Goal: Transaction & Acquisition: Purchase product/service

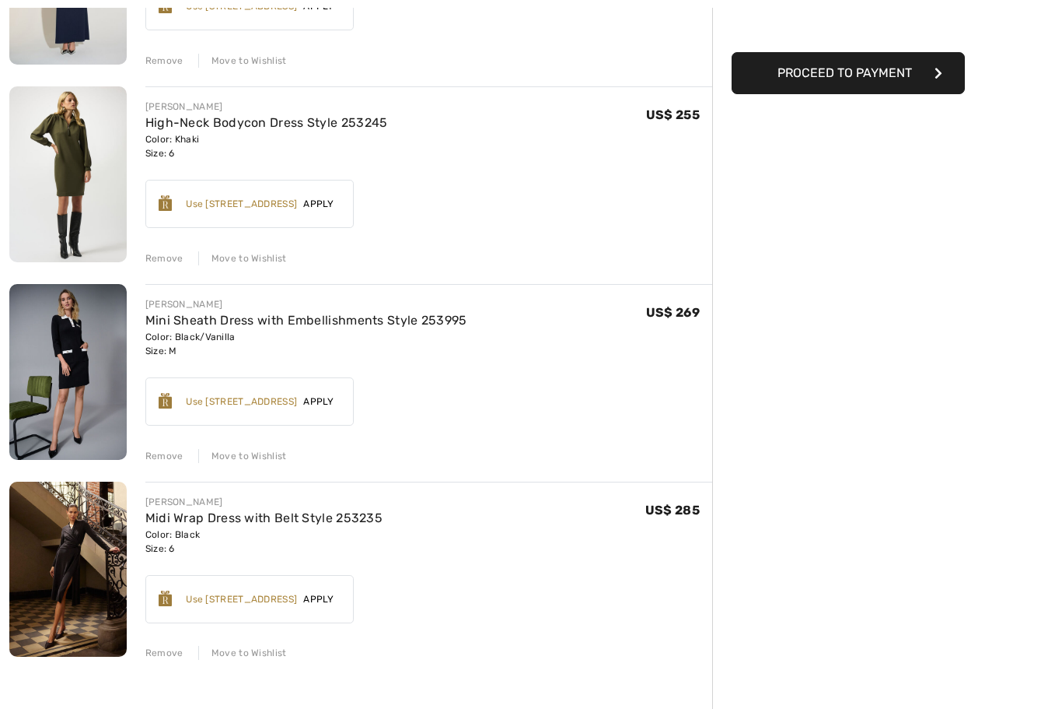
scroll to position [315, 0]
click at [170, 452] on div "Remove" at bounding box center [164, 456] width 38 height 14
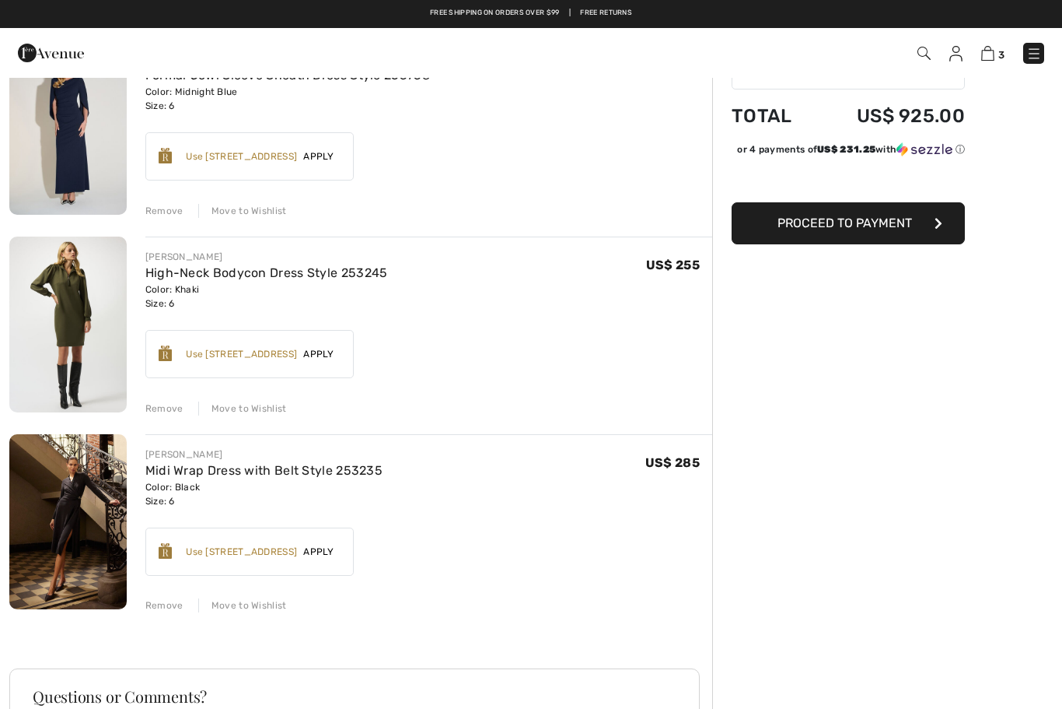
scroll to position [163, 0]
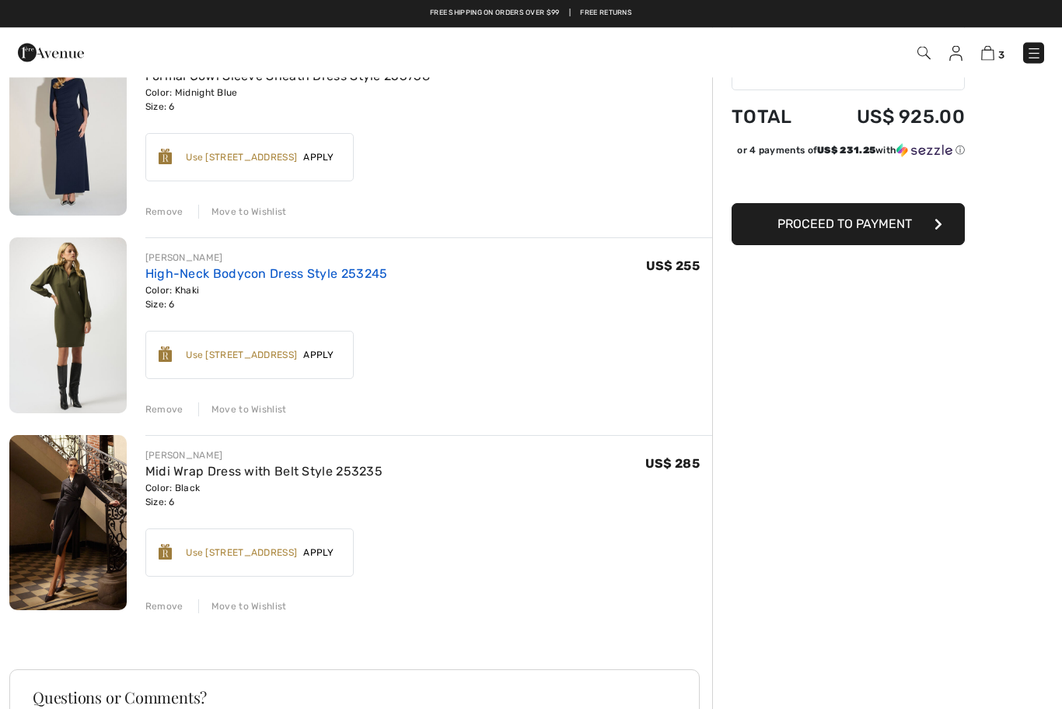
click at [222, 278] on link "High-Neck Bodycon Dress Style 253245" at bounding box center [266, 274] width 243 height 15
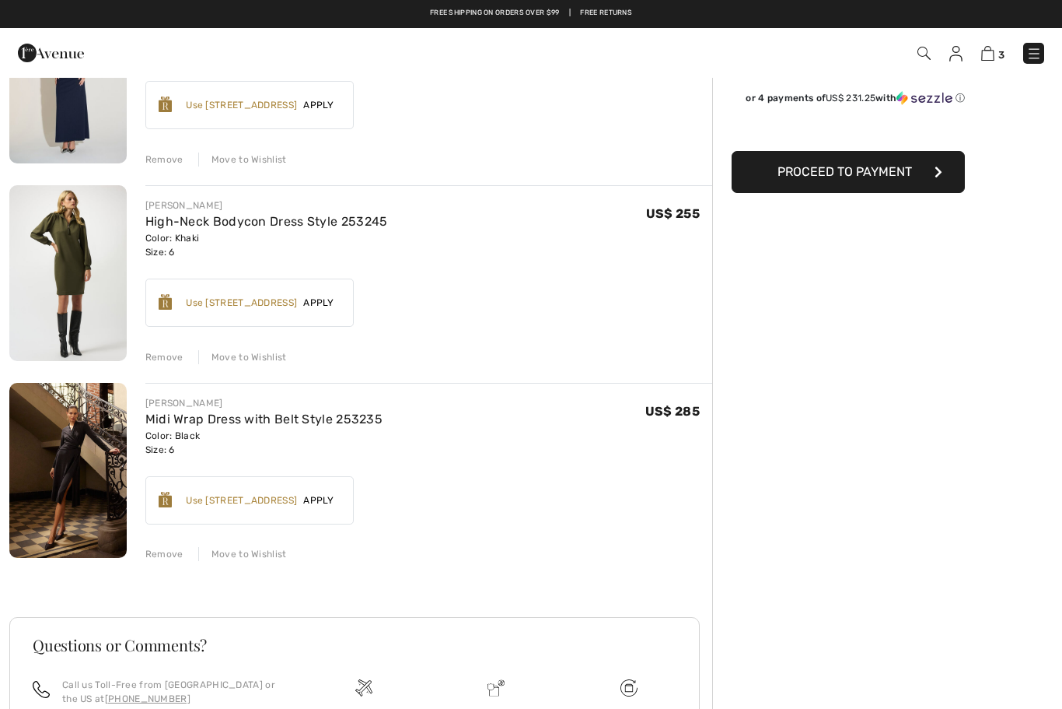
click at [167, 358] on div "Remove" at bounding box center [164, 357] width 38 height 14
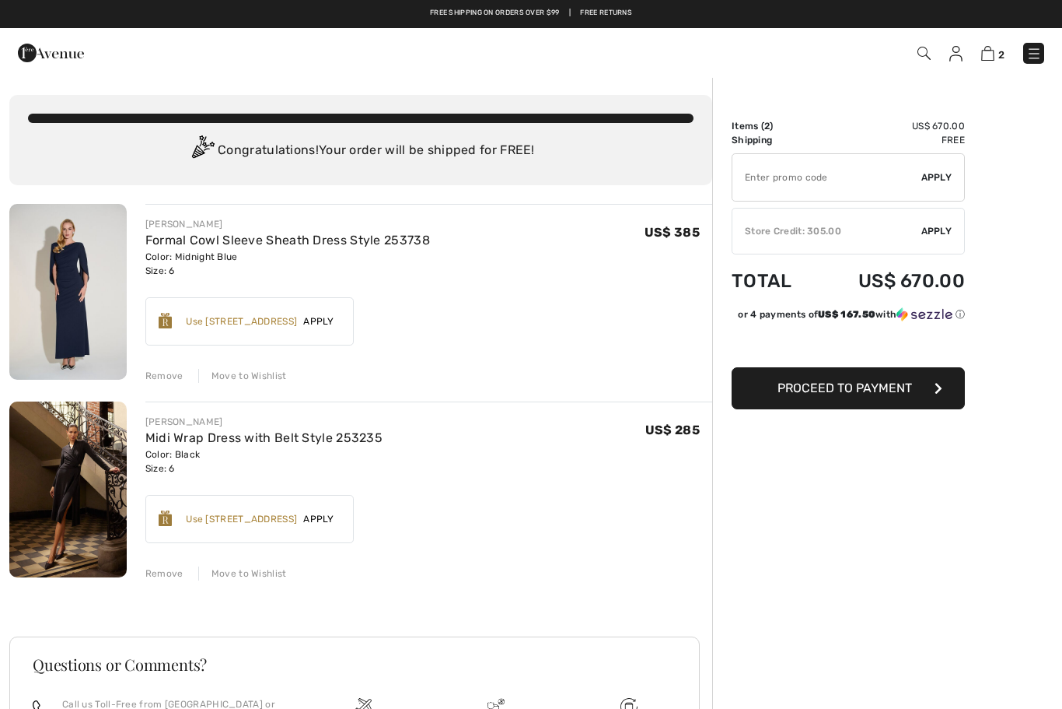
click at [94, 270] on img at bounding box center [67, 292] width 117 height 176
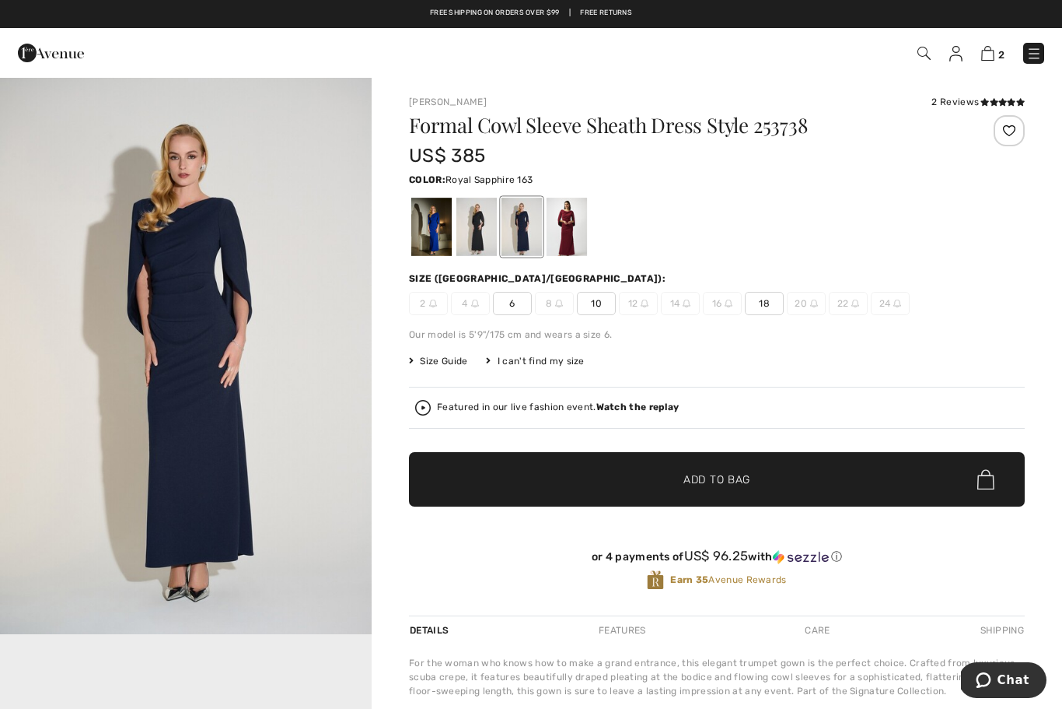
click at [427, 246] on div at bounding box center [431, 227] width 40 height 58
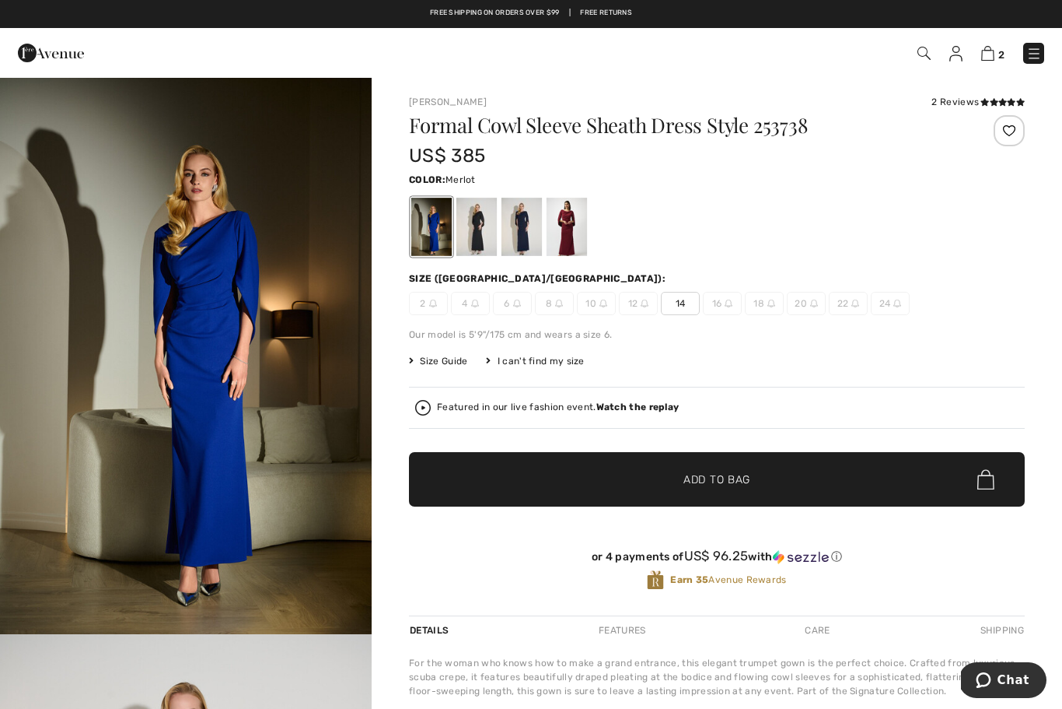
click at [565, 227] on div at bounding box center [567, 227] width 40 height 58
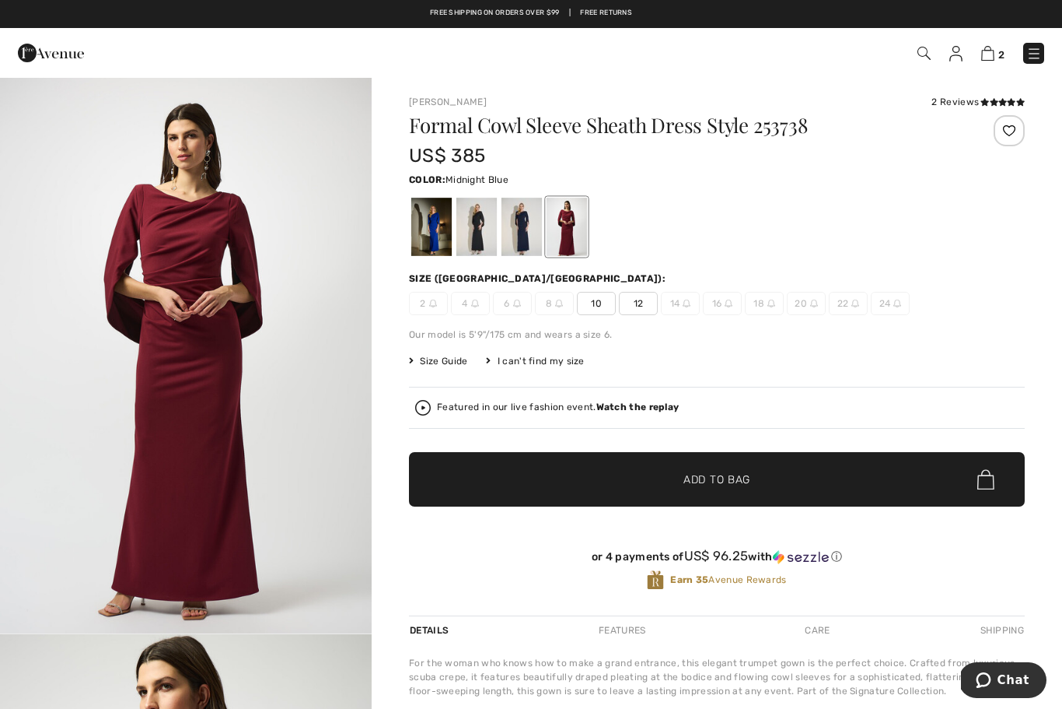
click at [517, 228] on div at bounding box center [522, 227] width 40 height 58
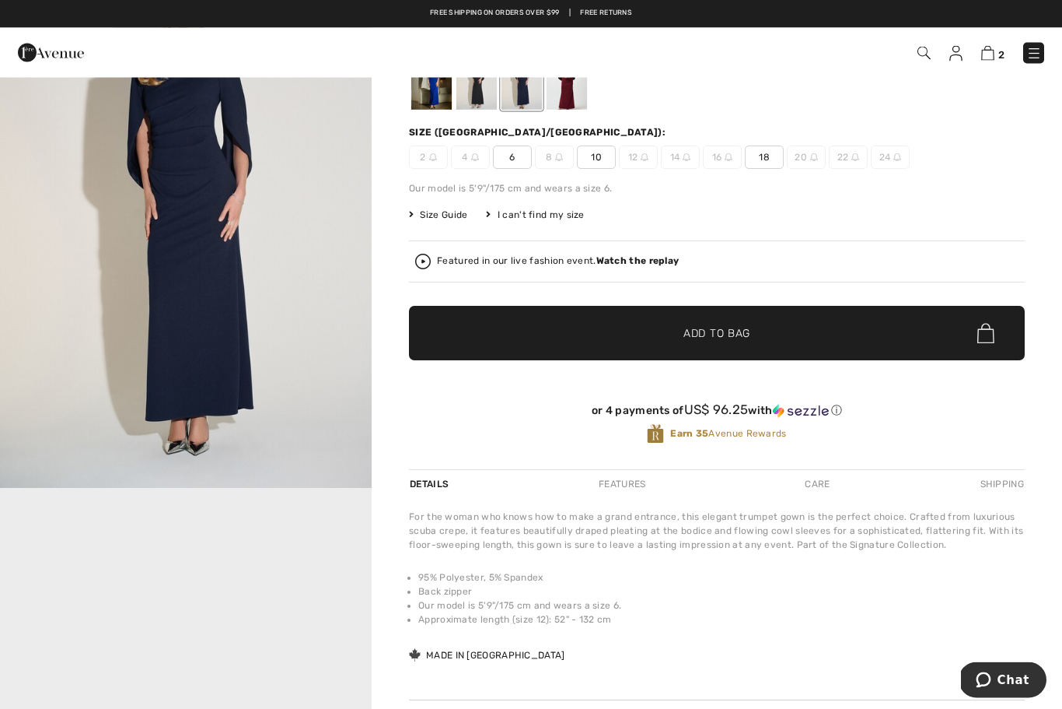
scroll to position [146, 0]
click at [275, 557] on video "Your browser does not support the video tag." at bounding box center [186, 581] width 372 height 186
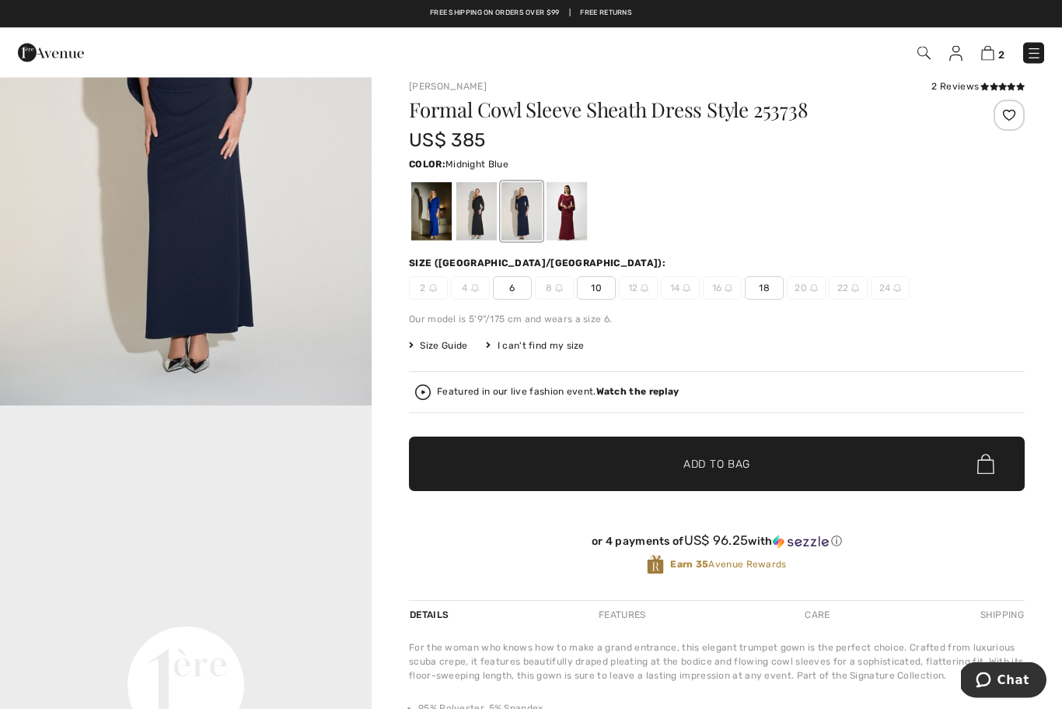
scroll to position [0, 0]
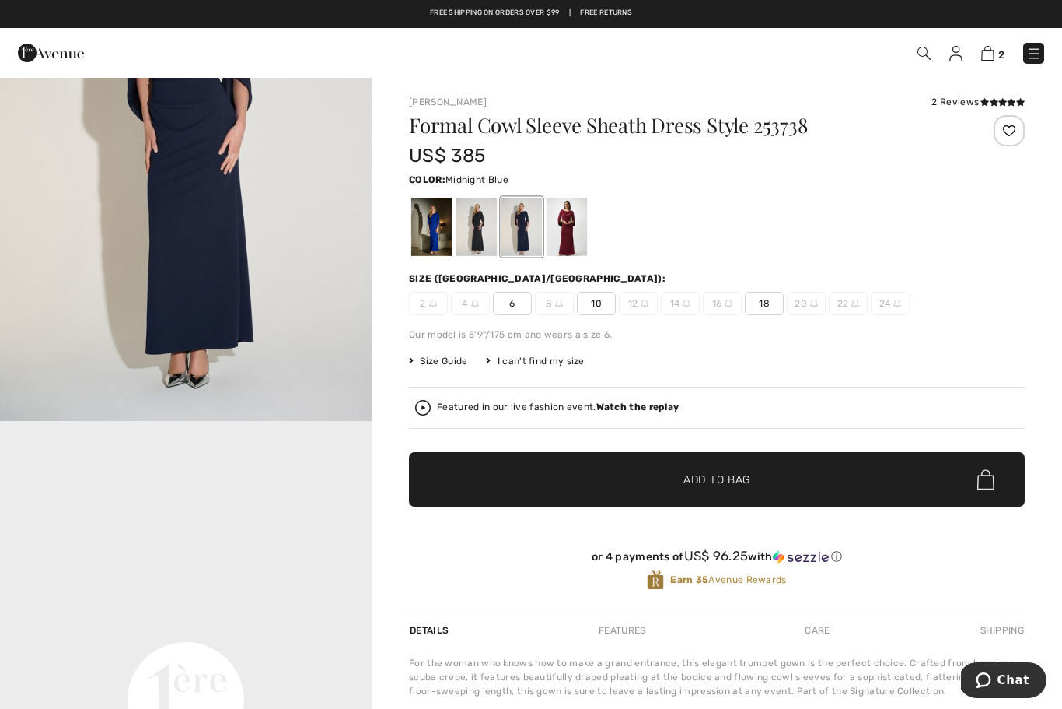
click at [258, 214] on img "1 / 1" at bounding box center [186, 142] width 372 height 558
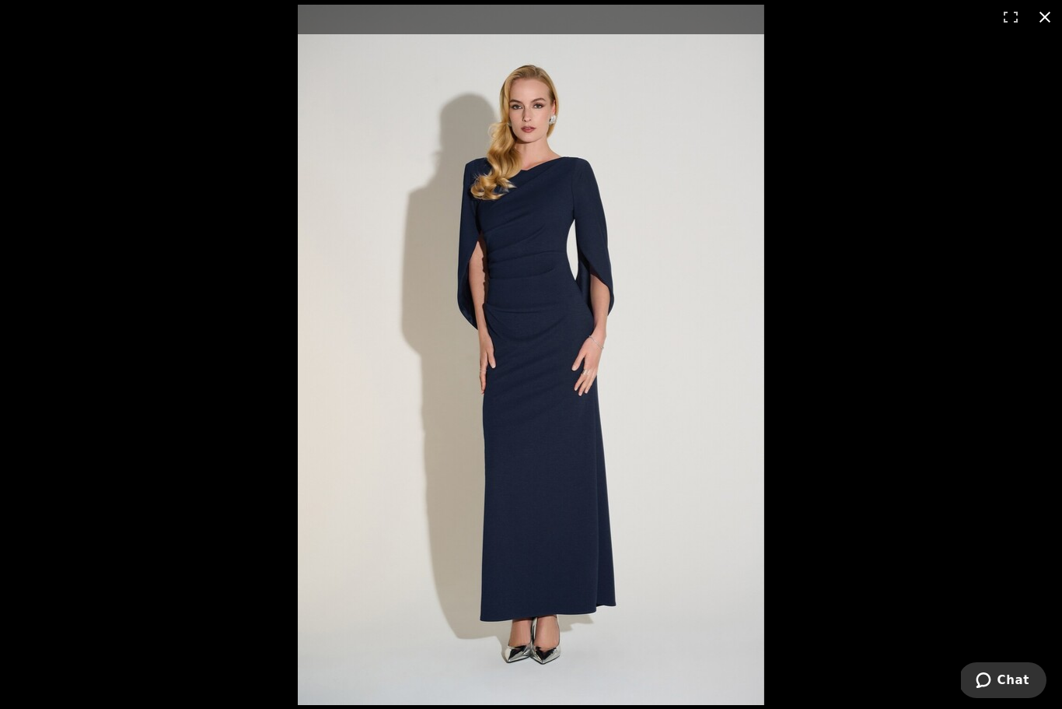
click at [1044, 25] on button at bounding box center [1045, 17] width 34 height 34
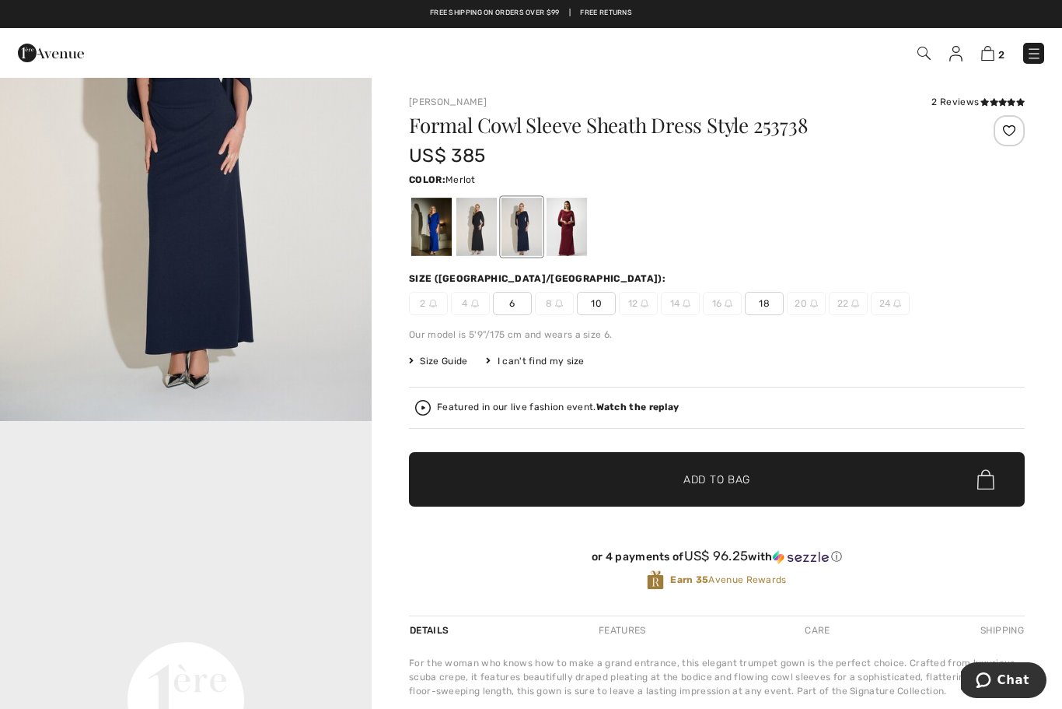
click at [572, 213] on div at bounding box center [567, 227] width 40 height 58
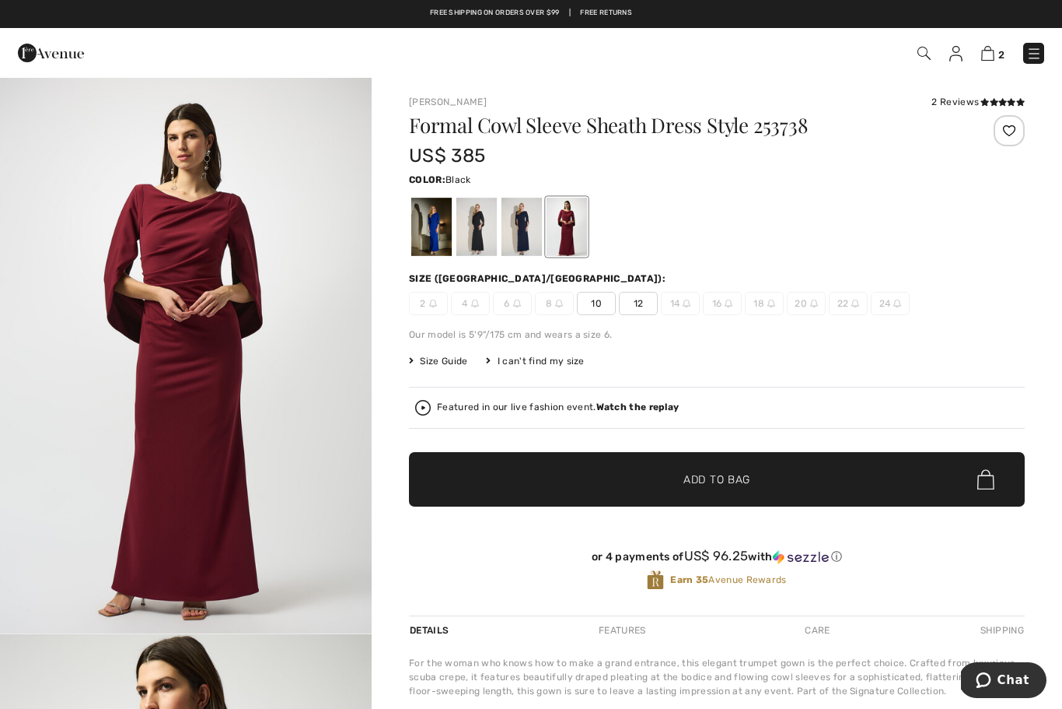
click at [486, 236] on div at bounding box center [477, 227] width 40 height 58
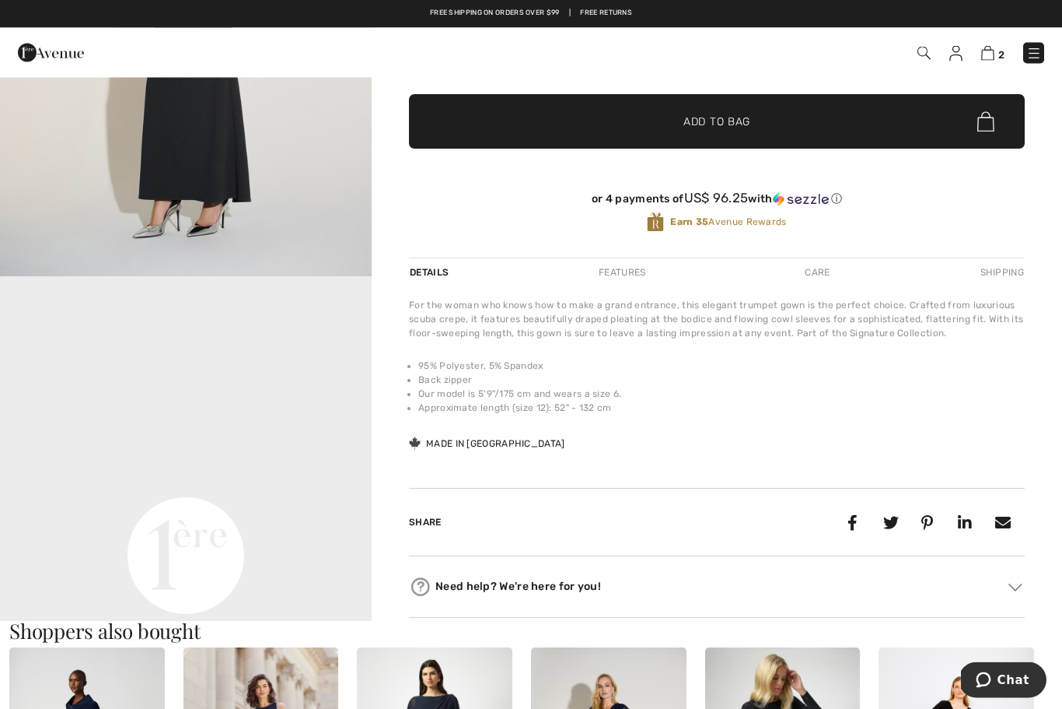
scroll to position [362, 0]
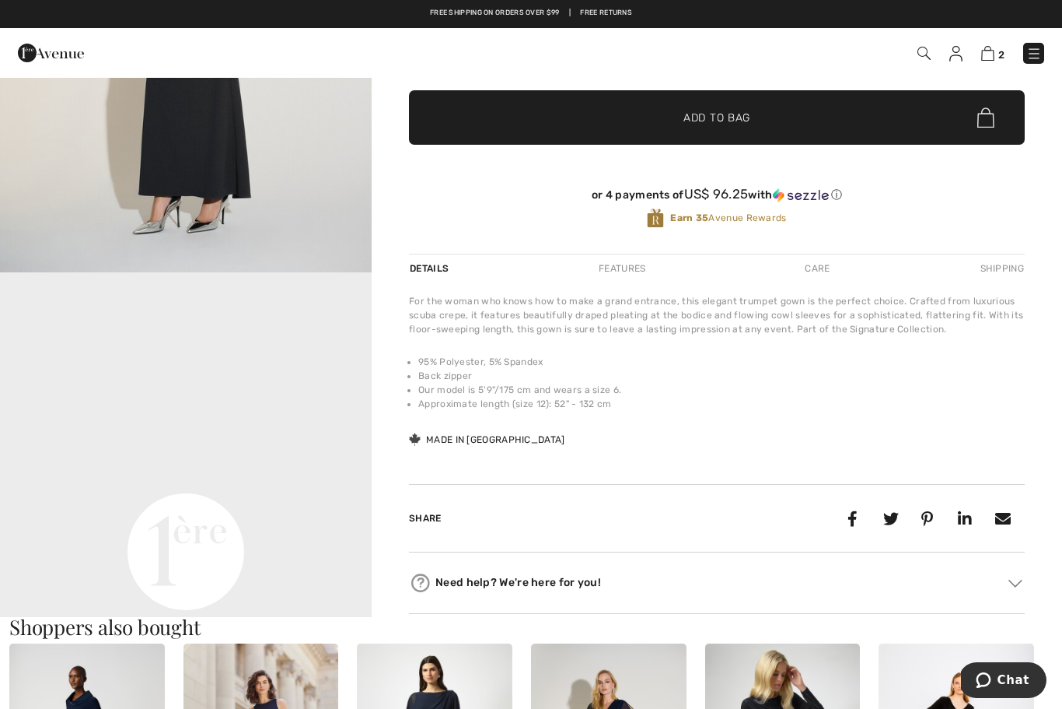
click at [282, 405] on video "Your browser does not support the video tag." at bounding box center [186, 365] width 372 height 186
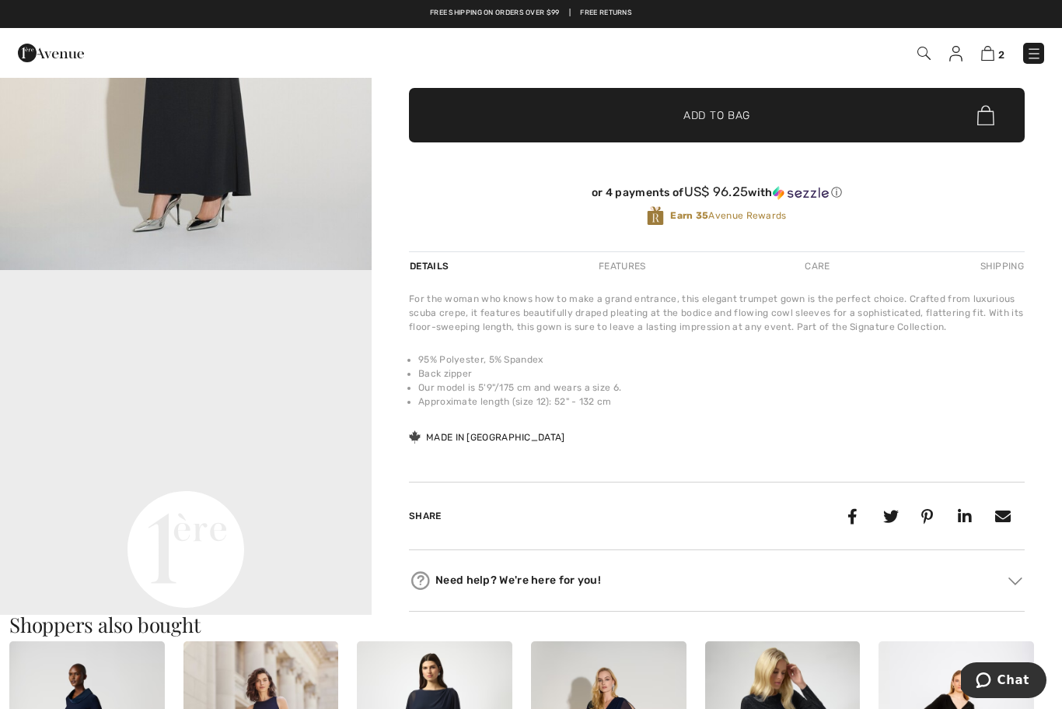
scroll to position [362, 0]
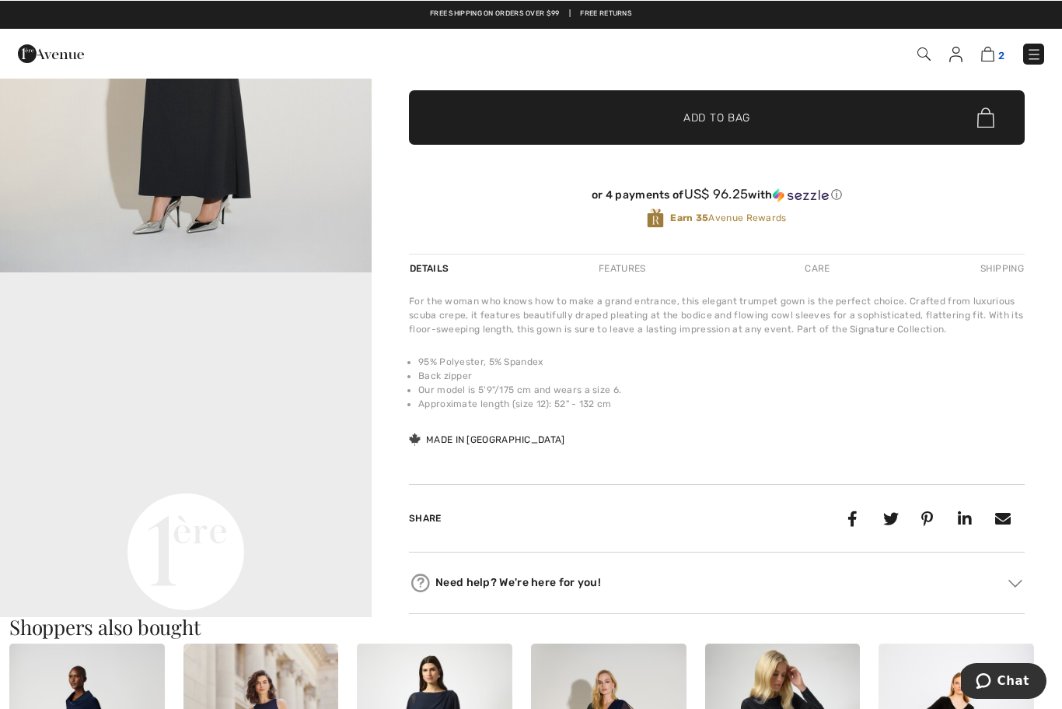
click at [992, 55] on img at bounding box center [988, 53] width 13 height 15
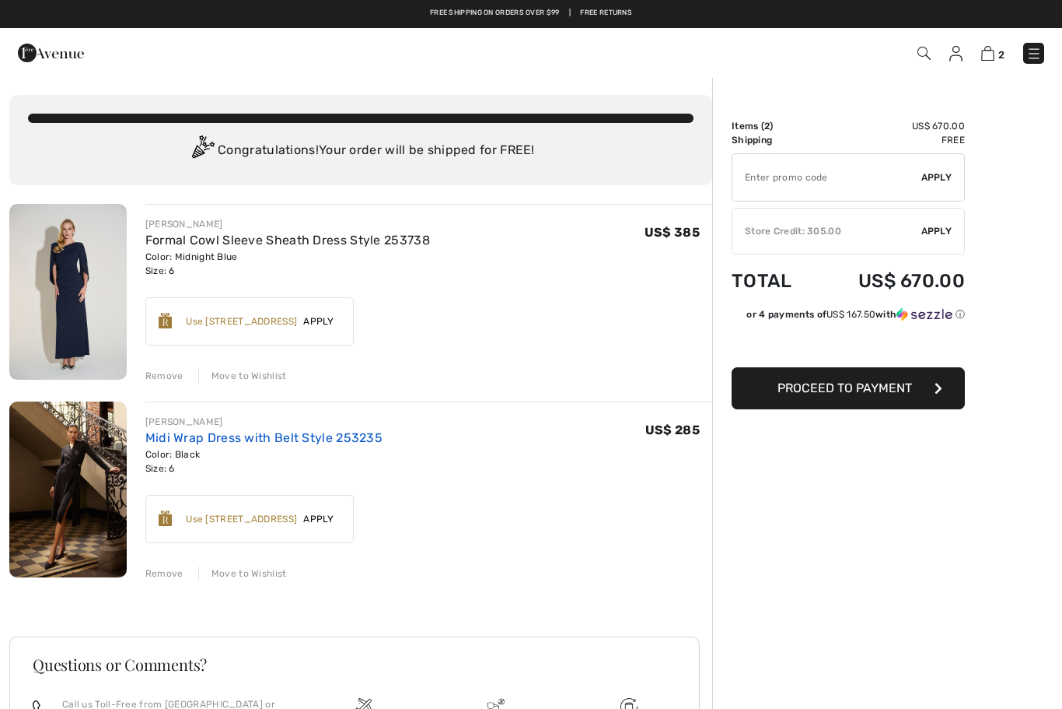
click at [279, 439] on link "Midi Wrap Dress with Belt Style 253235" at bounding box center [263, 437] width 237 height 15
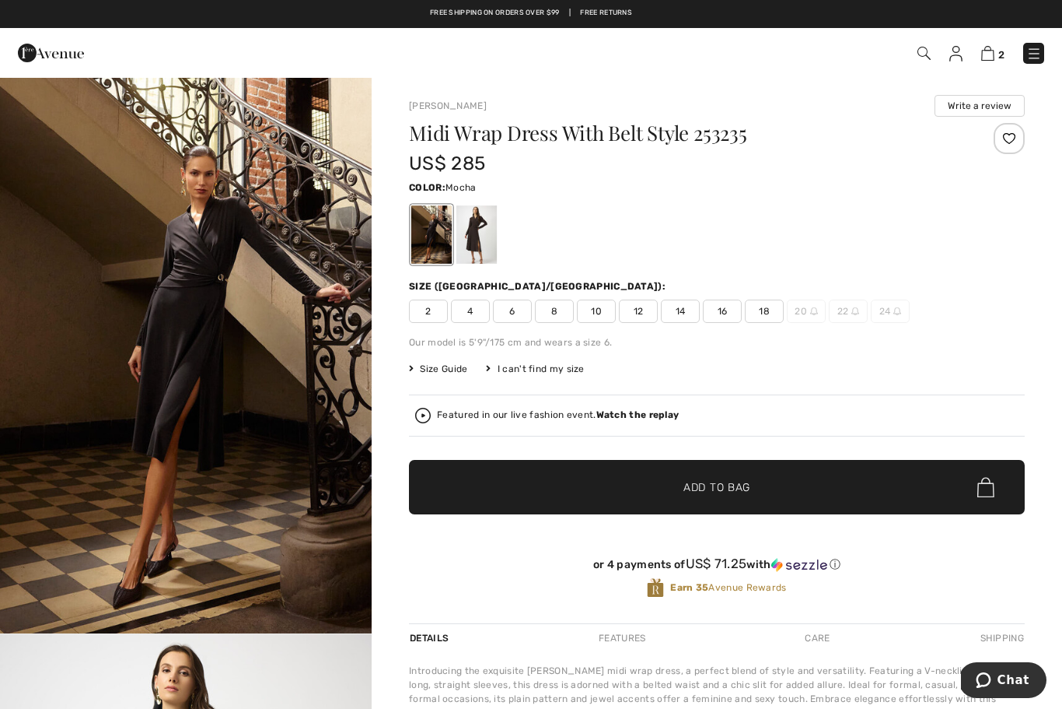
click at [481, 224] on div at bounding box center [477, 234] width 40 height 58
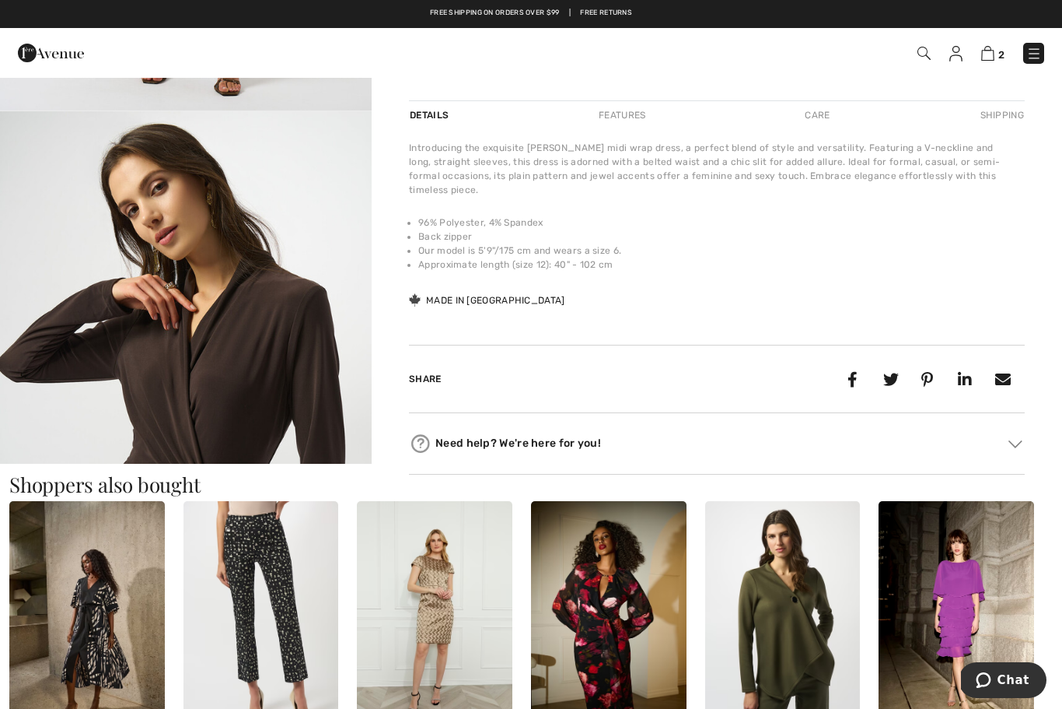
scroll to position [522, 0]
click at [1037, 58] on img at bounding box center [1035, 54] width 16 height 16
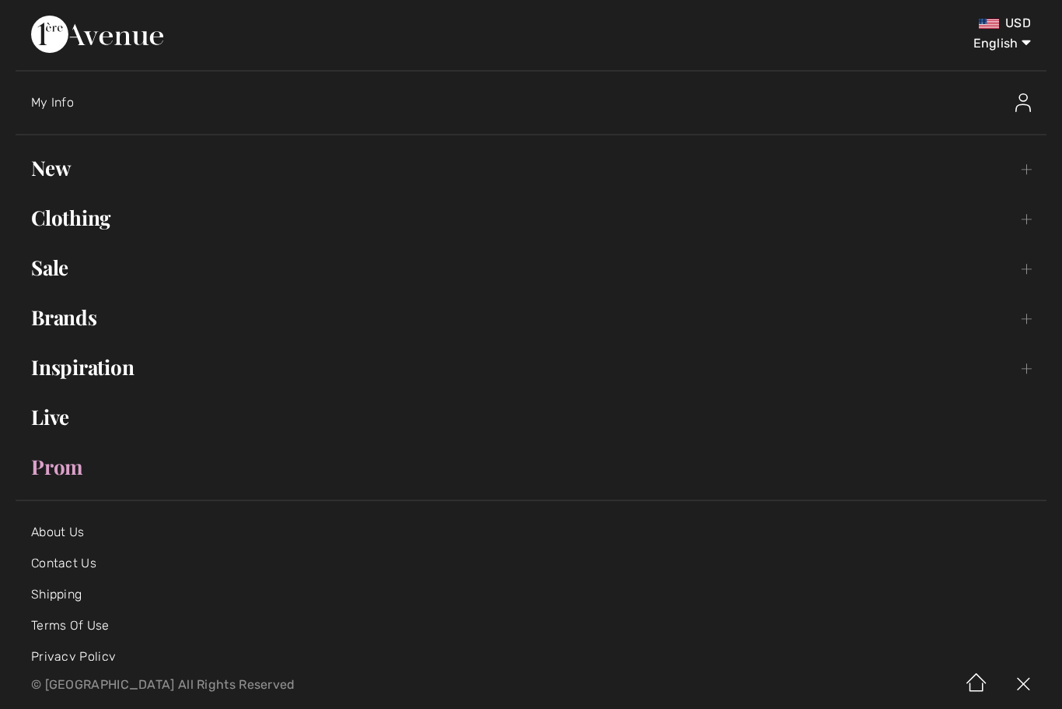
click at [62, 320] on link "Brands Open submenu" at bounding box center [531, 317] width 1031 height 34
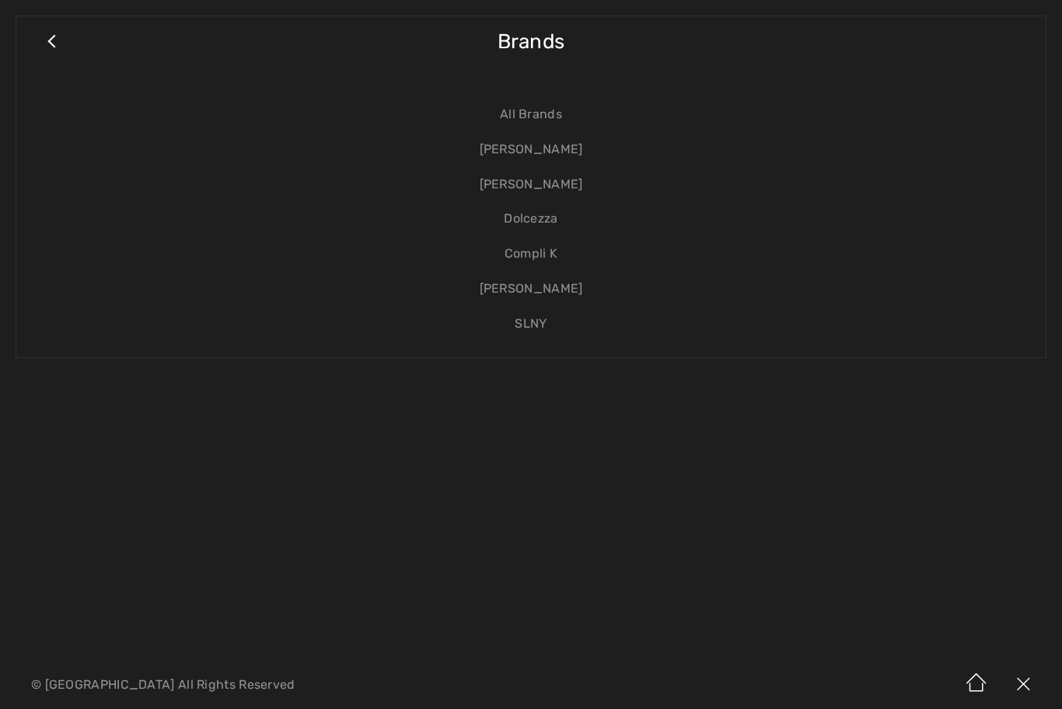
click at [548, 151] on link "[PERSON_NAME]" at bounding box center [531, 149] width 999 height 35
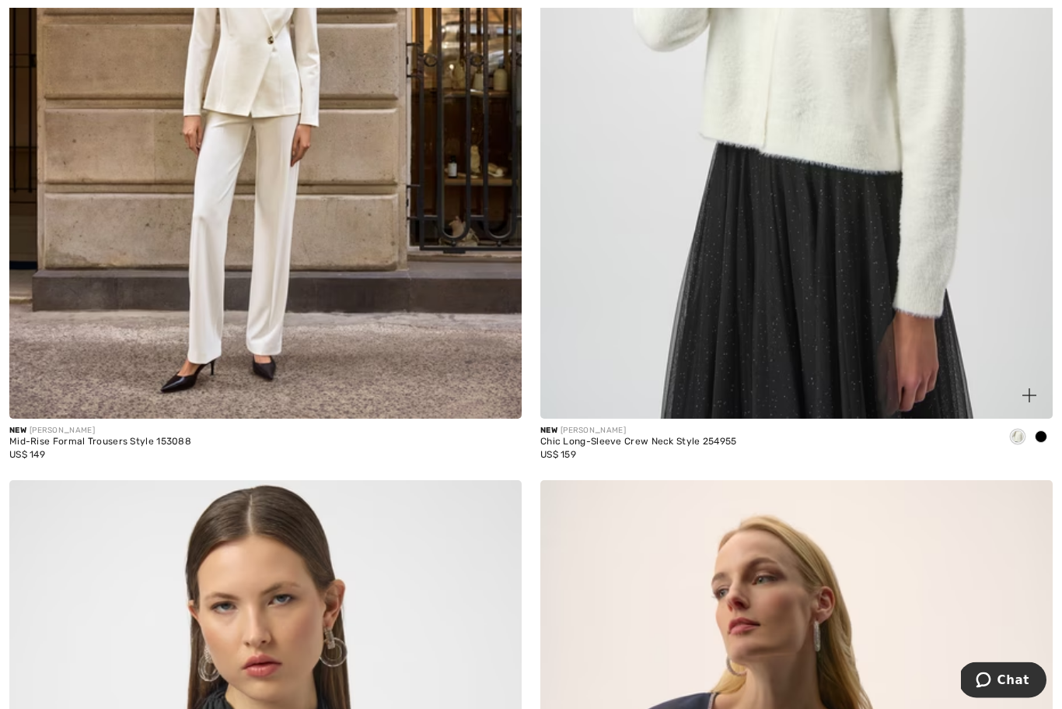
scroll to position [6827, 0]
click at [1041, 432] on span at bounding box center [1041, 435] width 12 height 12
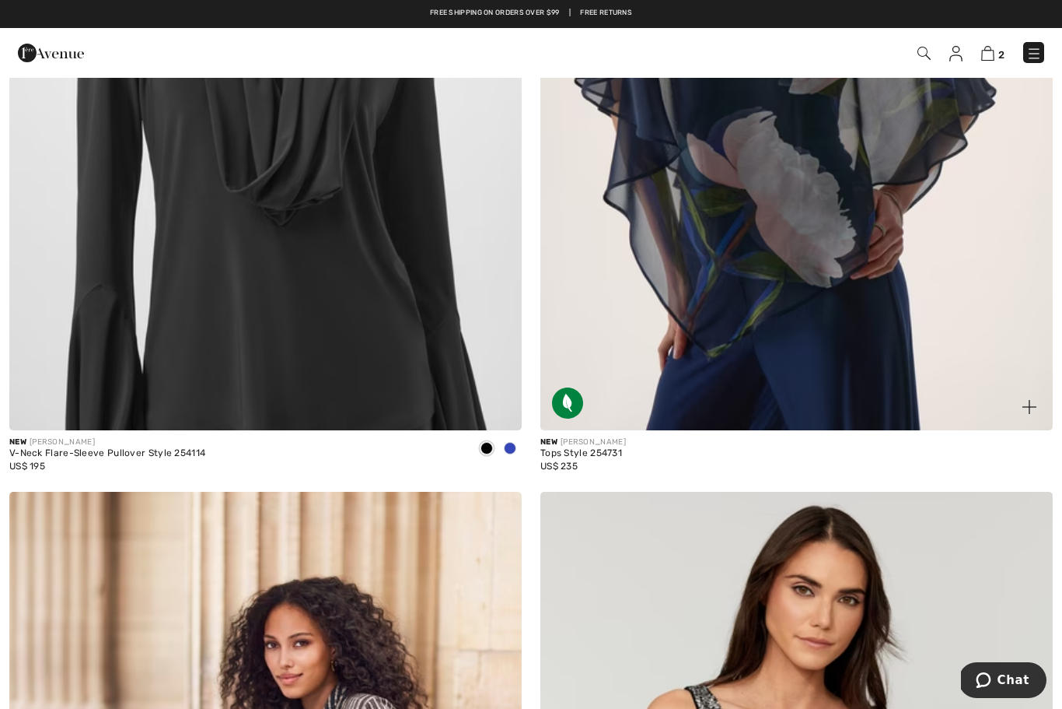
scroll to position [7581, 0]
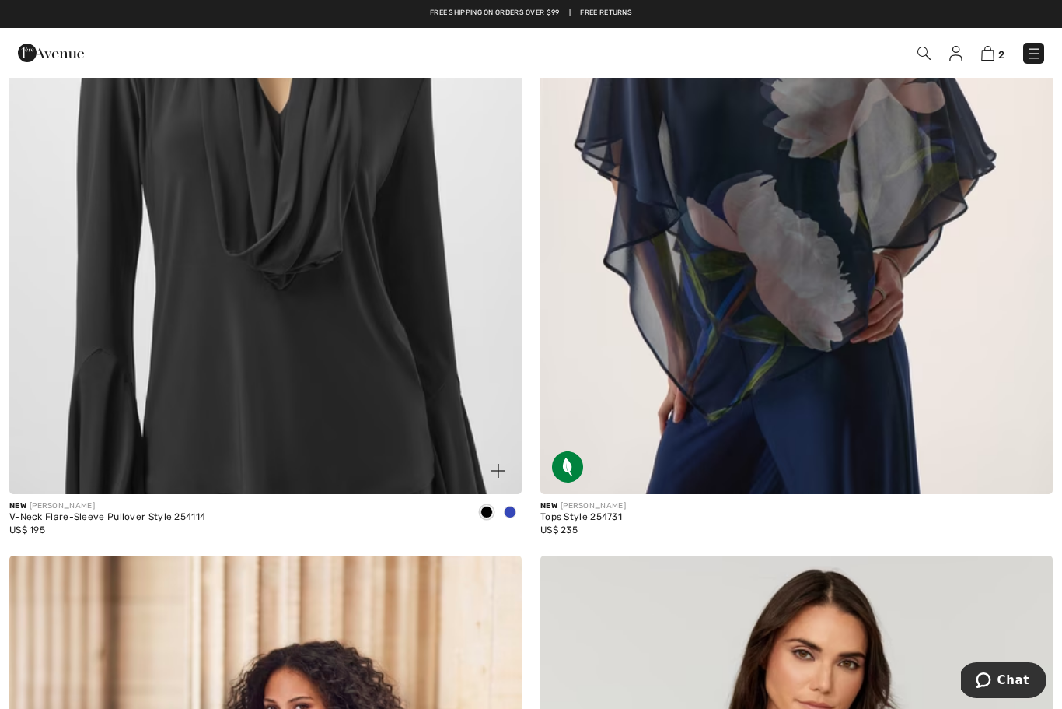
click at [508, 506] on span at bounding box center [510, 512] width 12 height 12
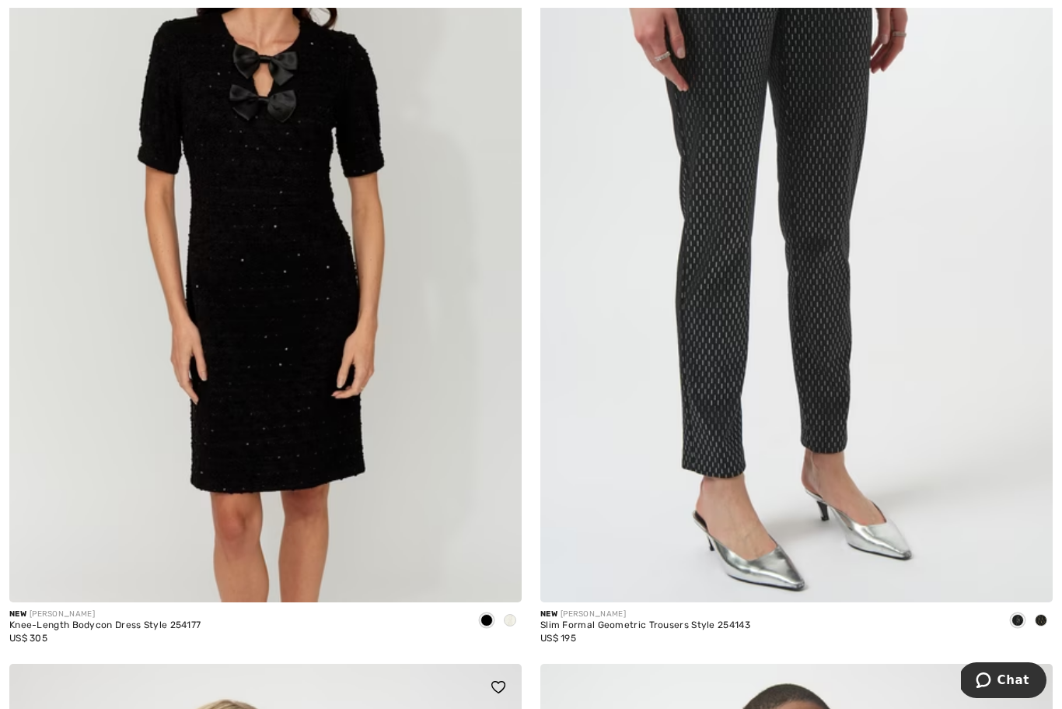
scroll to position [10961, 0]
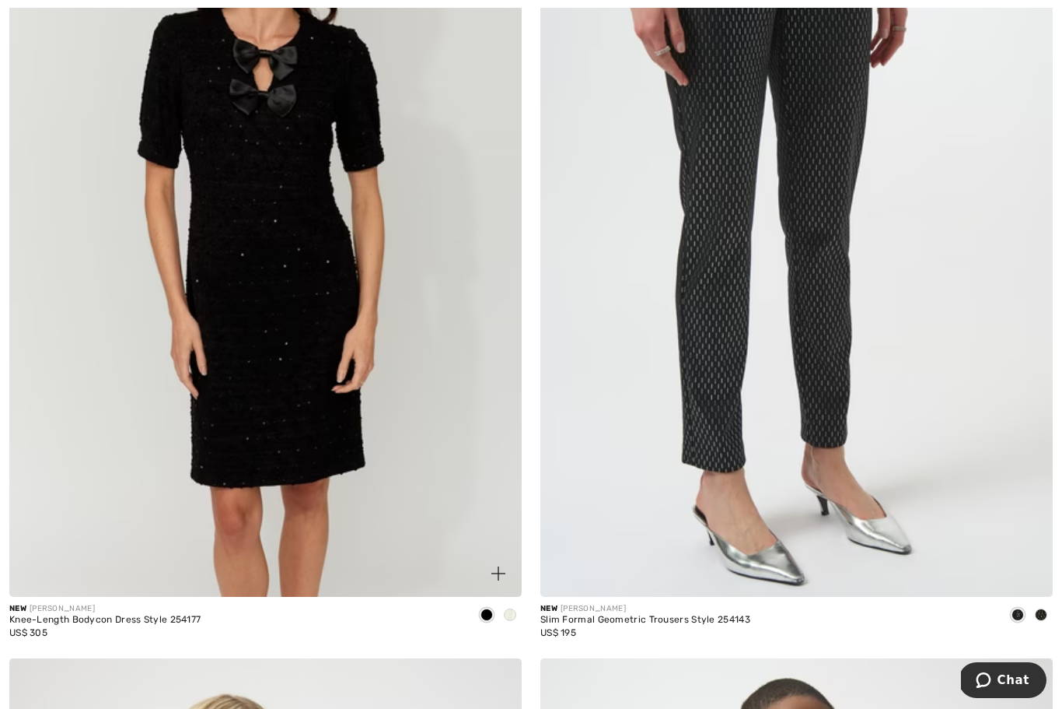
click at [509, 608] on span at bounding box center [510, 614] width 12 height 12
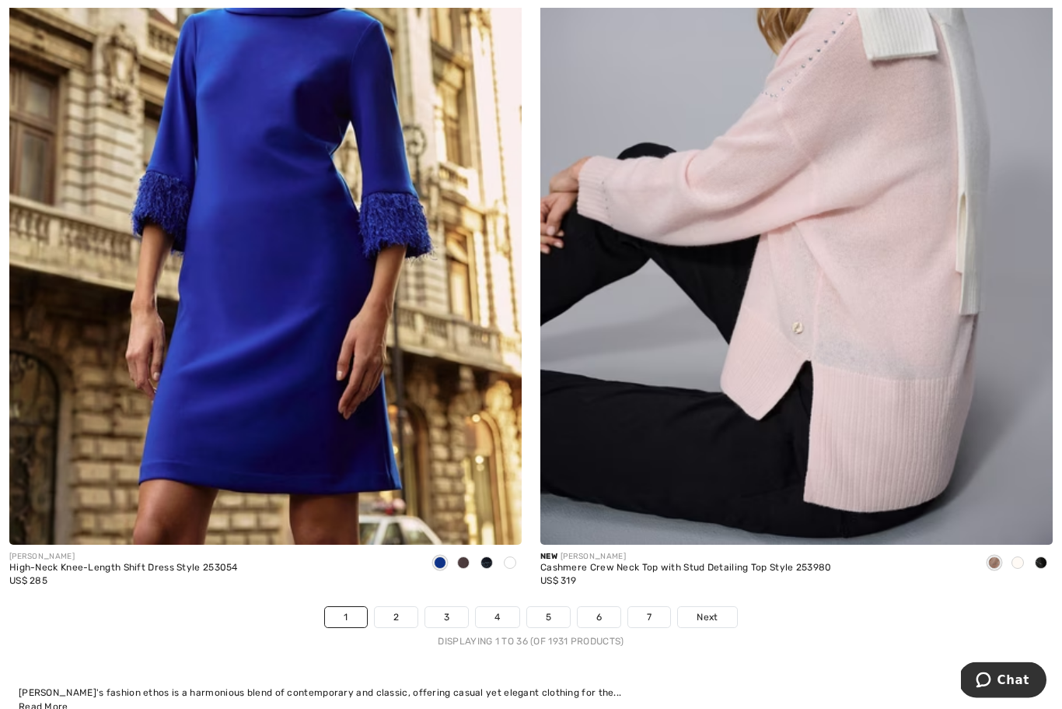
scroll to position [15164, 0]
click at [396, 606] on link "2" at bounding box center [396, 616] width 43 height 20
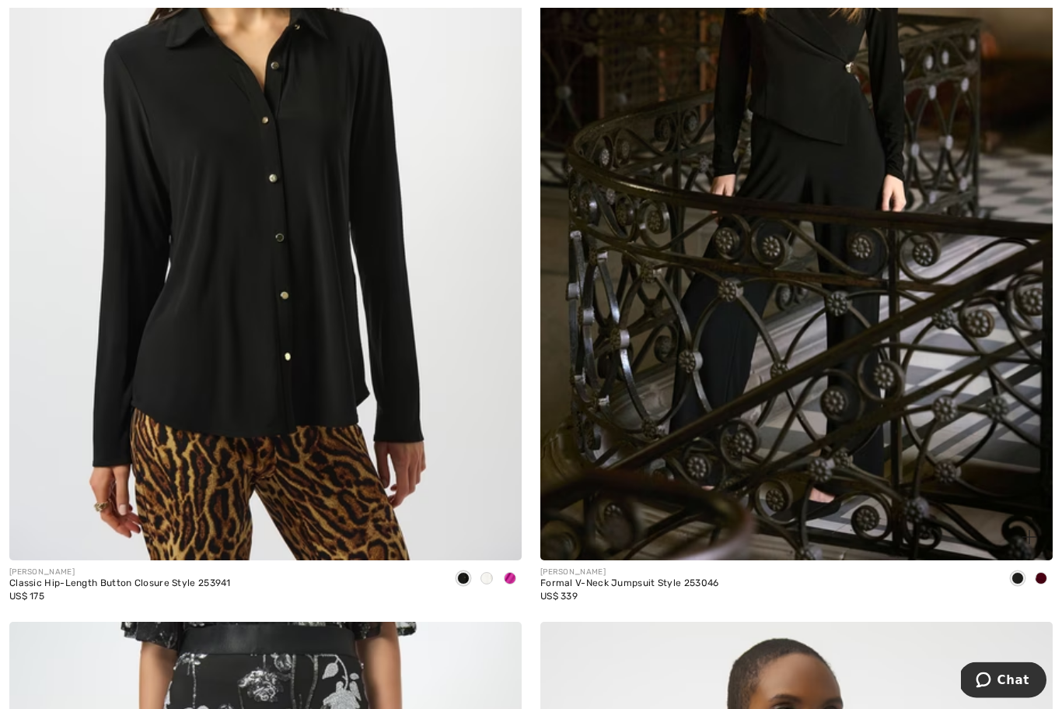
scroll to position [5855, 0]
click at [1038, 575] on span at bounding box center [1041, 578] width 12 height 12
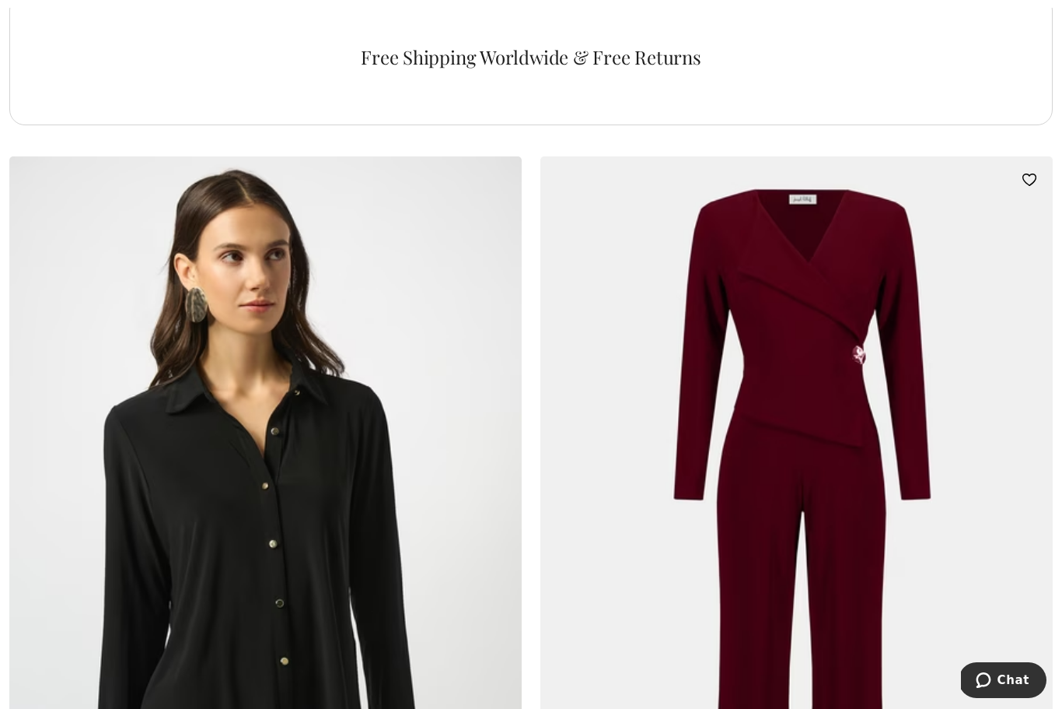
scroll to position [5492, 0]
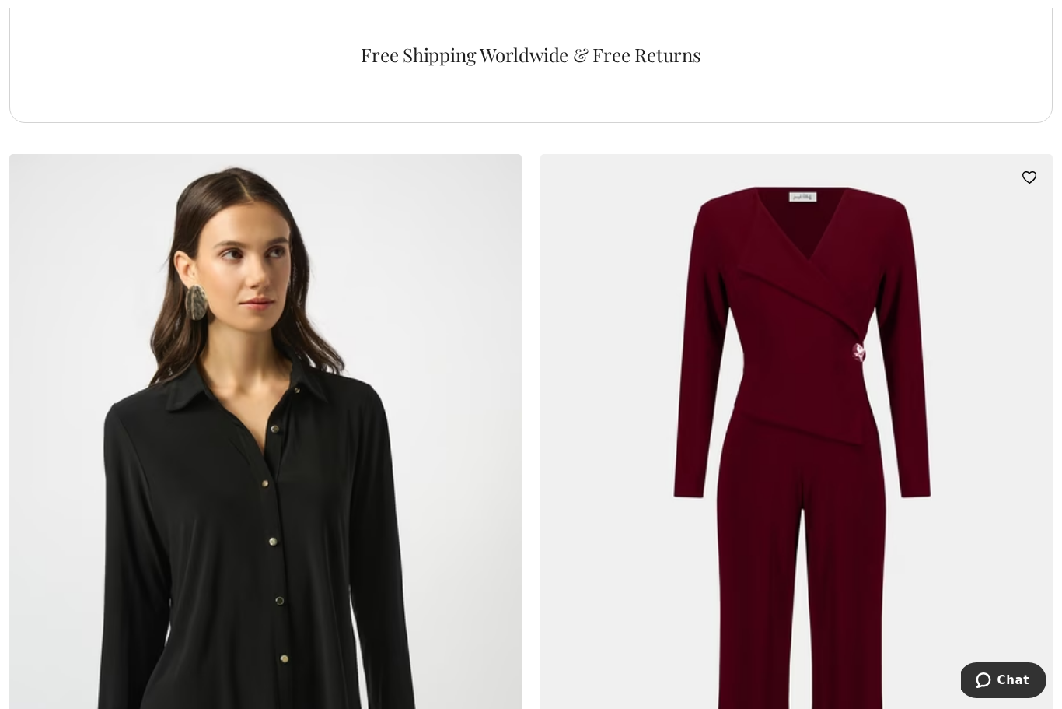
click at [812, 369] on img at bounding box center [797, 538] width 513 height 769
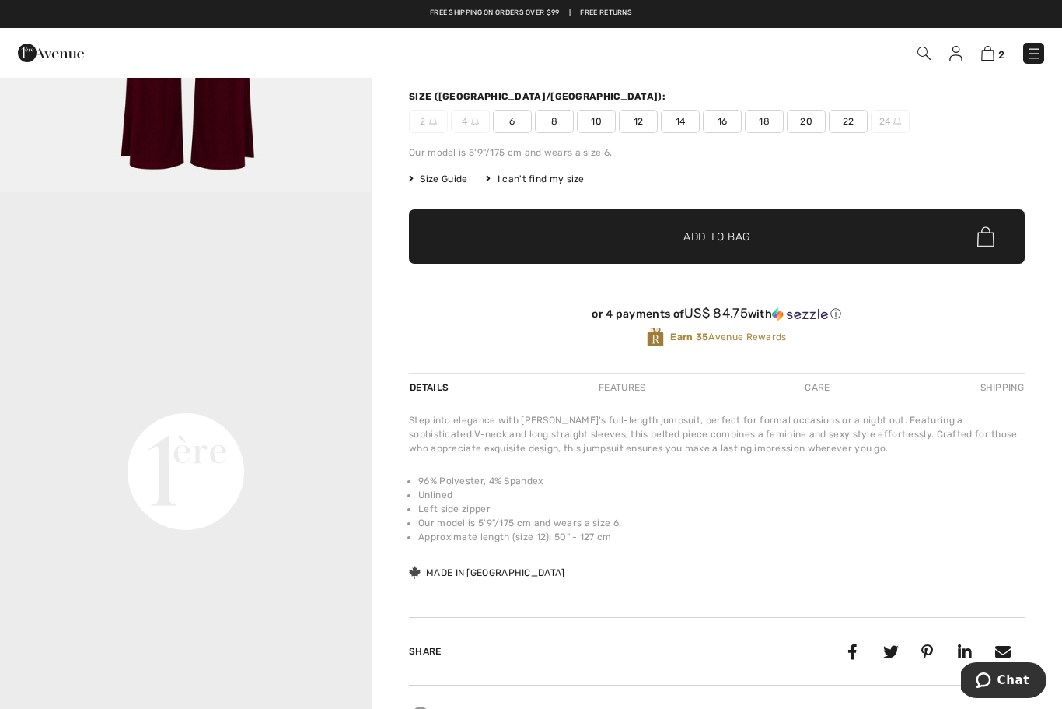
scroll to position [195, 0]
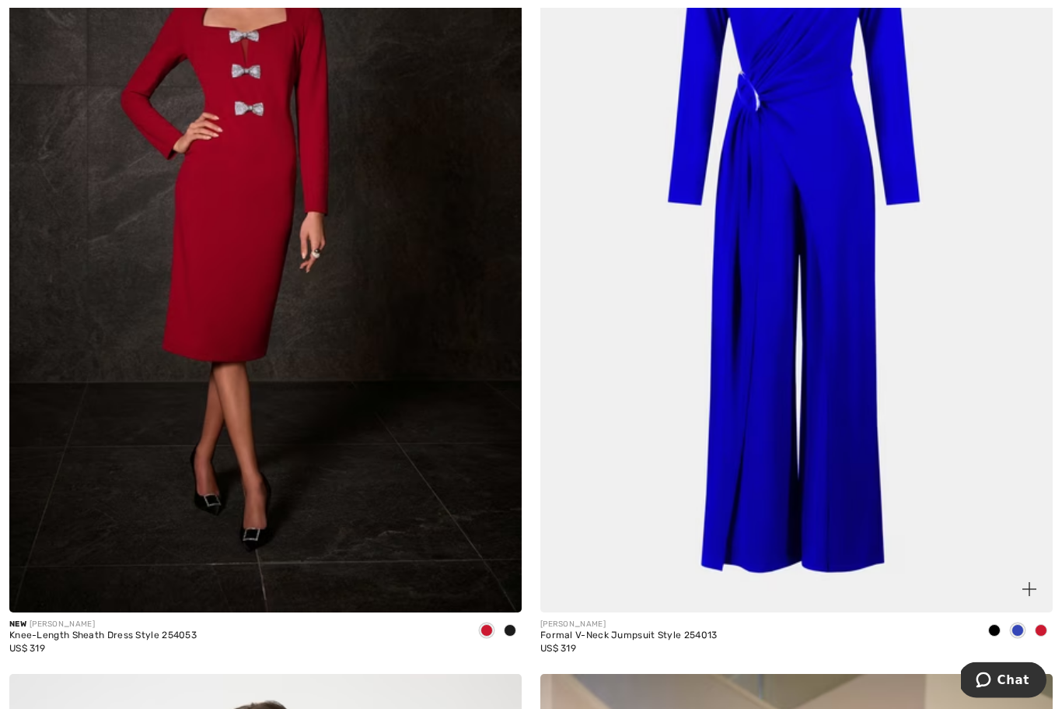
scroll to position [14266, 0]
click at [1040, 624] on span at bounding box center [1041, 630] width 12 height 12
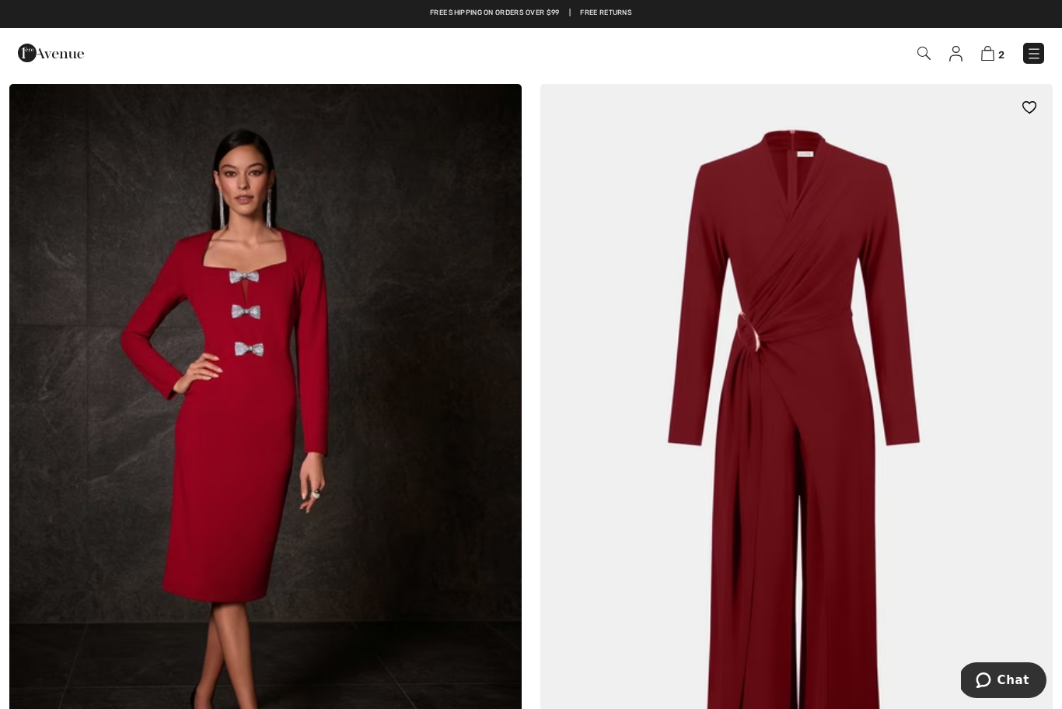
scroll to position [13940, 0]
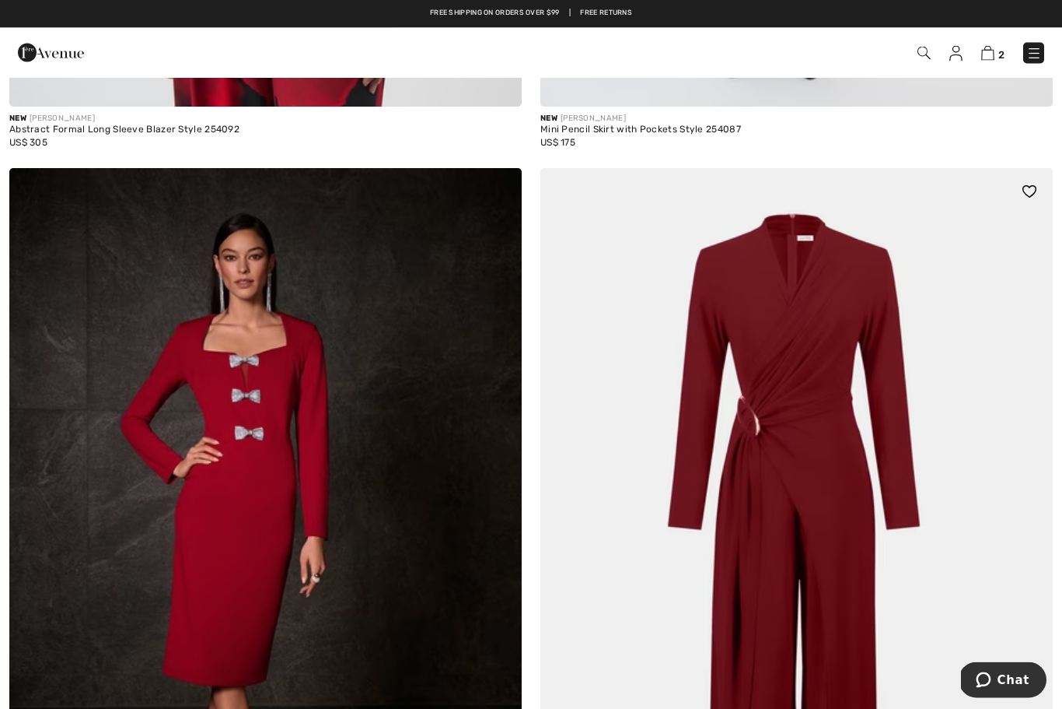
click at [802, 435] on img at bounding box center [797, 553] width 513 height 769
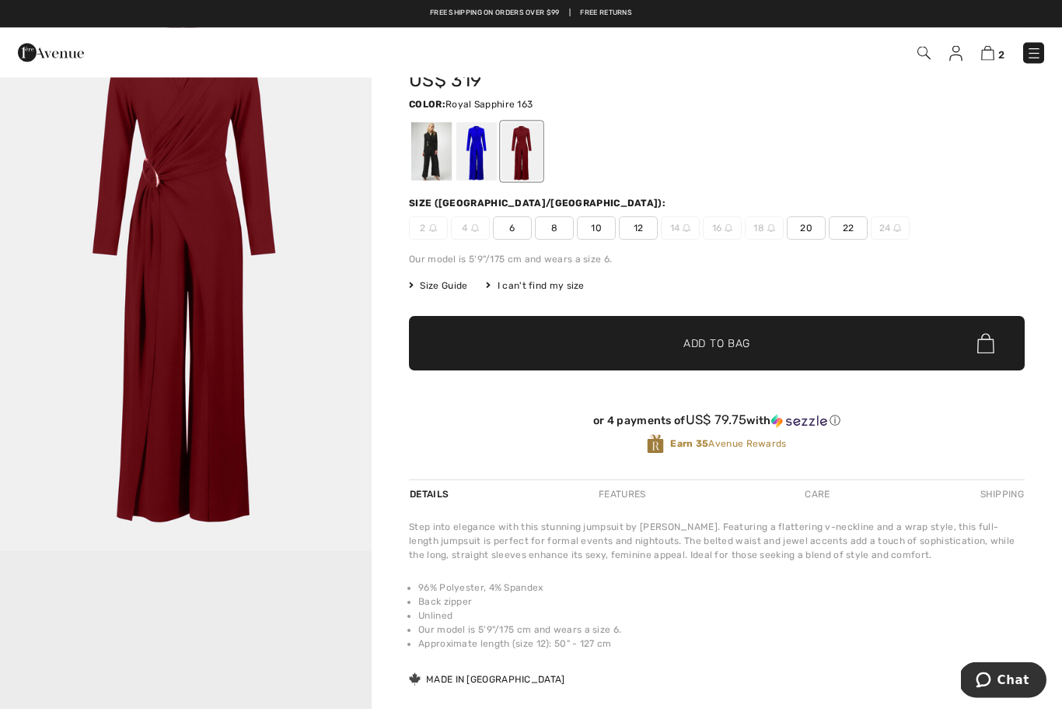
scroll to position [83, 0]
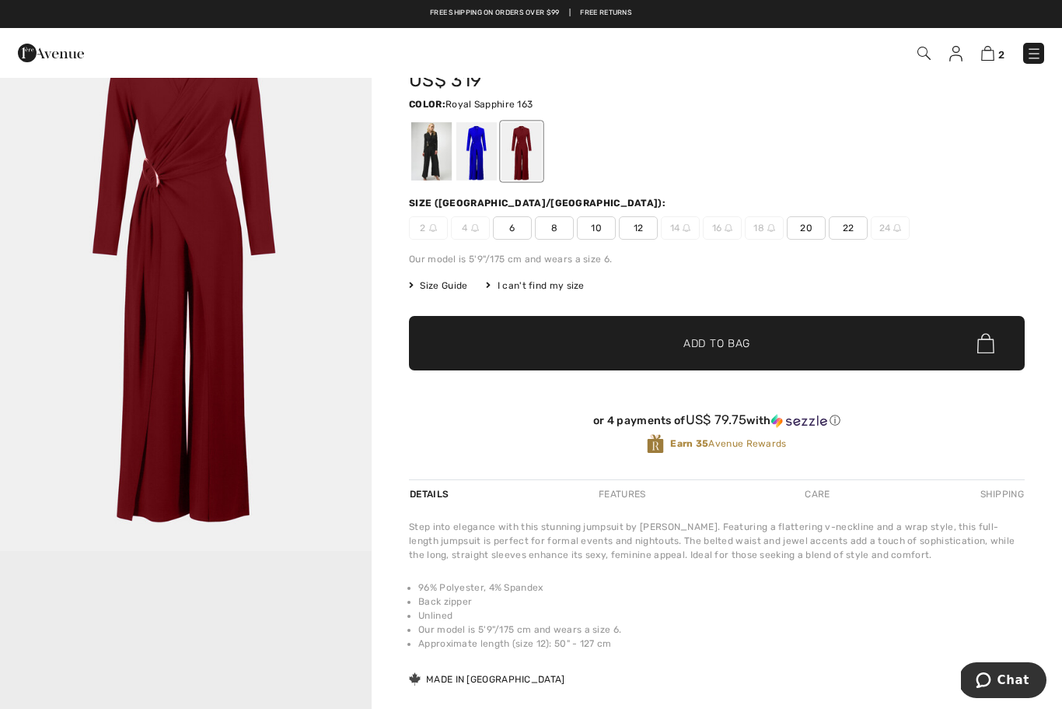
click at [477, 146] on div at bounding box center [477, 151] width 40 height 58
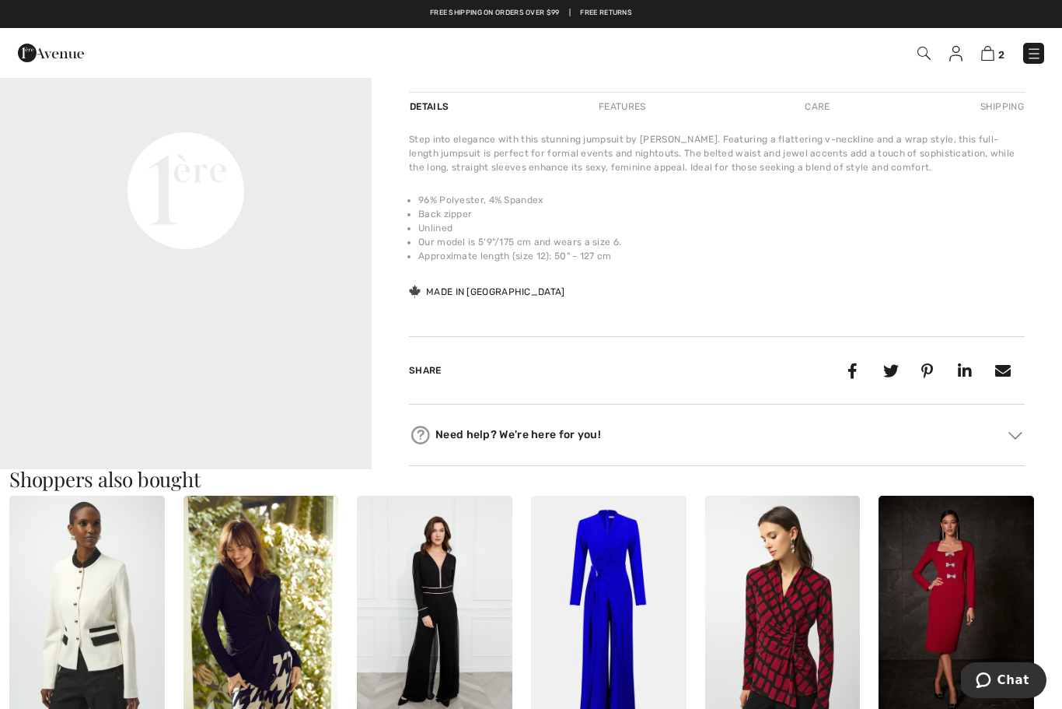
scroll to position [523, 0]
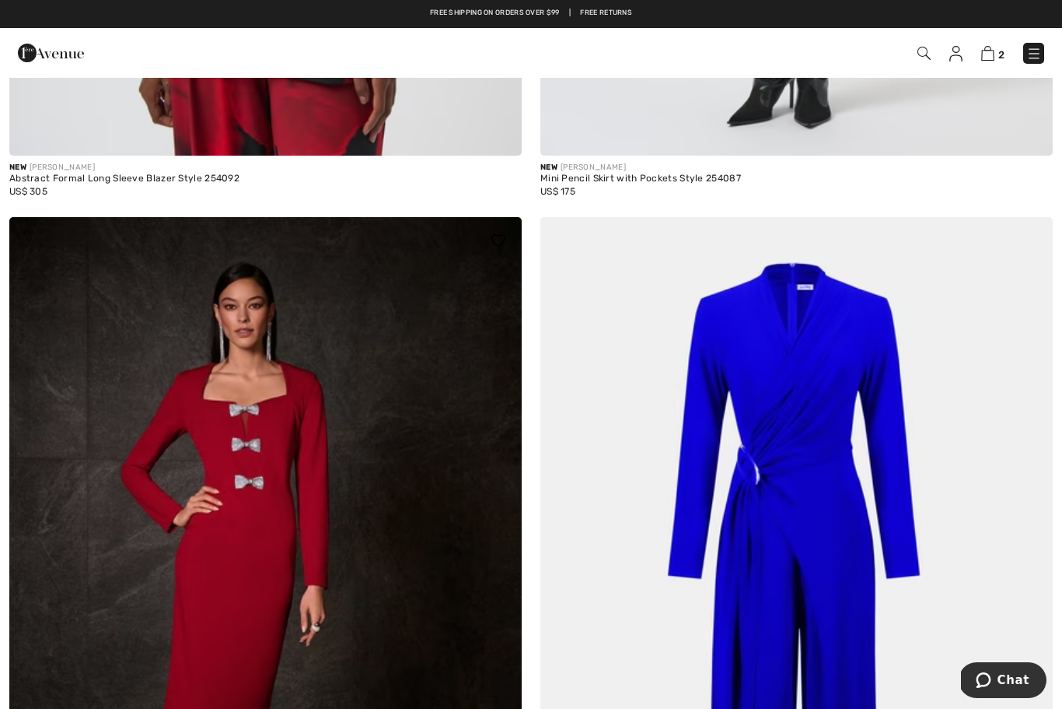
scroll to position [13889, 0]
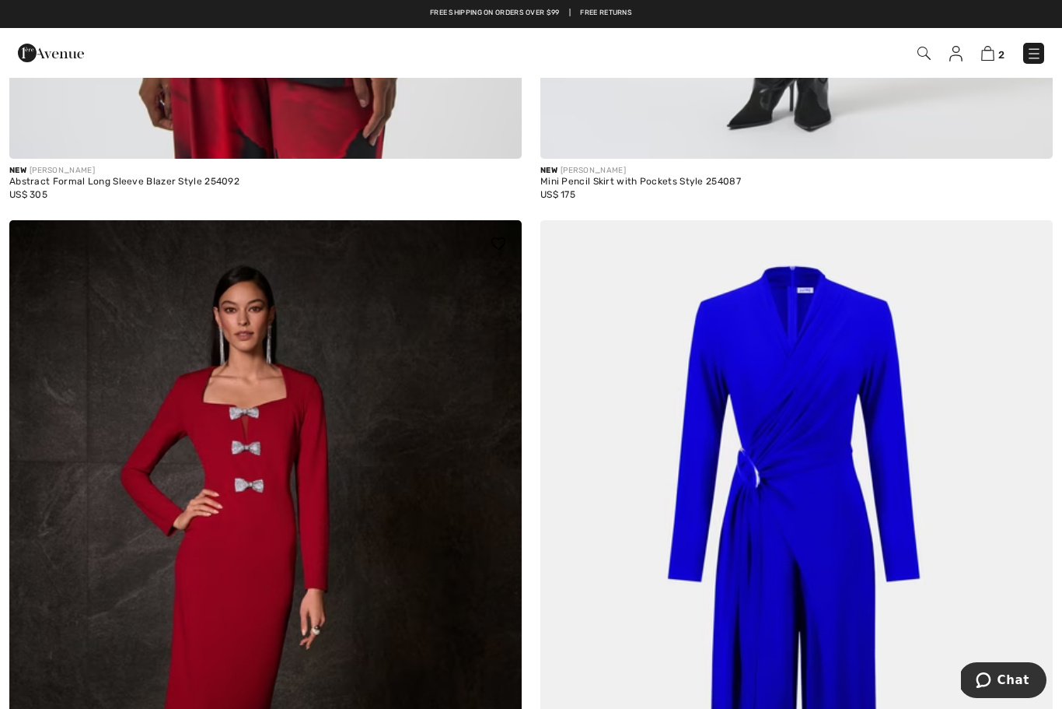
click at [193, 396] on img at bounding box center [265, 604] width 513 height 769
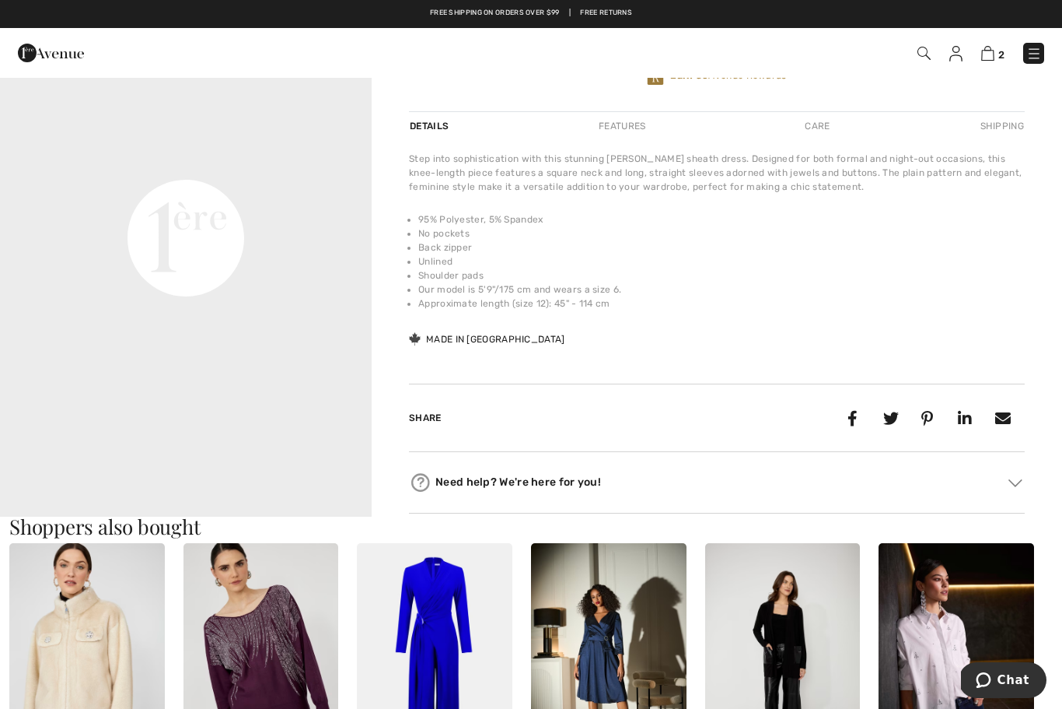
scroll to position [516, 0]
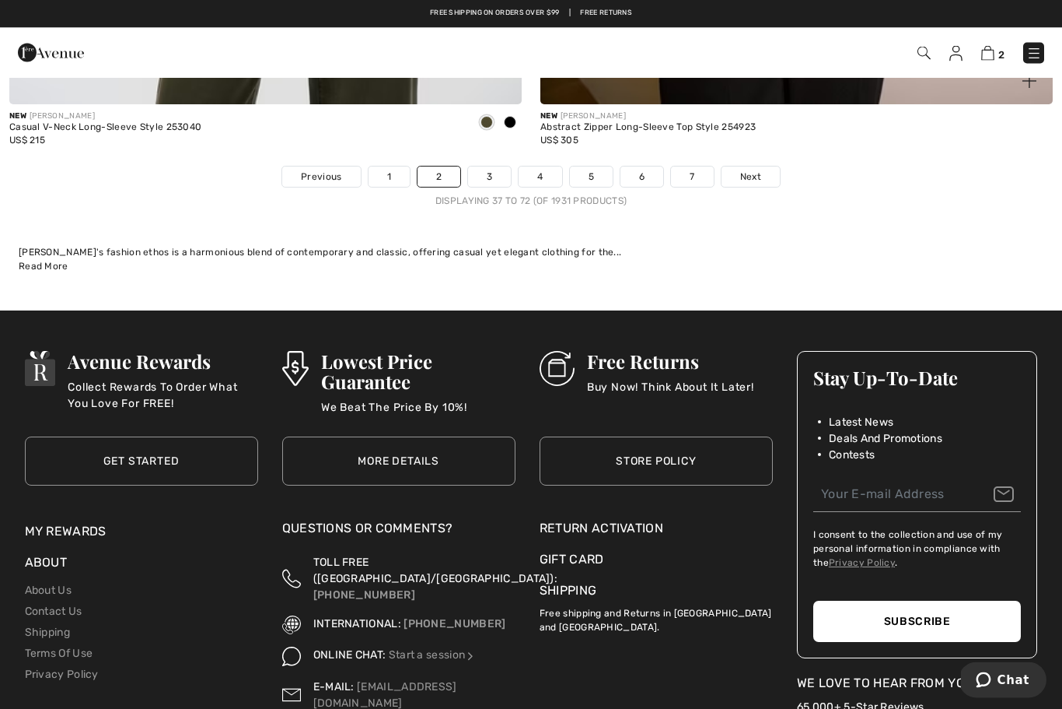
scroll to position [15597, 0]
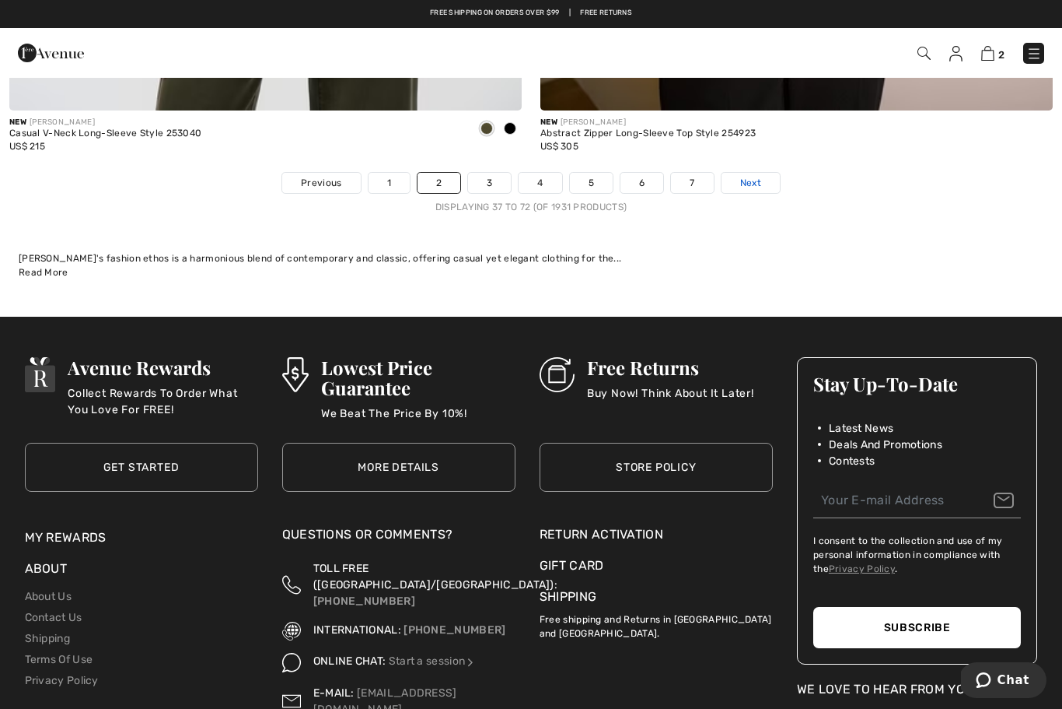
click at [747, 176] on span "Next" at bounding box center [750, 183] width 21 height 14
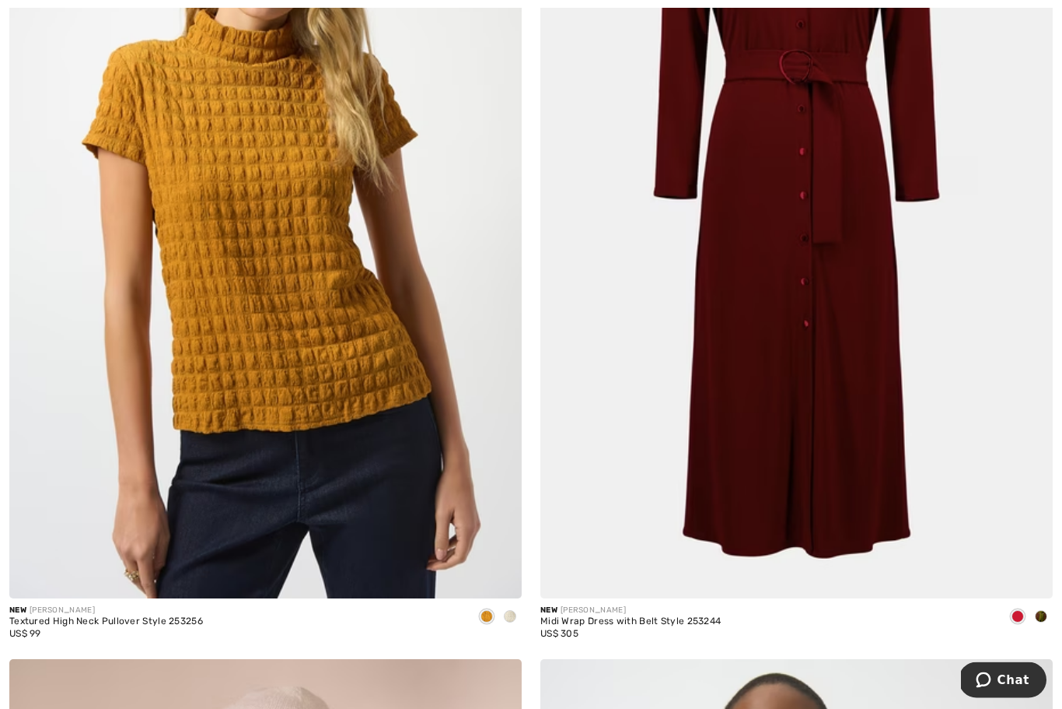
scroll to position [674, 0]
click at [1038, 616] on span at bounding box center [1041, 616] width 12 height 12
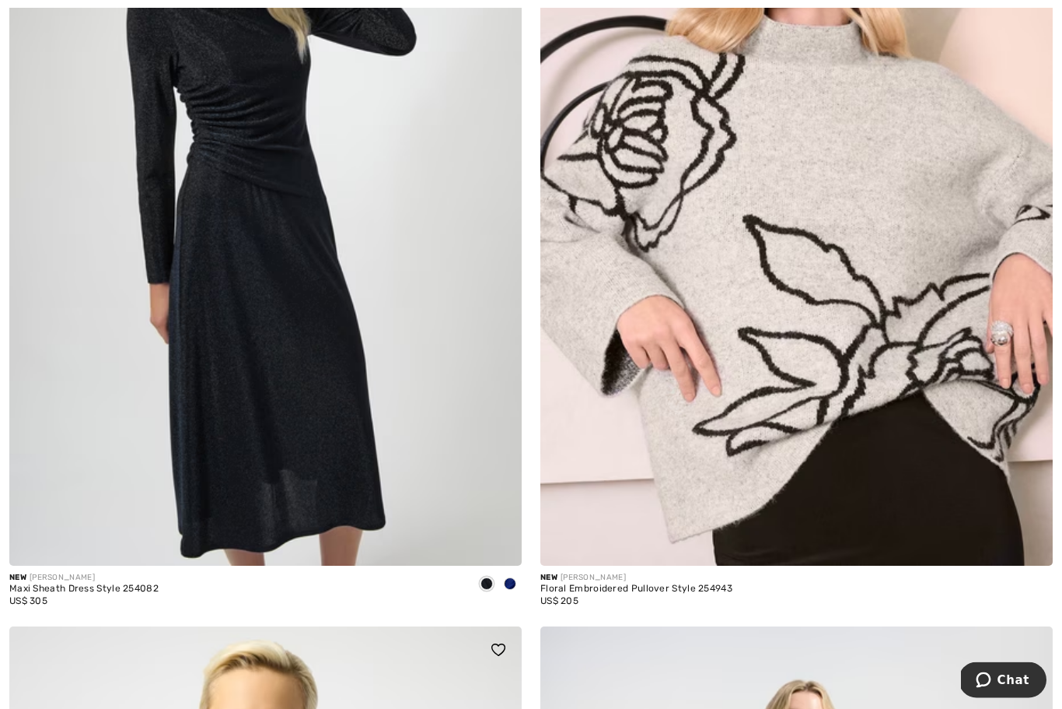
scroll to position [8340, 0]
click at [509, 577] on span at bounding box center [510, 583] width 12 height 12
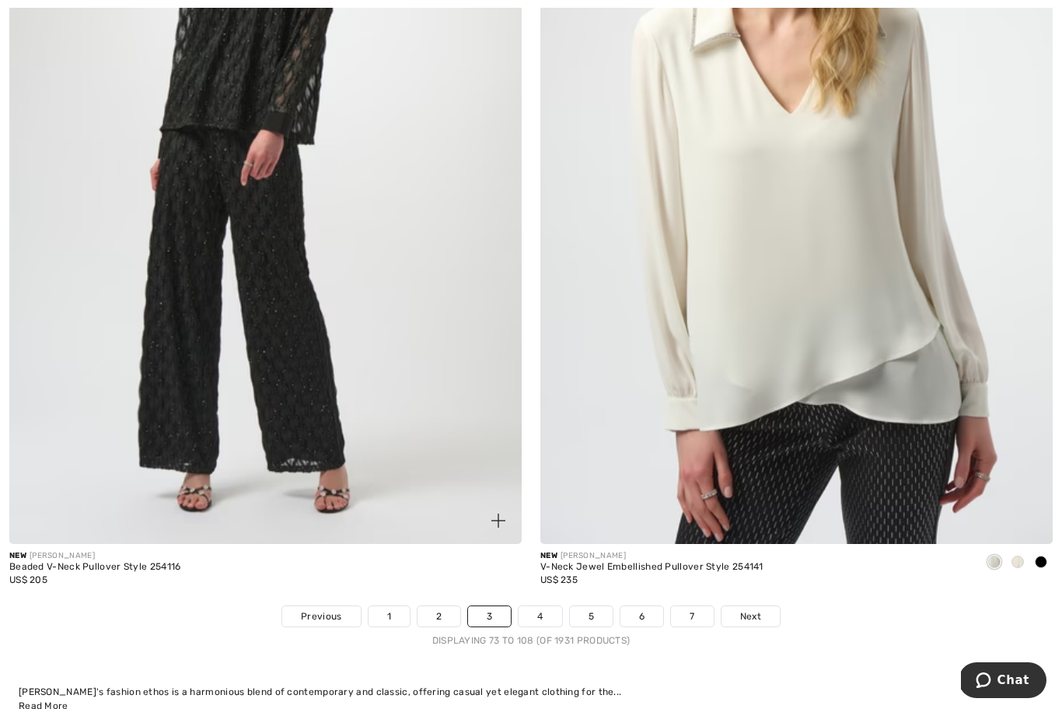
scroll to position [15167, 0]
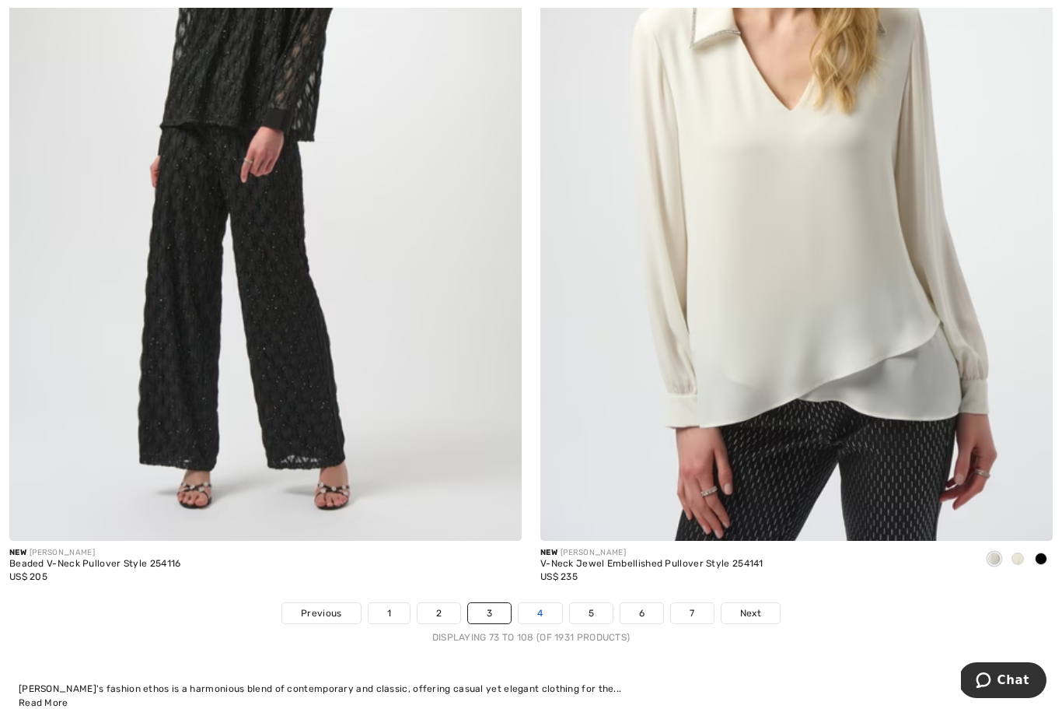
click at [542, 603] on link "4" at bounding box center [540, 613] width 43 height 20
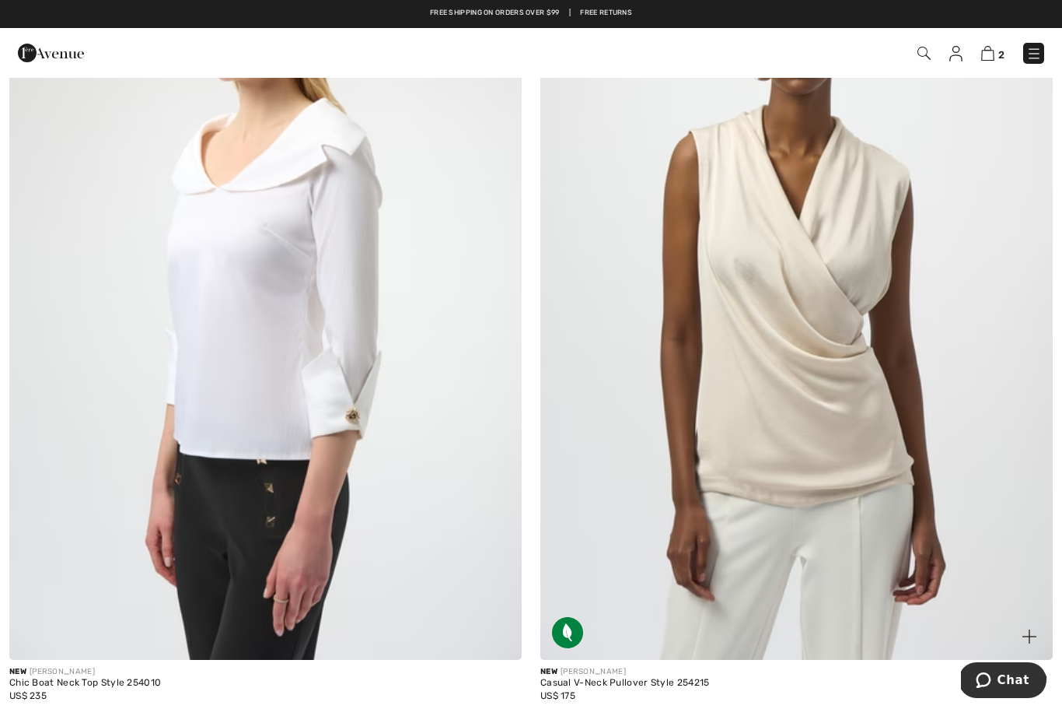
scroll to position [3101, 0]
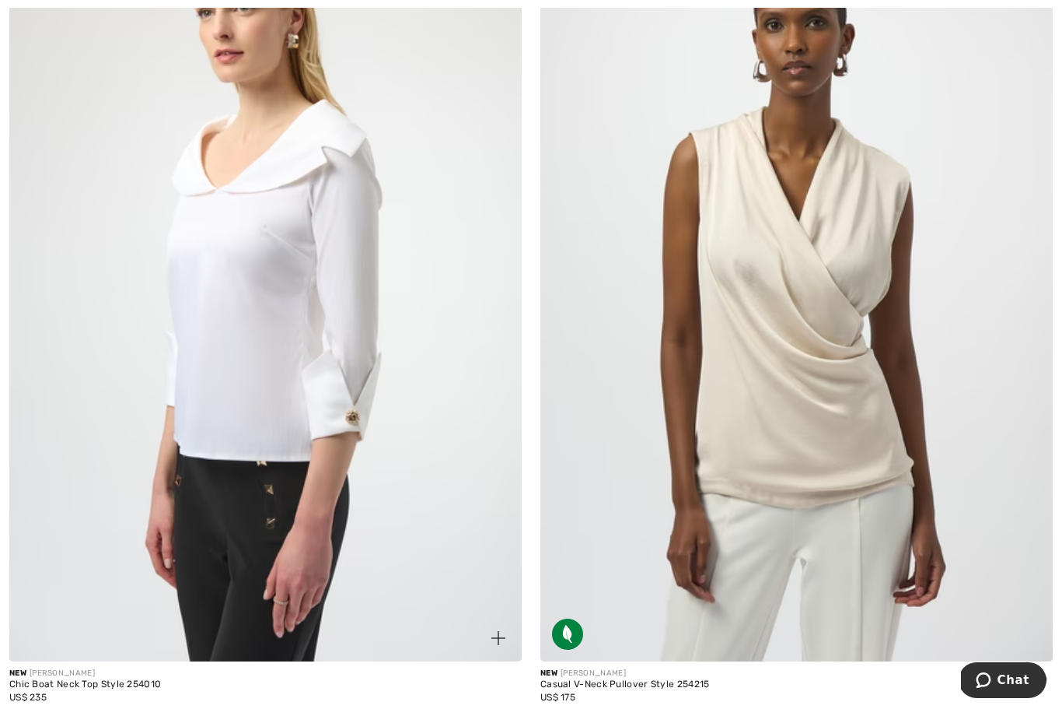
click at [368, 478] on img at bounding box center [265, 277] width 513 height 769
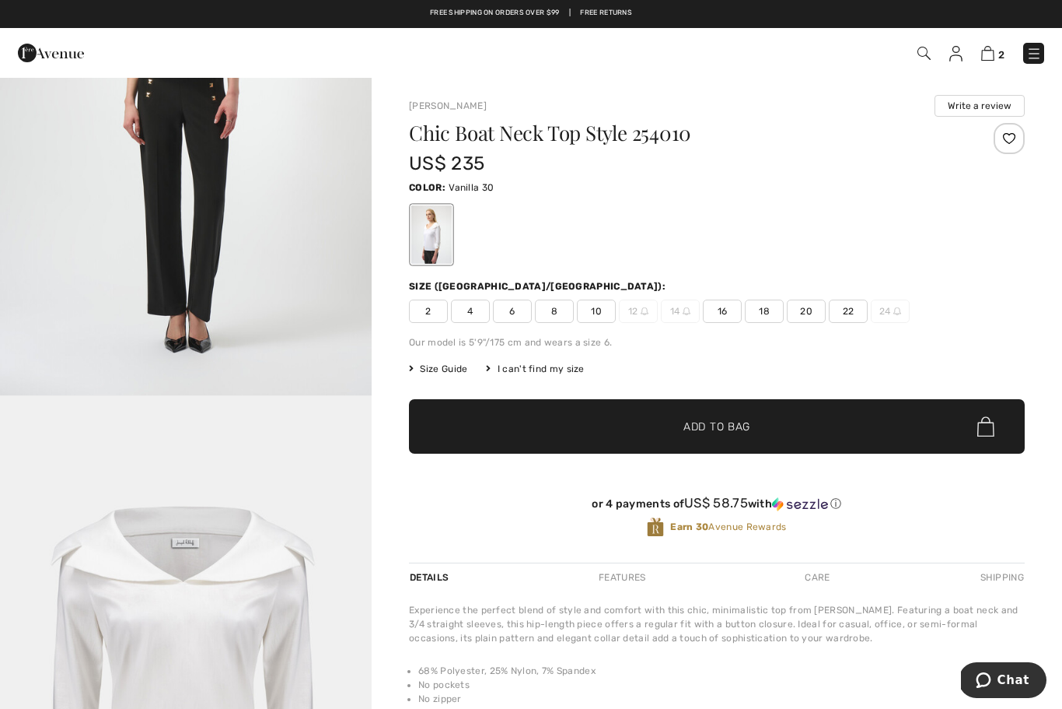
click at [522, 313] on span "6" at bounding box center [512, 310] width 39 height 23
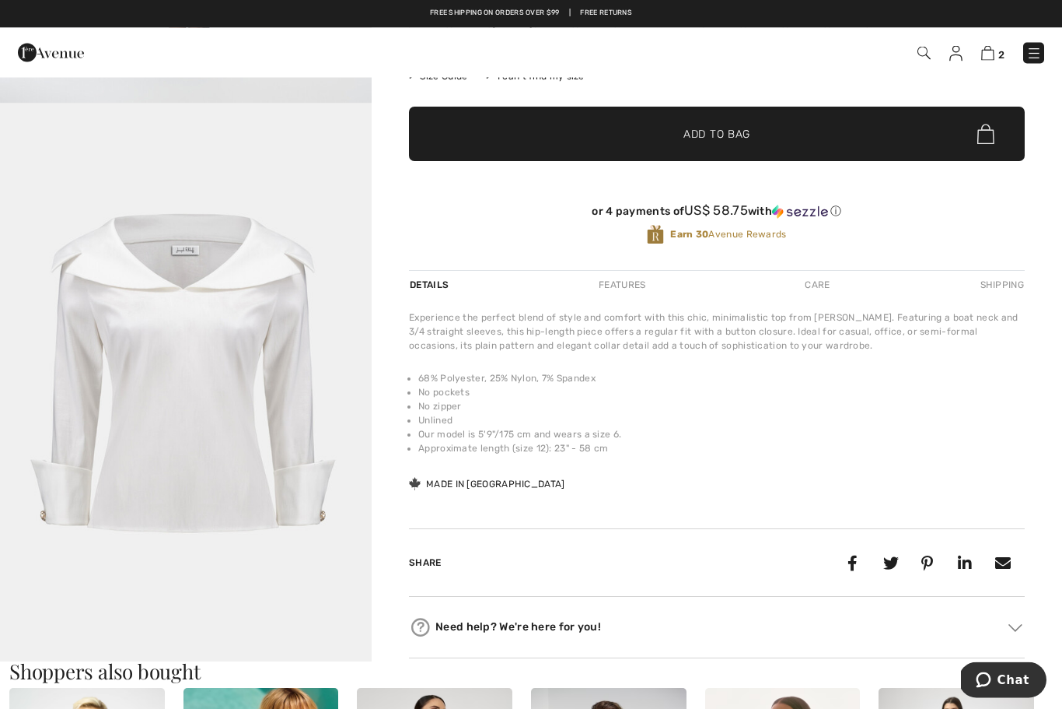
scroll to position [292, 0]
click at [605, 134] on span "✔ Added to Bag Add to Bag" at bounding box center [717, 134] width 616 height 54
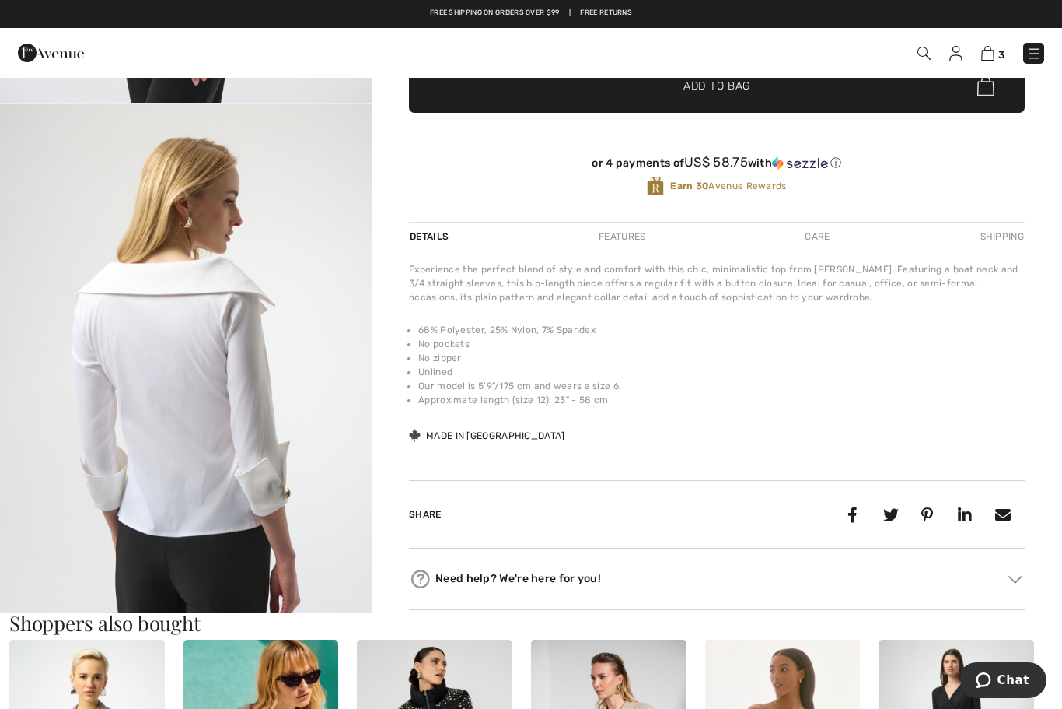
scroll to position [345, 0]
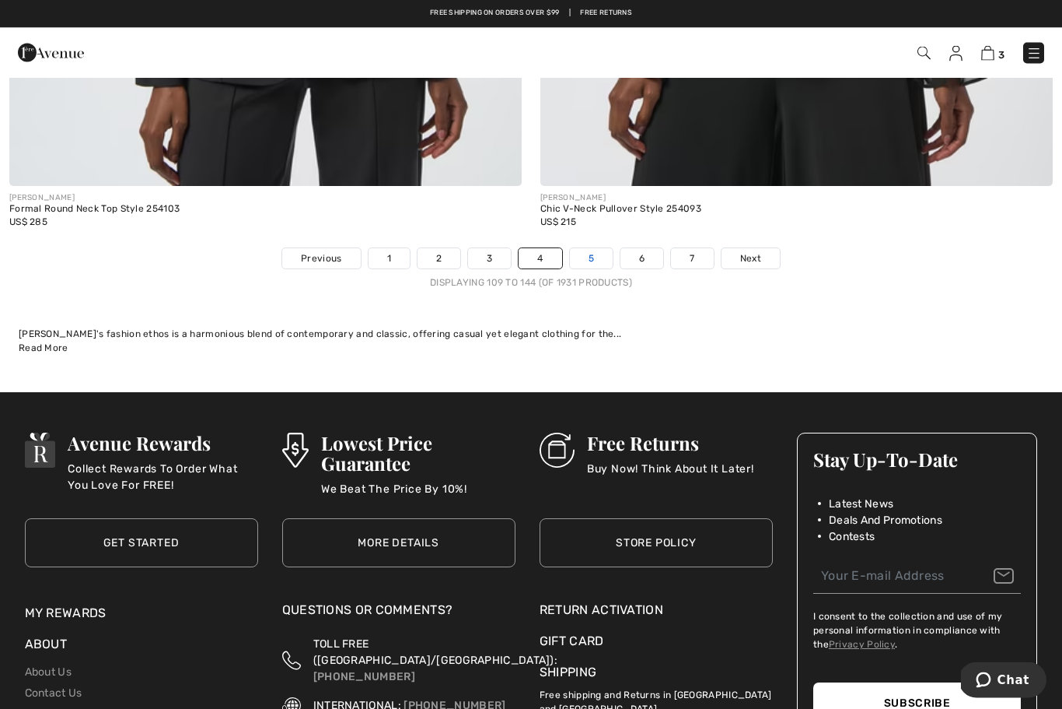
scroll to position [15522, 0]
click at [597, 248] on link "5" at bounding box center [591, 258] width 43 height 20
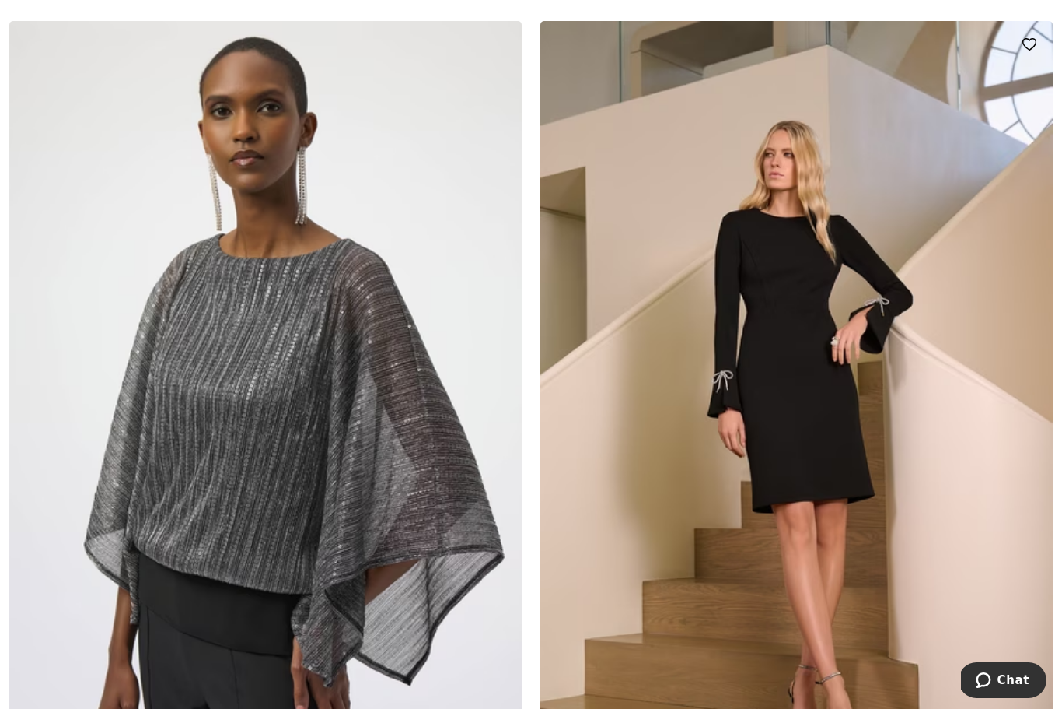
scroll to position [11609, 0]
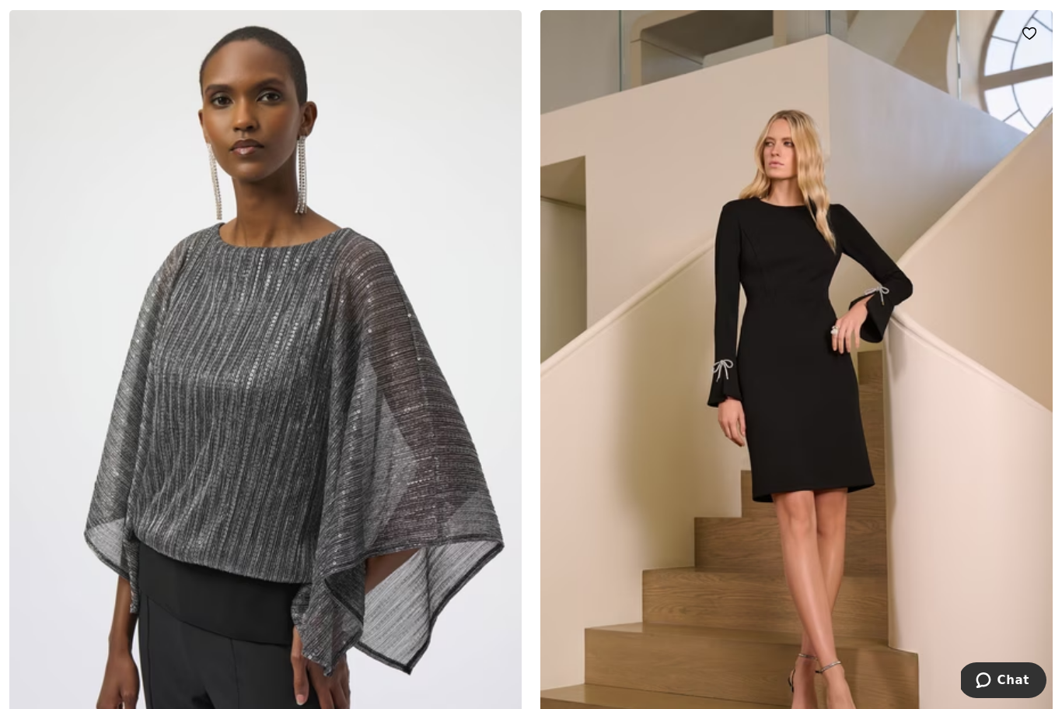
click at [739, 362] on img at bounding box center [797, 394] width 513 height 769
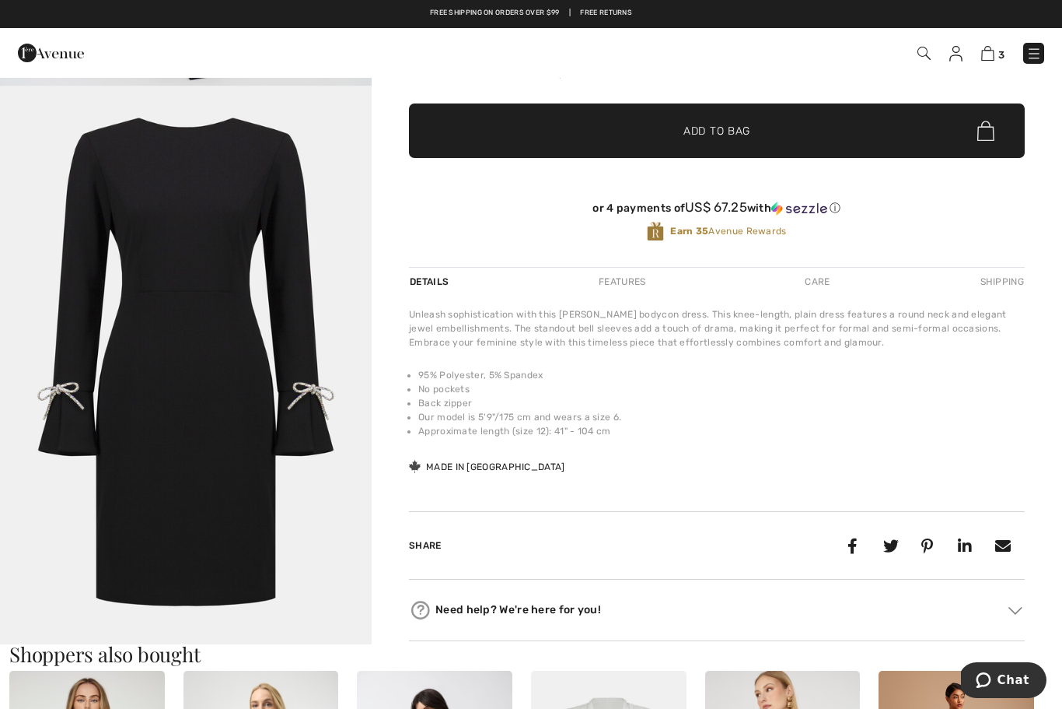
scroll to position [3158, 0]
click at [153, 376] on img "6 / 6" at bounding box center [186, 365] width 372 height 558
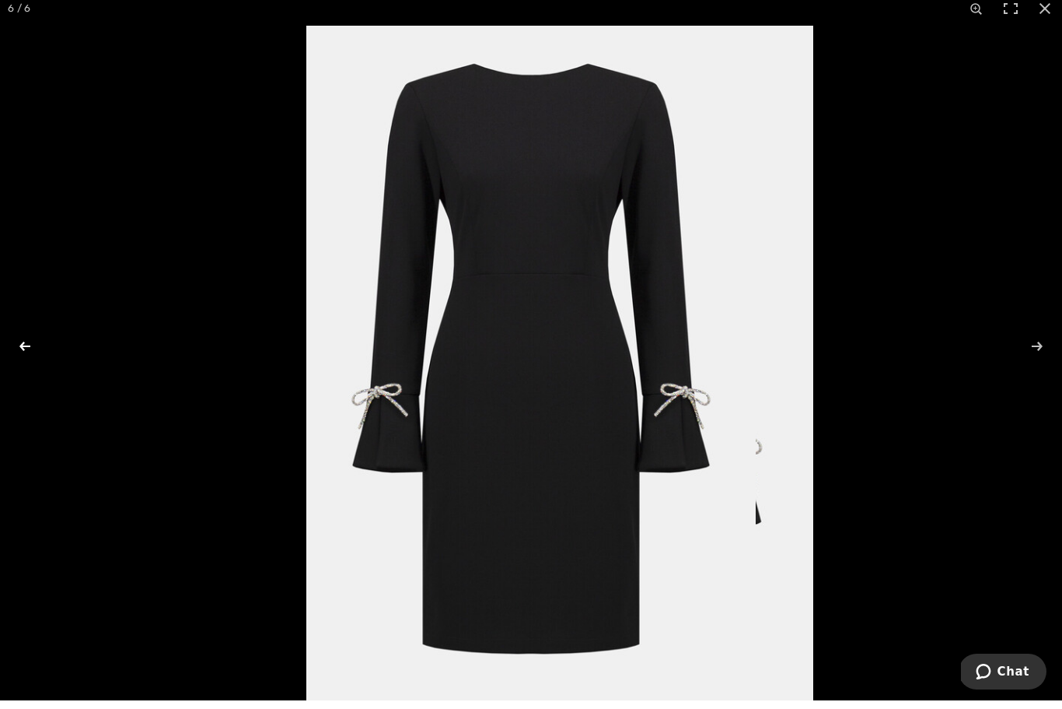
scroll to position [300, 0]
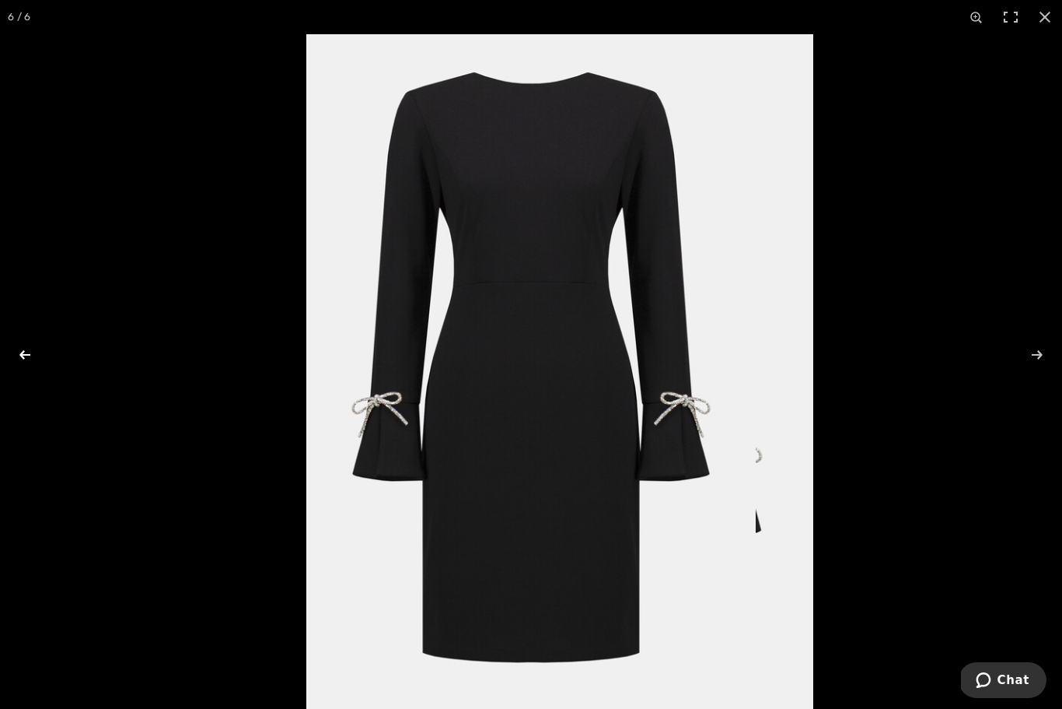
click at [23, 351] on button at bounding box center [35, 355] width 54 height 78
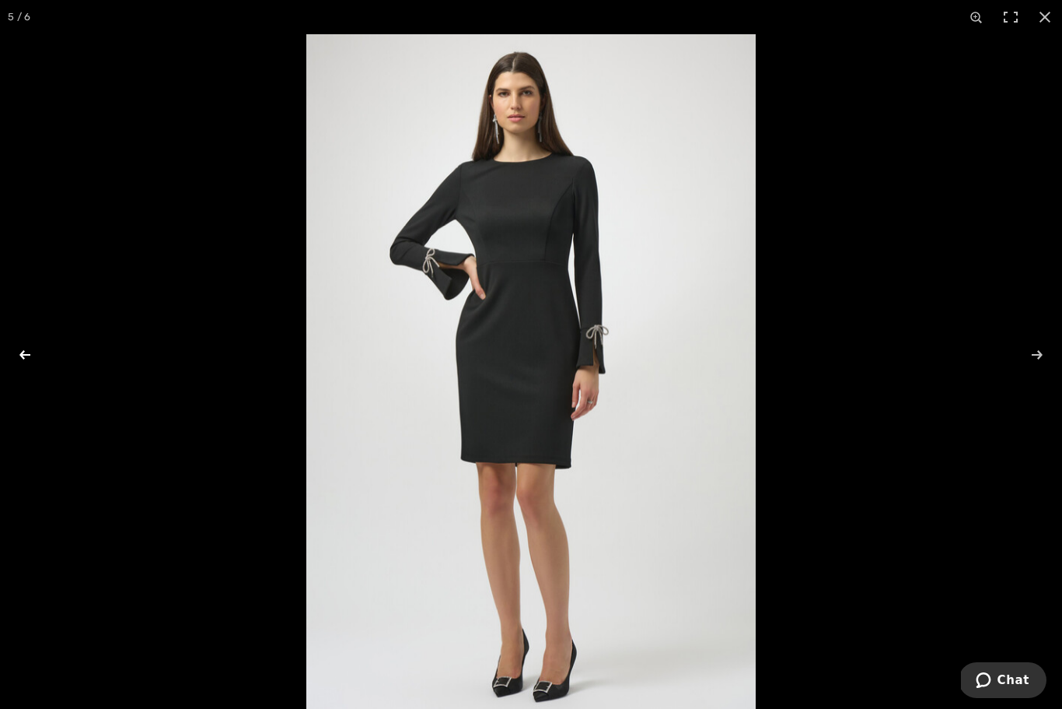
click at [23, 351] on button at bounding box center [35, 355] width 54 height 78
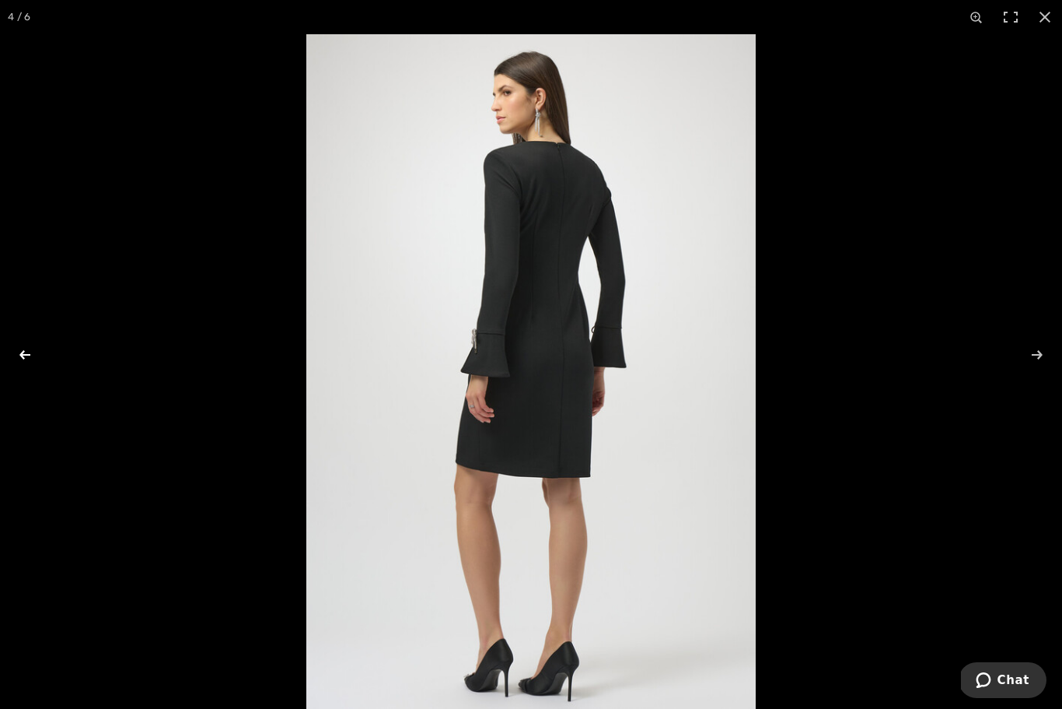
click at [24, 352] on button at bounding box center [35, 355] width 54 height 78
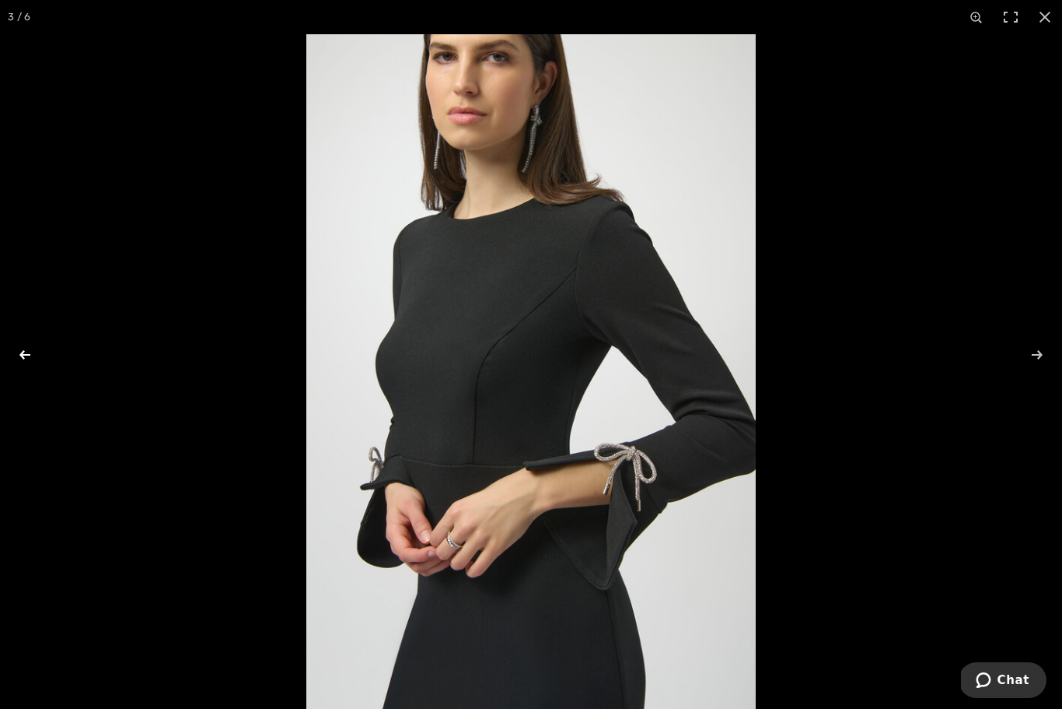
click at [24, 352] on button at bounding box center [35, 355] width 54 height 78
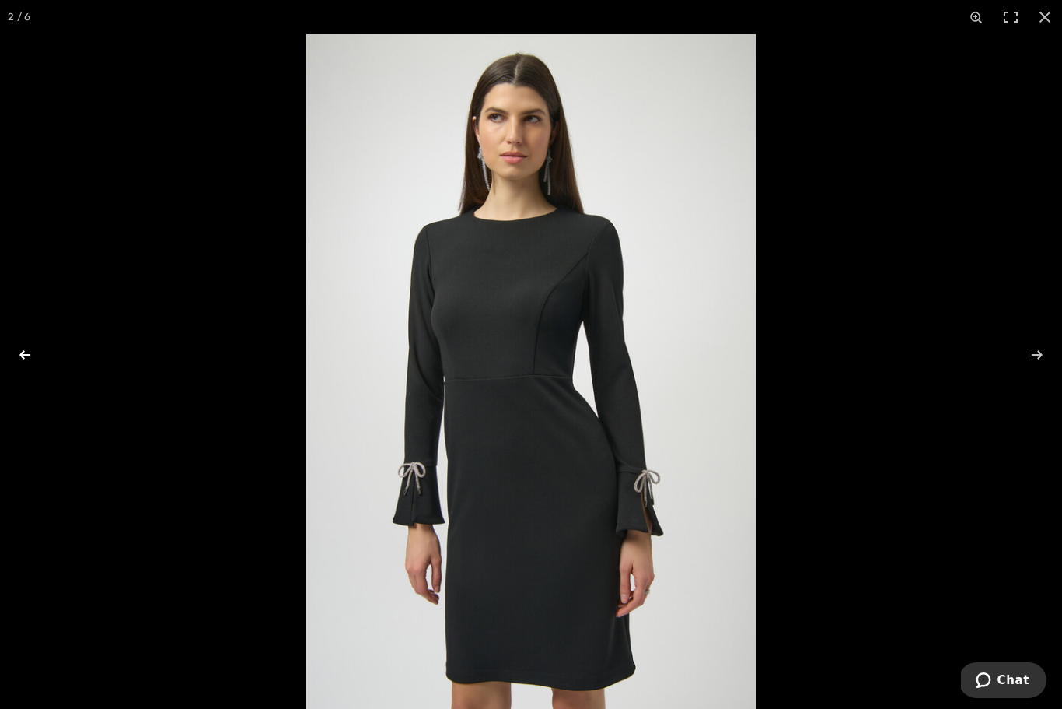
click at [24, 352] on button at bounding box center [35, 355] width 54 height 78
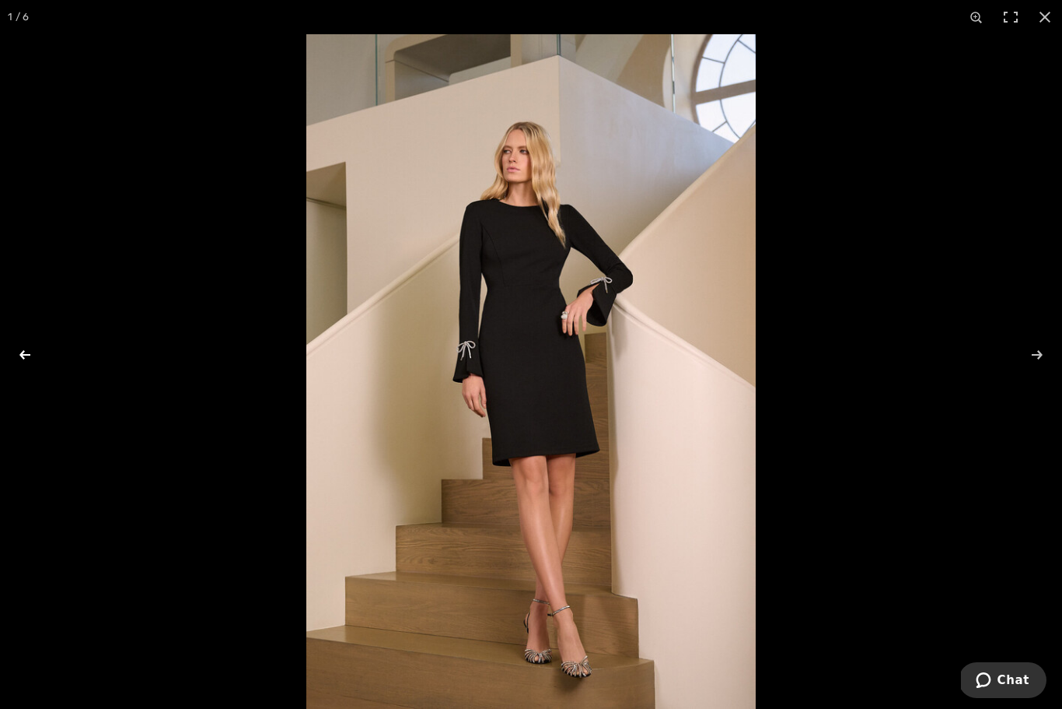
click at [24, 352] on button at bounding box center [35, 355] width 54 height 78
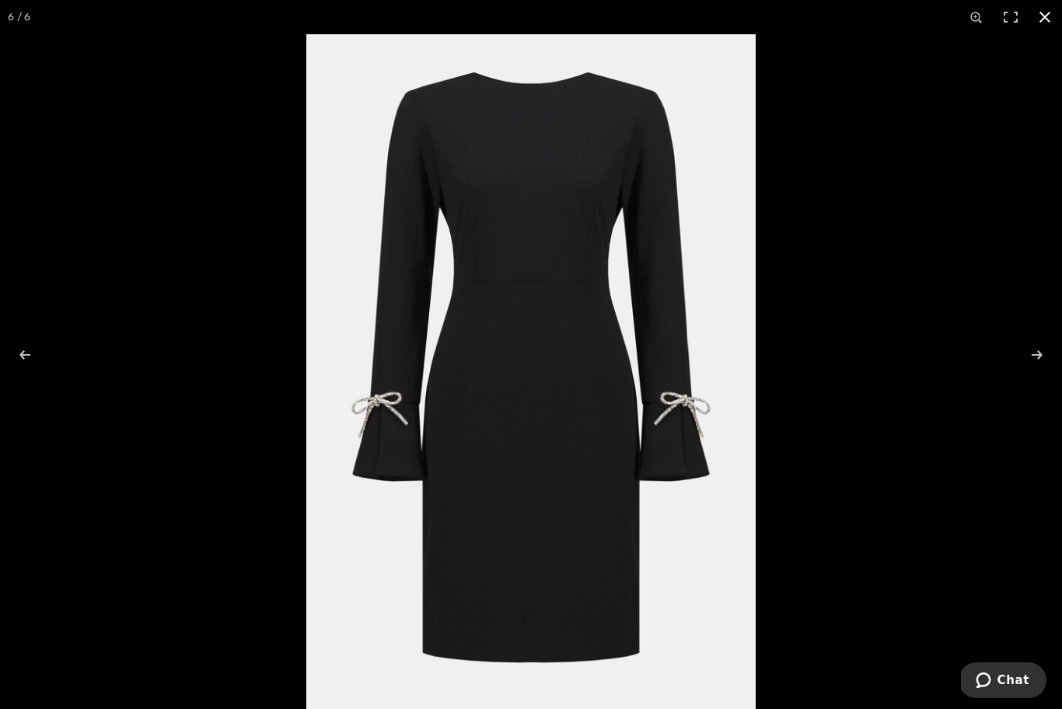
click at [1045, 16] on button at bounding box center [1045, 17] width 34 height 34
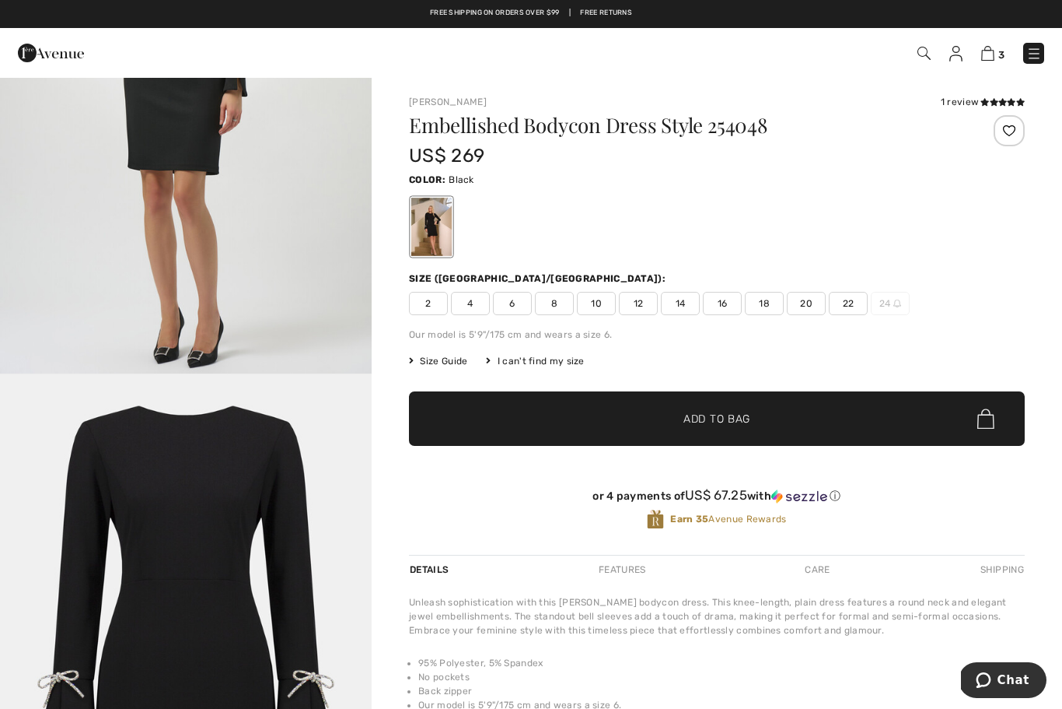
click at [509, 307] on span "6" at bounding box center [512, 303] width 39 height 23
click at [645, 427] on span "✔ Added to Bag Add to Bag" at bounding box center [717, 418] width 616 height 54
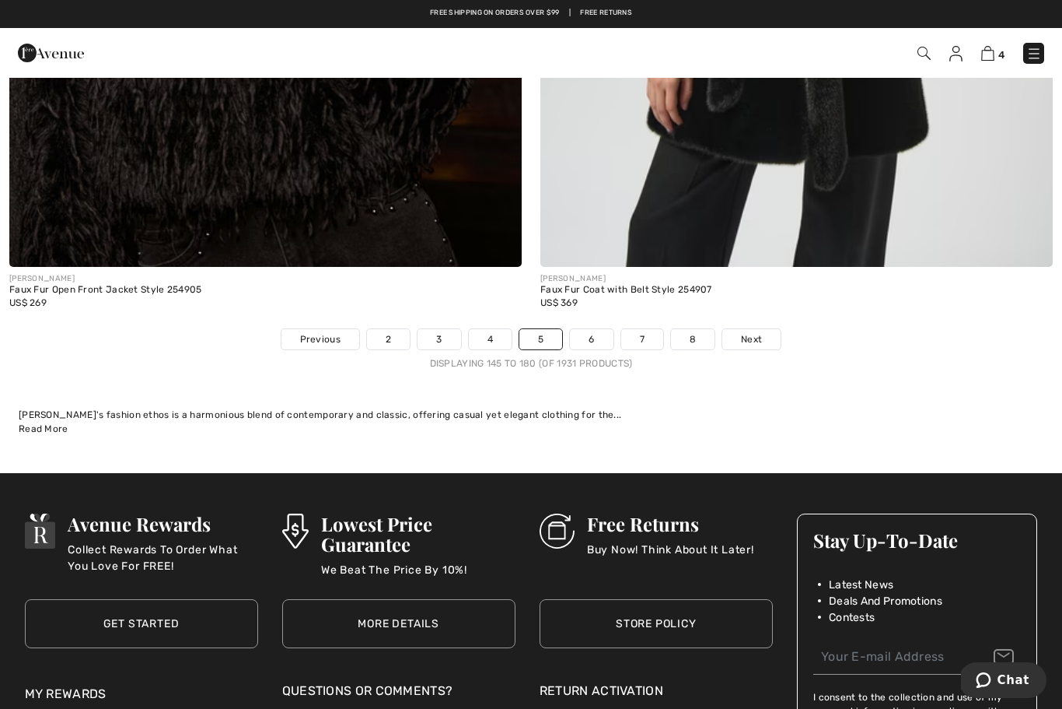
scroll to position [15384, 0]
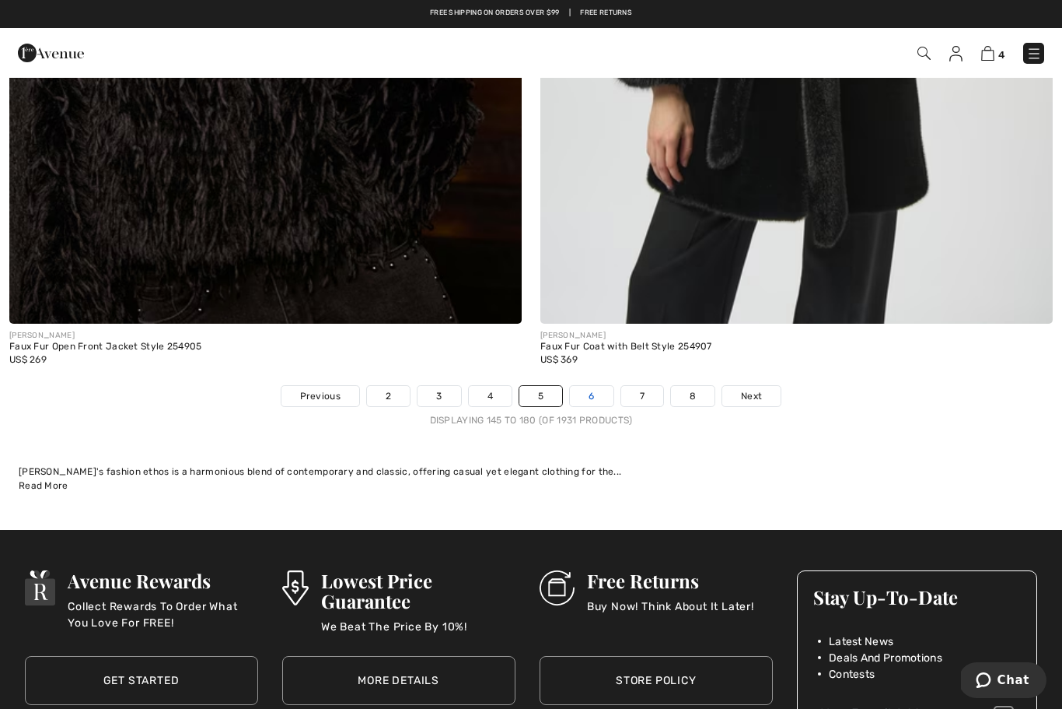
click at [594, 386] on link "6" at bounding box center [591, 396] width 43 height 20
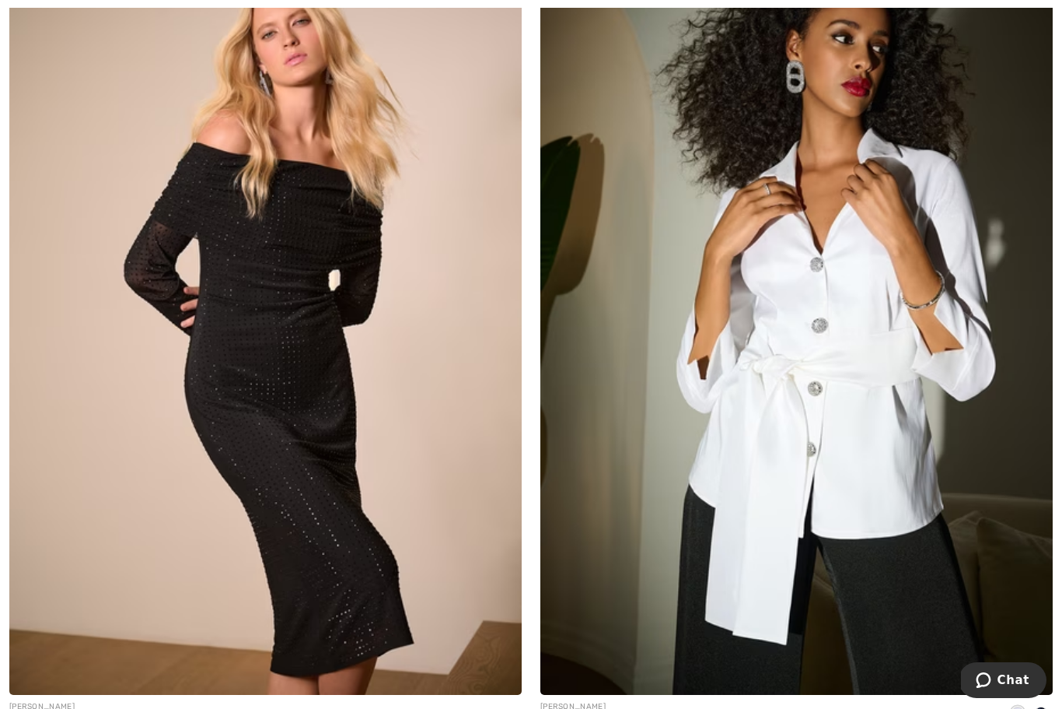
scroll to position [9055, 0]
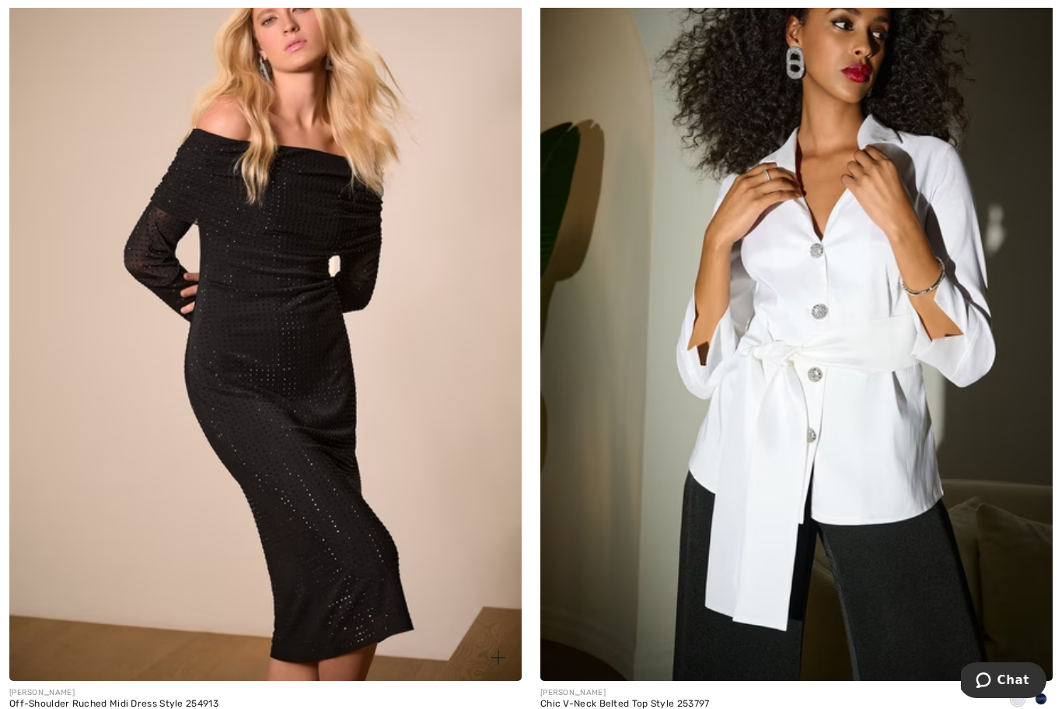
click at [342, 394] on img at bounding box center [265, 295] width 513 height 769
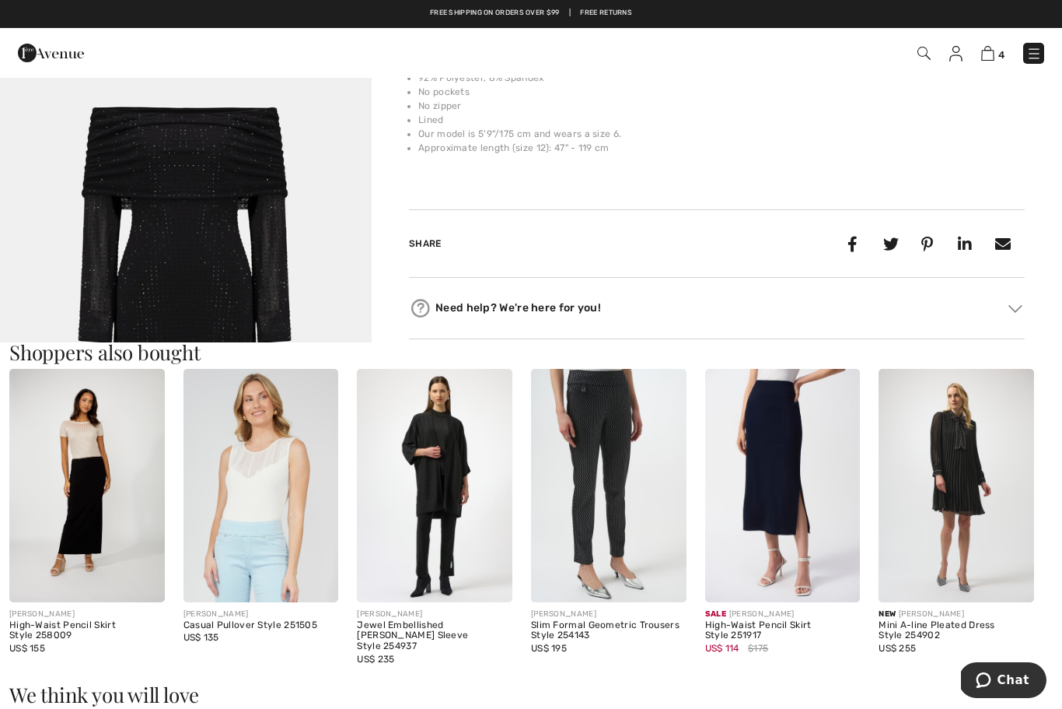
scroll to position [657, 0]
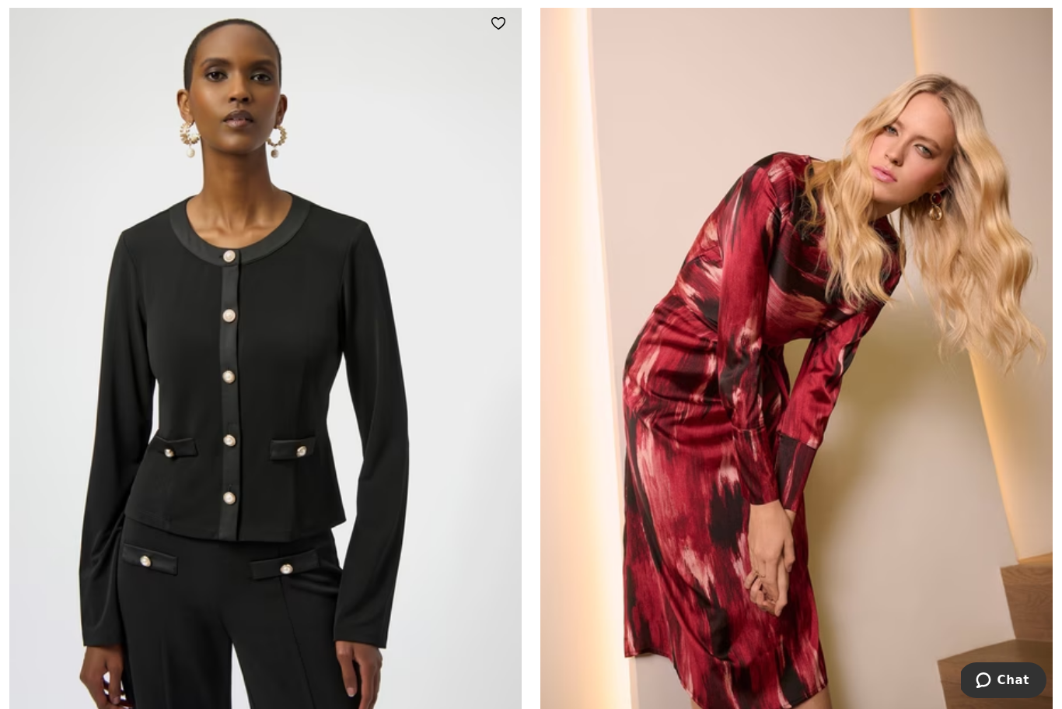
scroll to position [9797, 0]
click at [758, 194] on img at bounding box center [797, 383] width 513 height 769
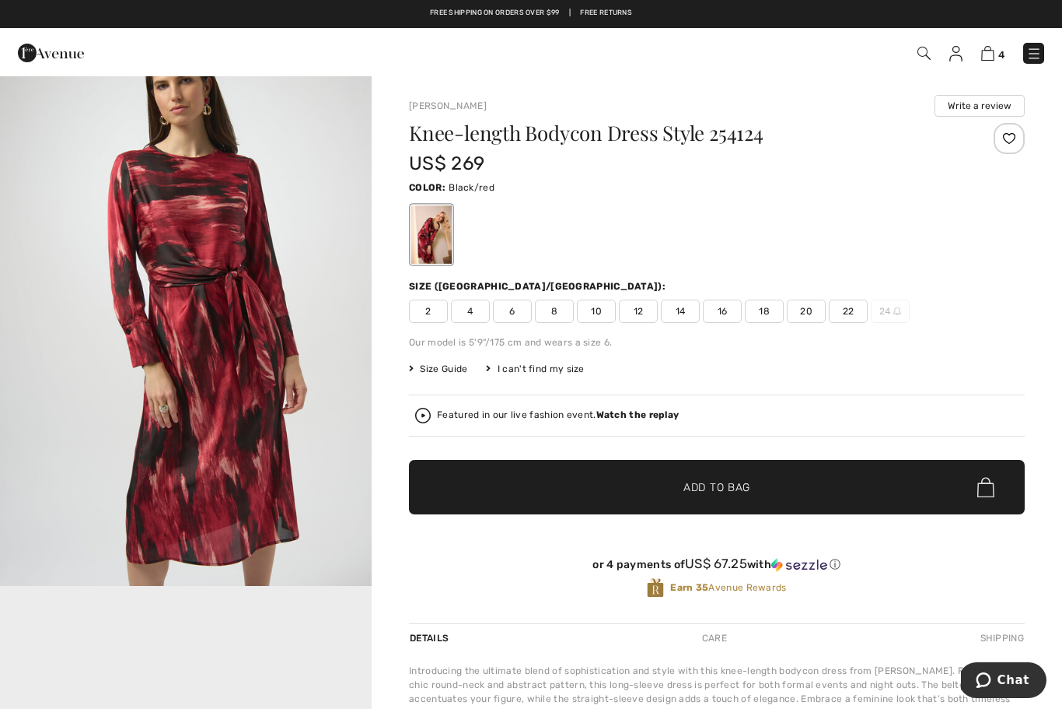
scroll to position [608, 0]
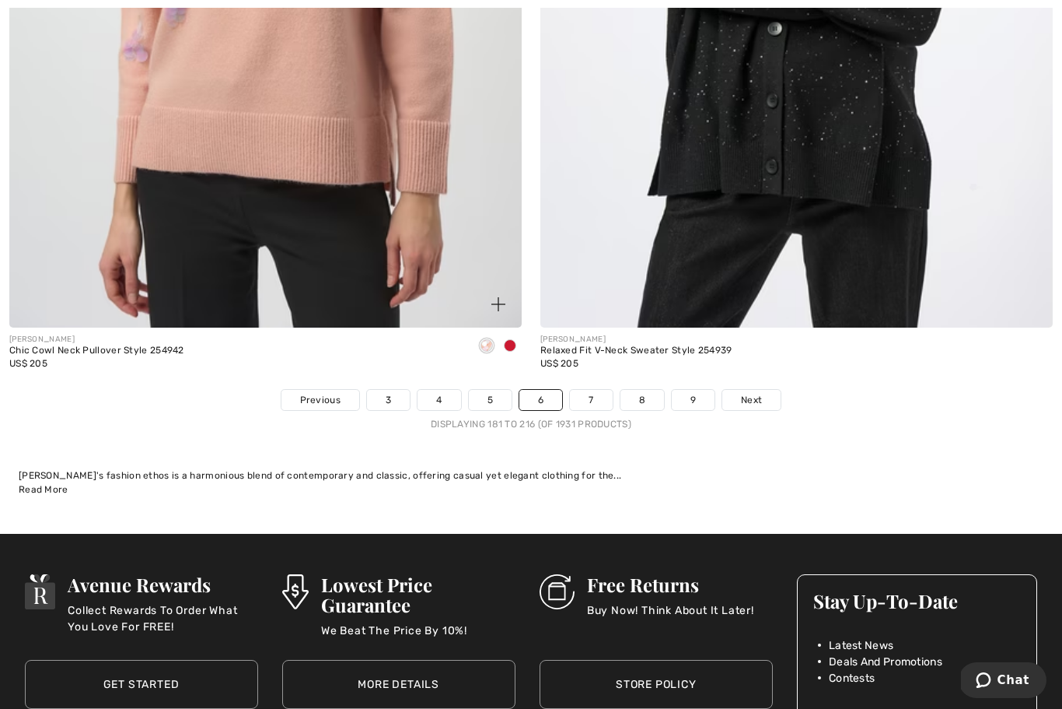
scroll to position [15381, 0]
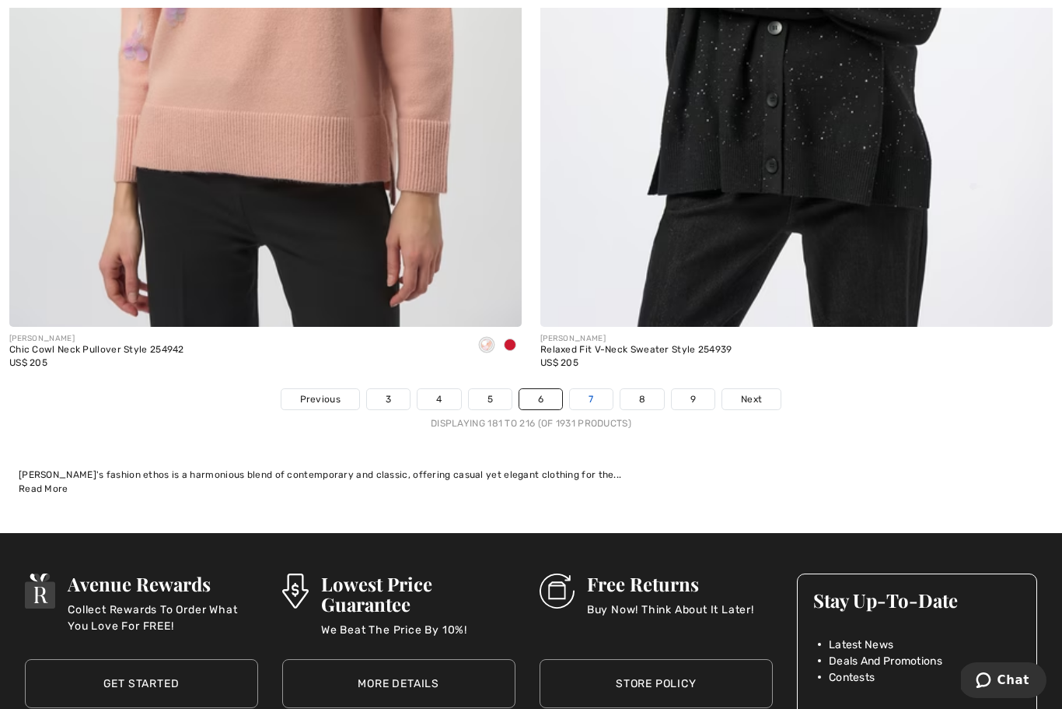
click at [604, 391] on link "7" at bounding box center [591, 399] width 42 height 20
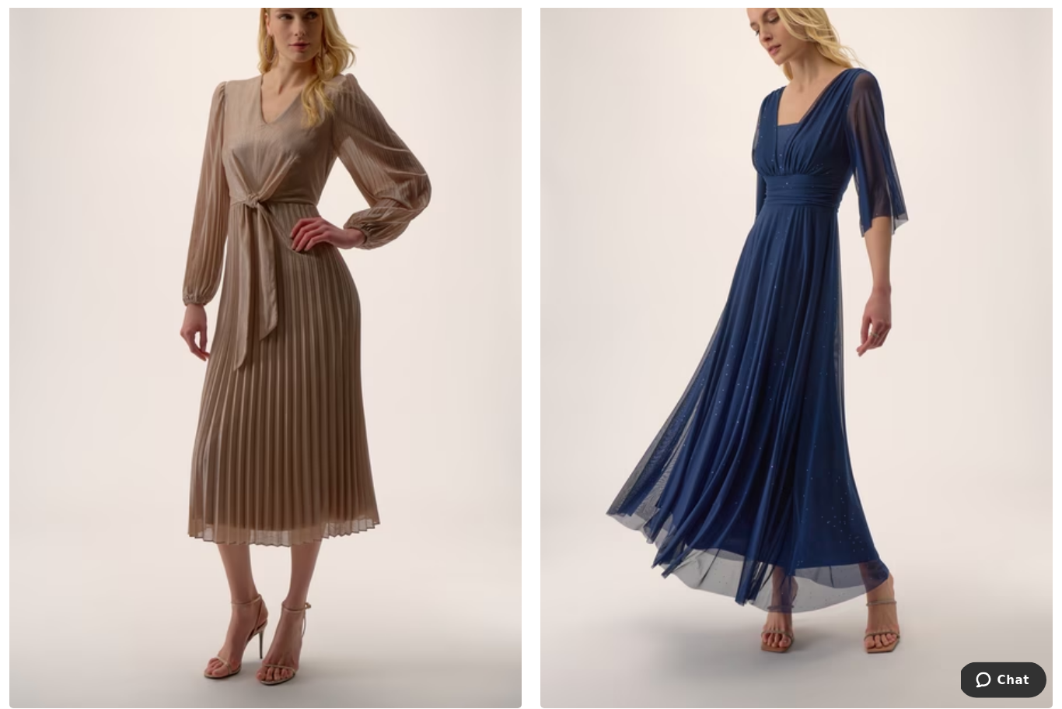
scroll to position [5707, 0]
click at [733, 363] on img at bounding box center [797, 323] width 513 height 769
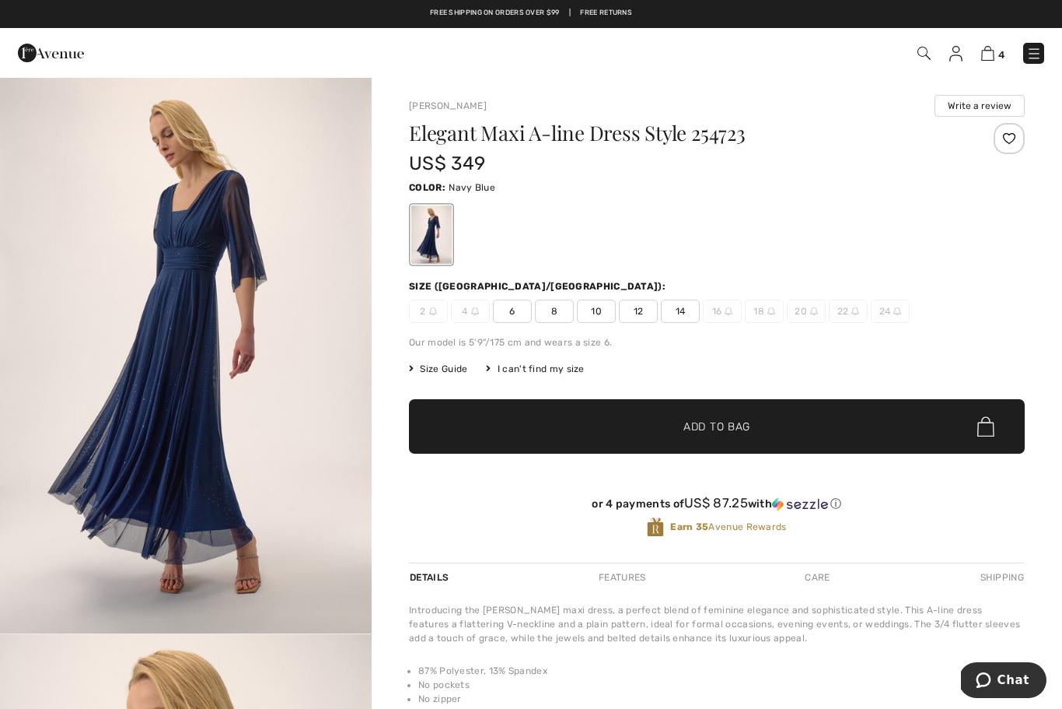
click at [515, 306] on span "6" at bounding box center [512, 310] width 39 height 23
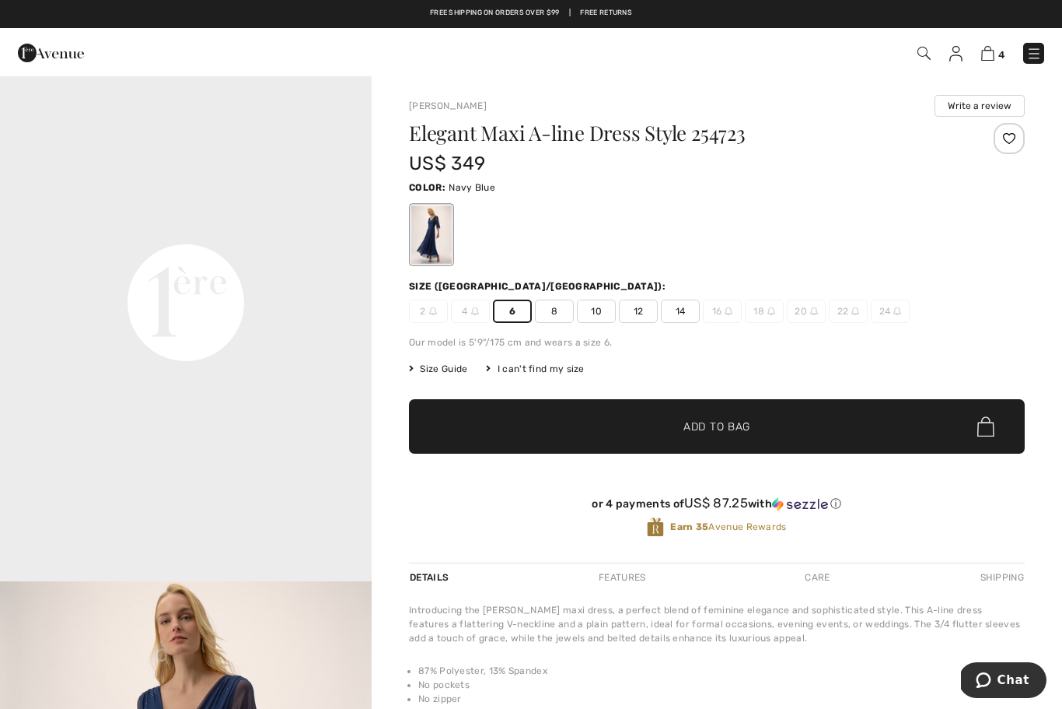
scroll to position [1097, 0]
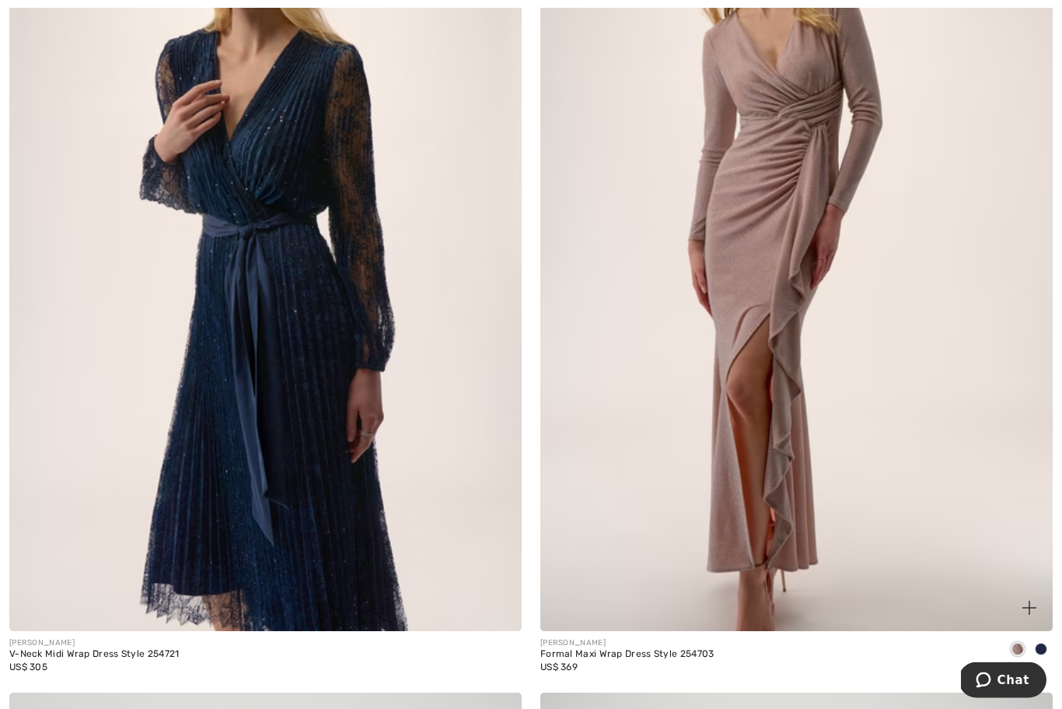
scroll to position [6615, 0]
click at [1042, 642] on span at bounding box center [1041, 648] width 12 height 12
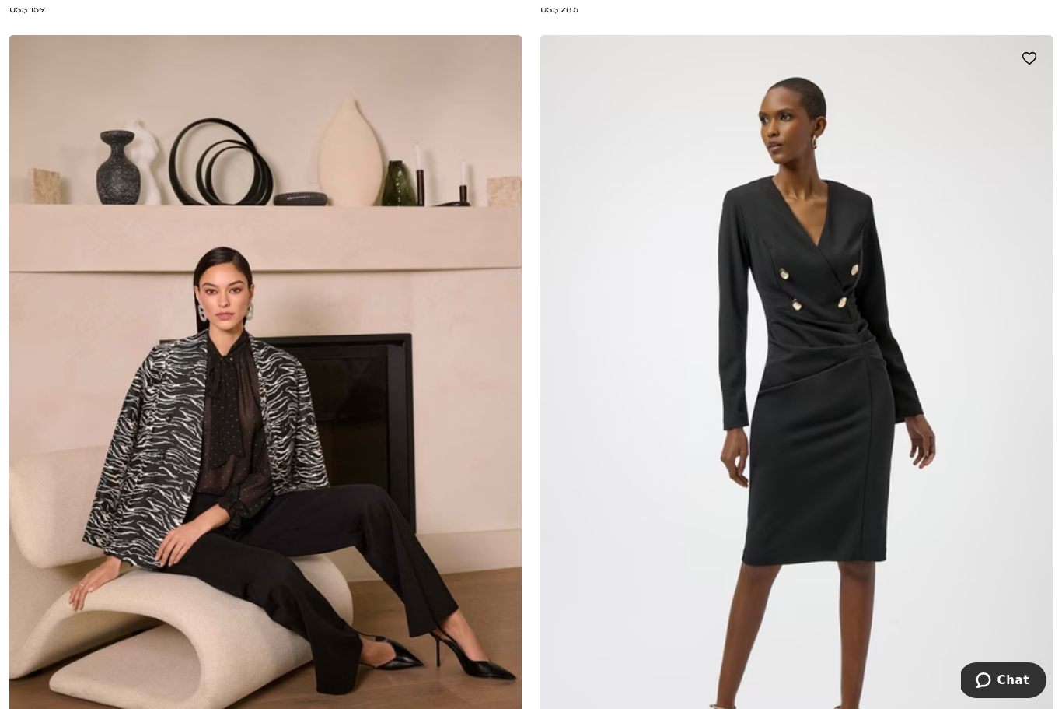
scroll to position [13247, 0]
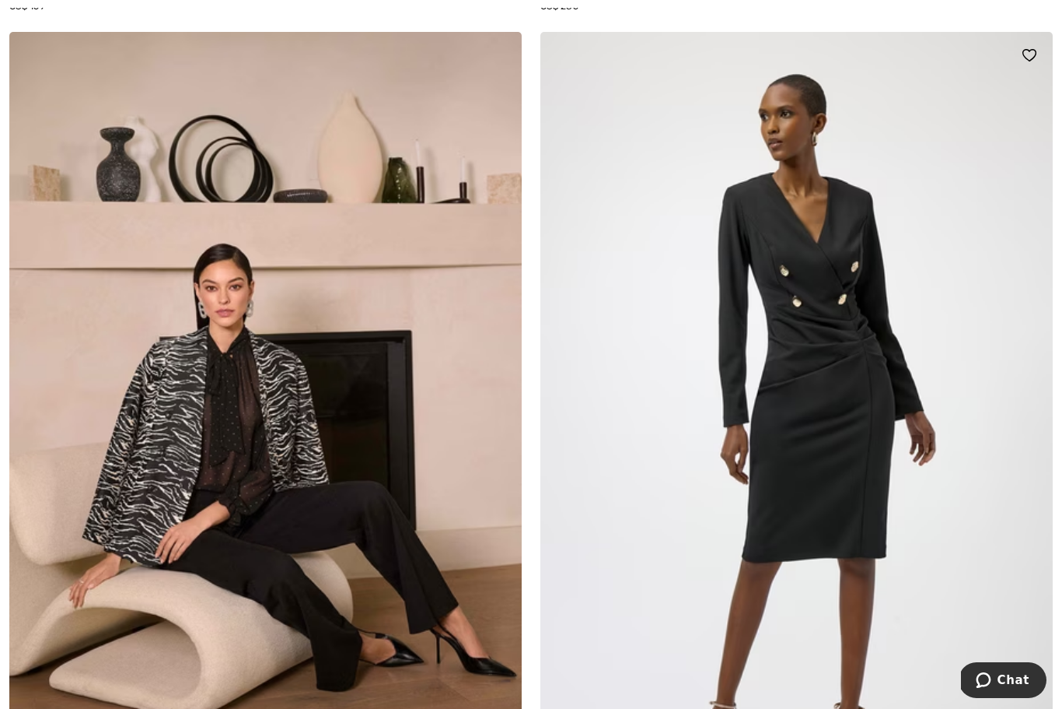
click at [812, 232] on img at bounding box center [797, 416] width 513 height 769
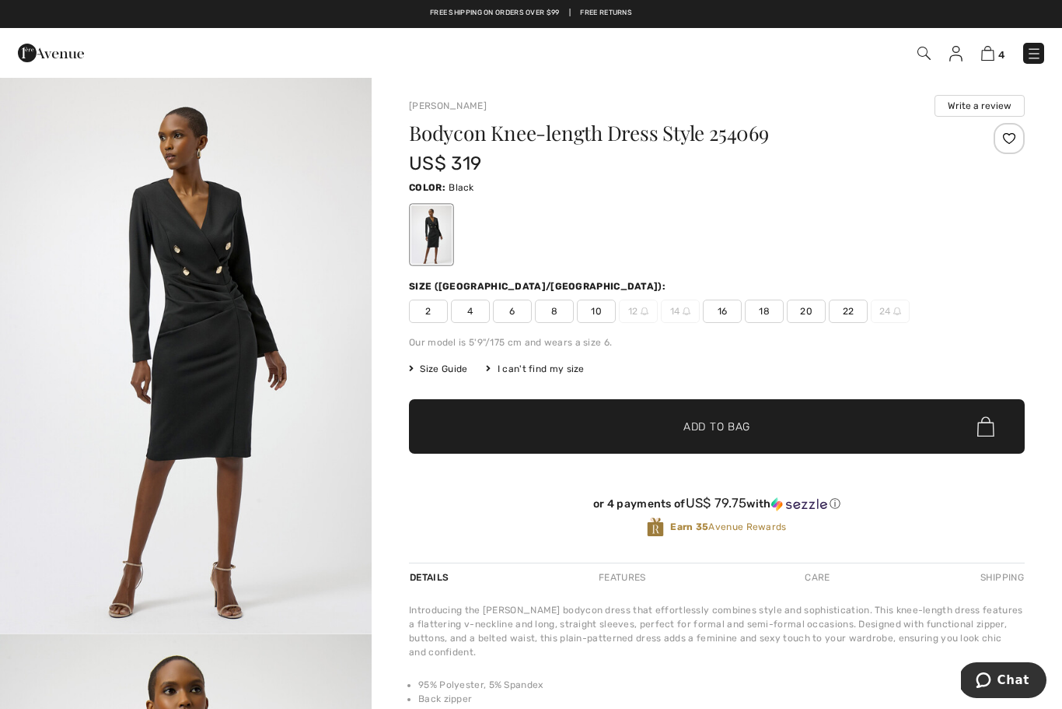
click at [513, 313] on span "6" at bounding box center [512, 310] width 39 height 23
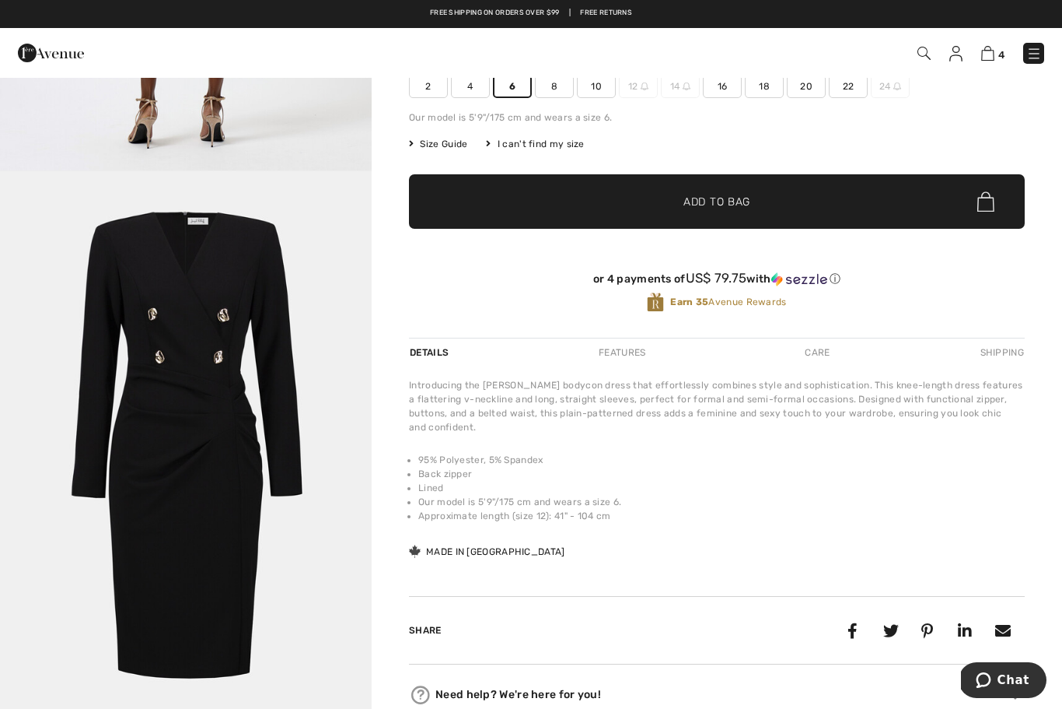
scroll to position [224, 0]
click at [461, 219] on span "✔ Added to Bag Add to Bag" at bounding box center [717, 202] width 616 height 54
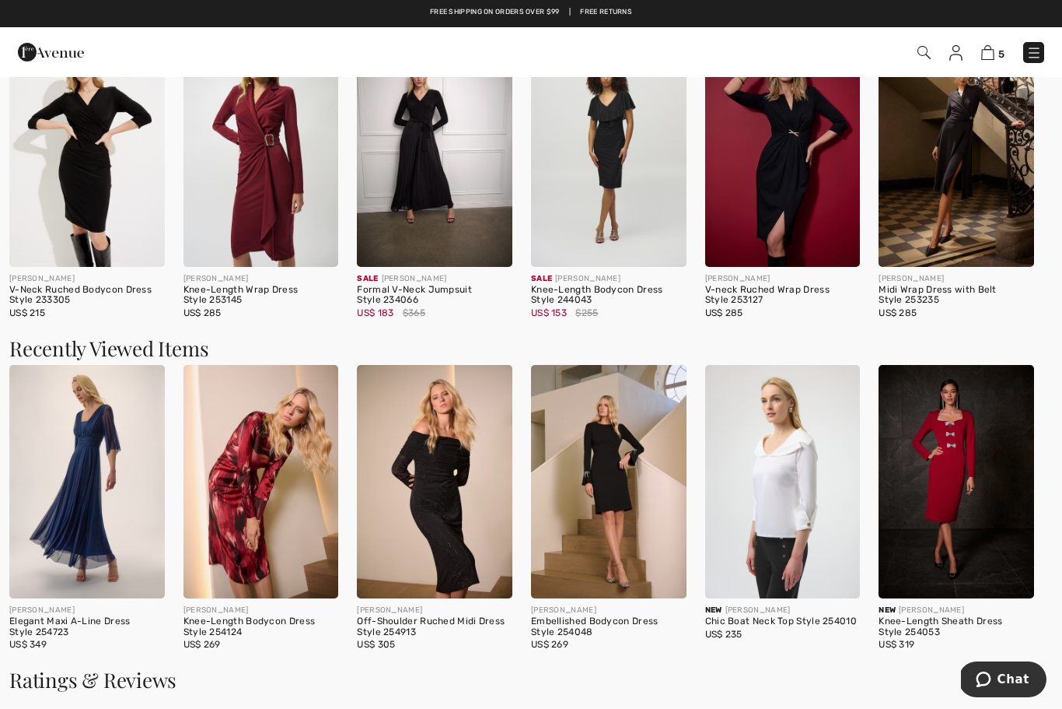
scroll to position [1278, 0]
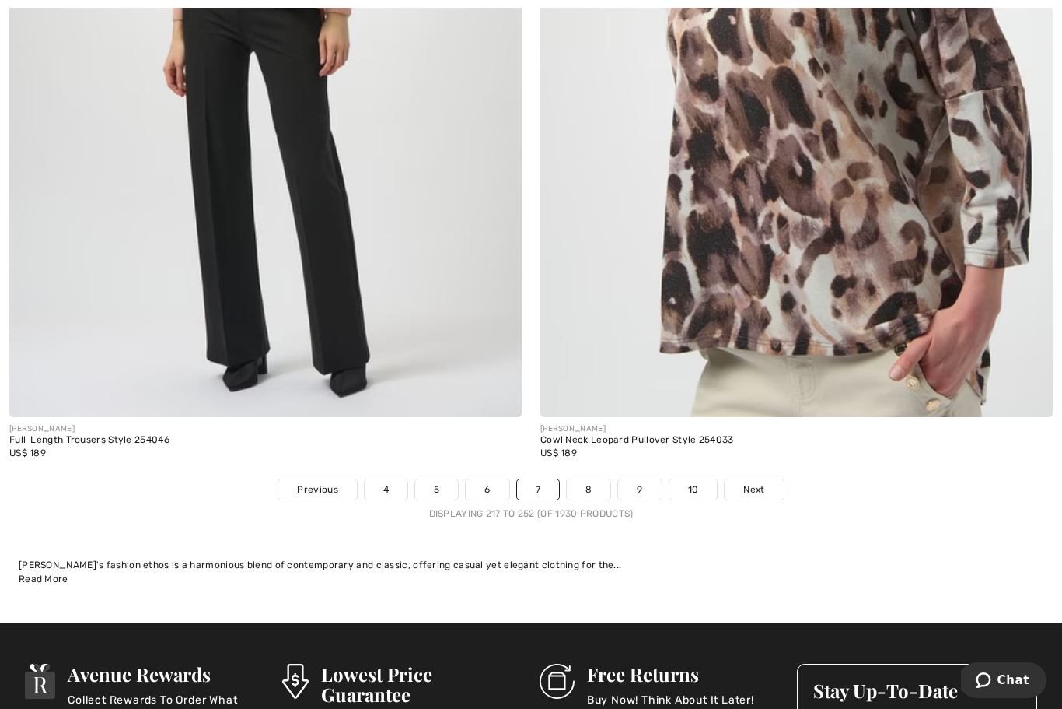
scroll to position [15311, 0]
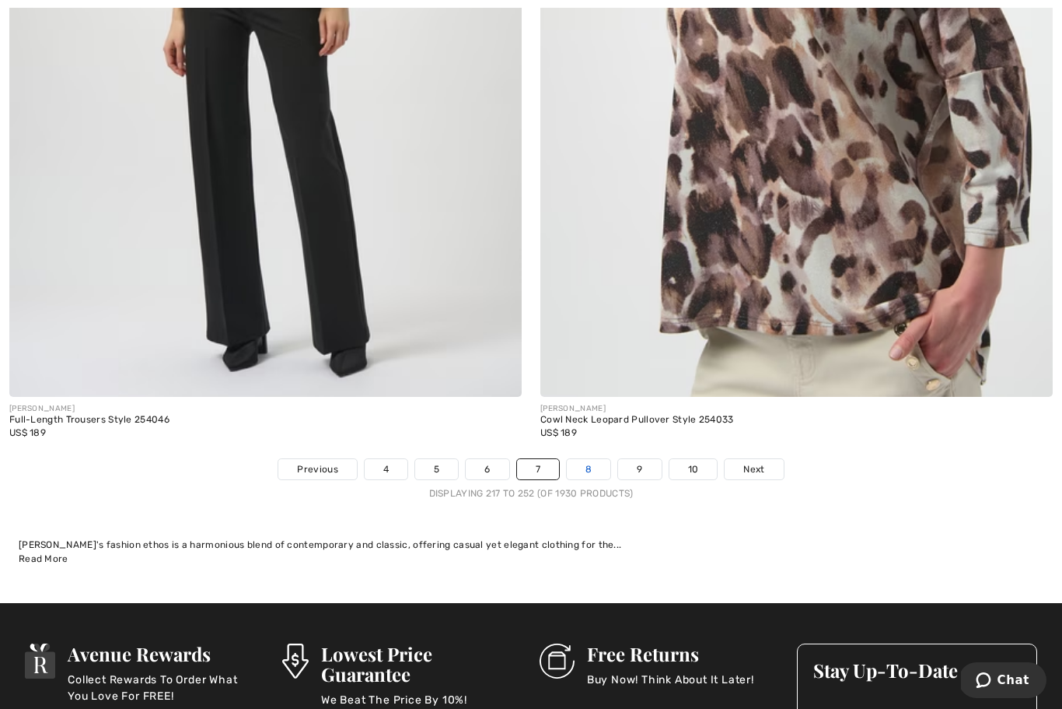
click at [593, 459] on link "8" at bounding box center [589, 469] width 44 height 20
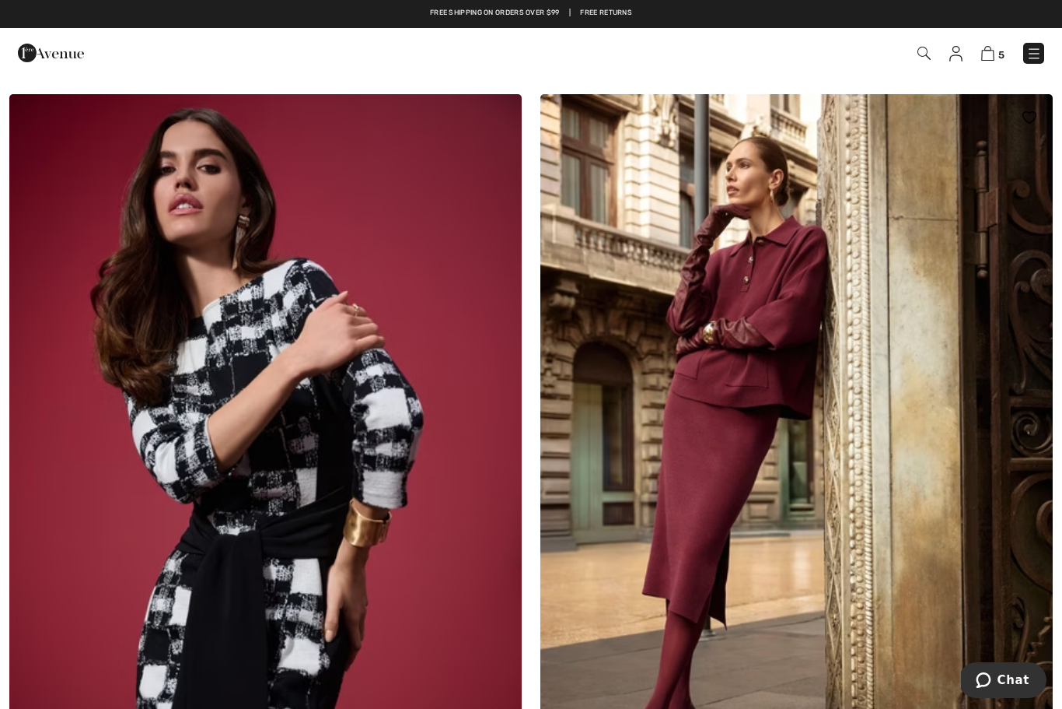
scroll to position [9696, 0]
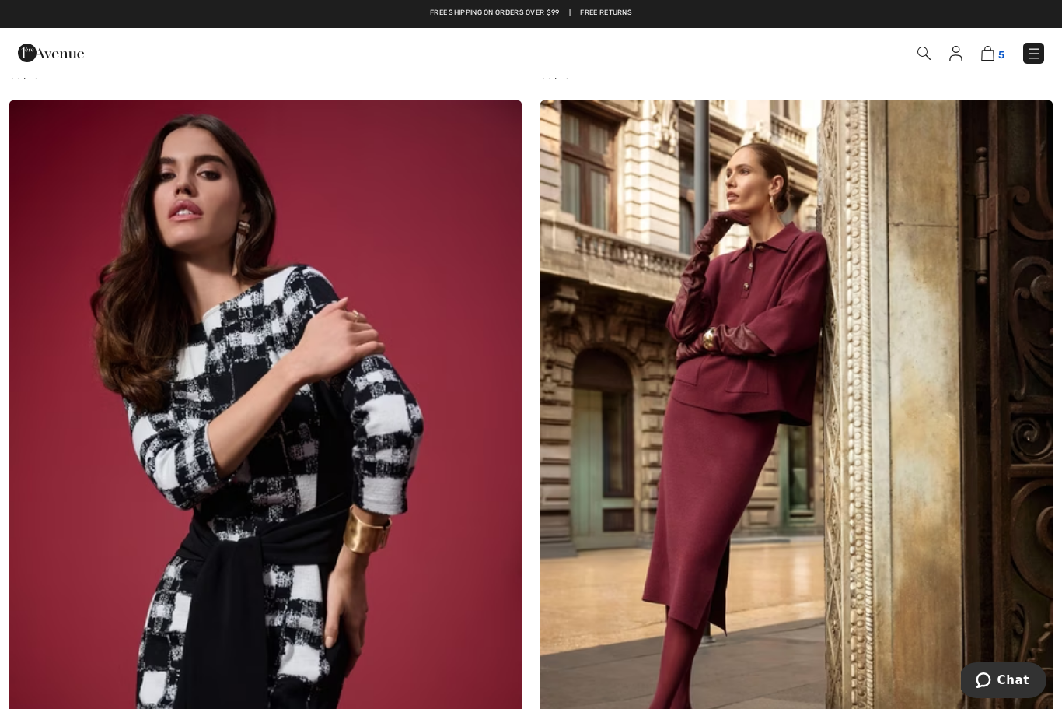
click at [994, 55] on img at bounding box center [988, 53] width 13 height 15
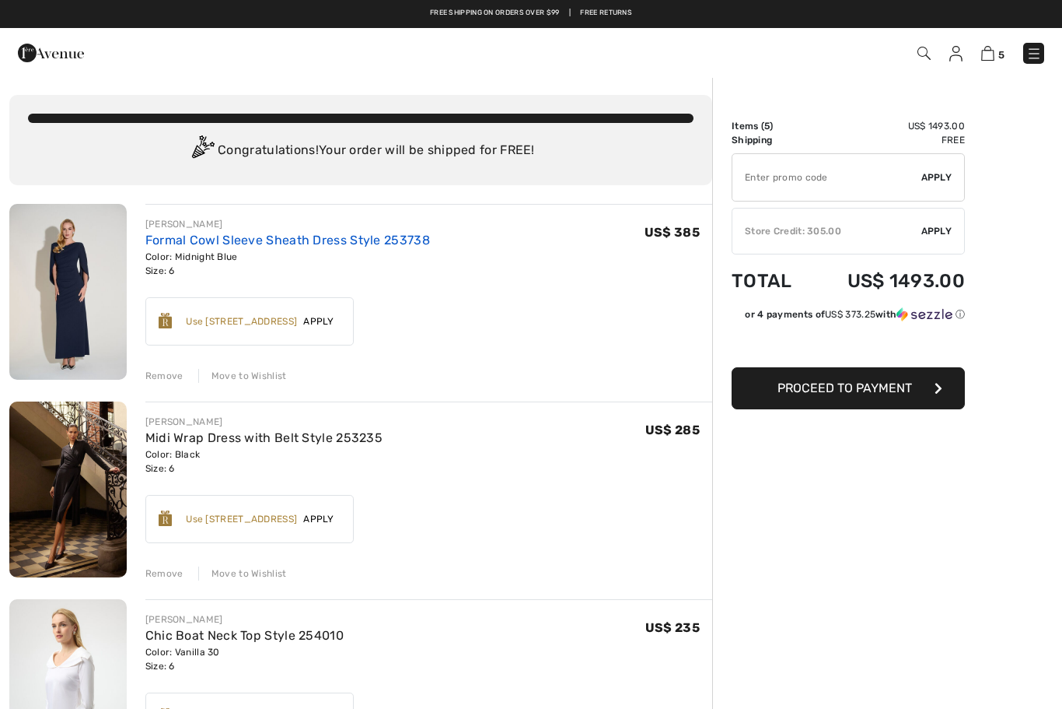
click at [349, 237] on link "Formal Cowl Sleeve Sheath Dress Style 253738" at bounding box center [287, 240] width 285 height 15
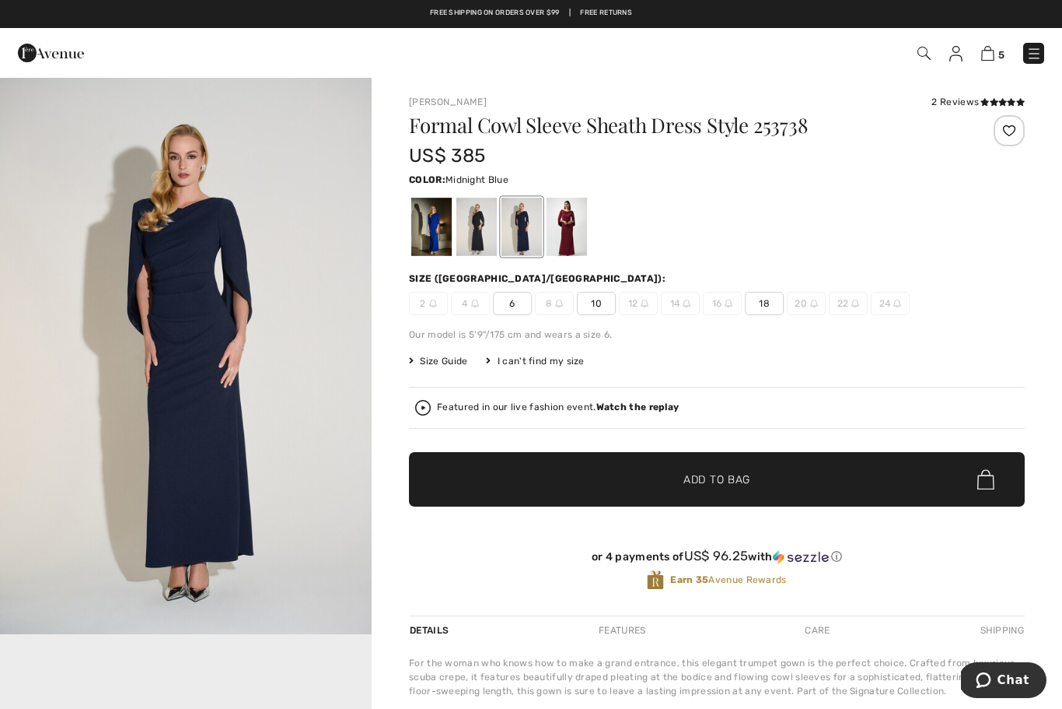
click at [254, 241] on img "1 / 1" at bounding box center [186, 355] width 372 height 558
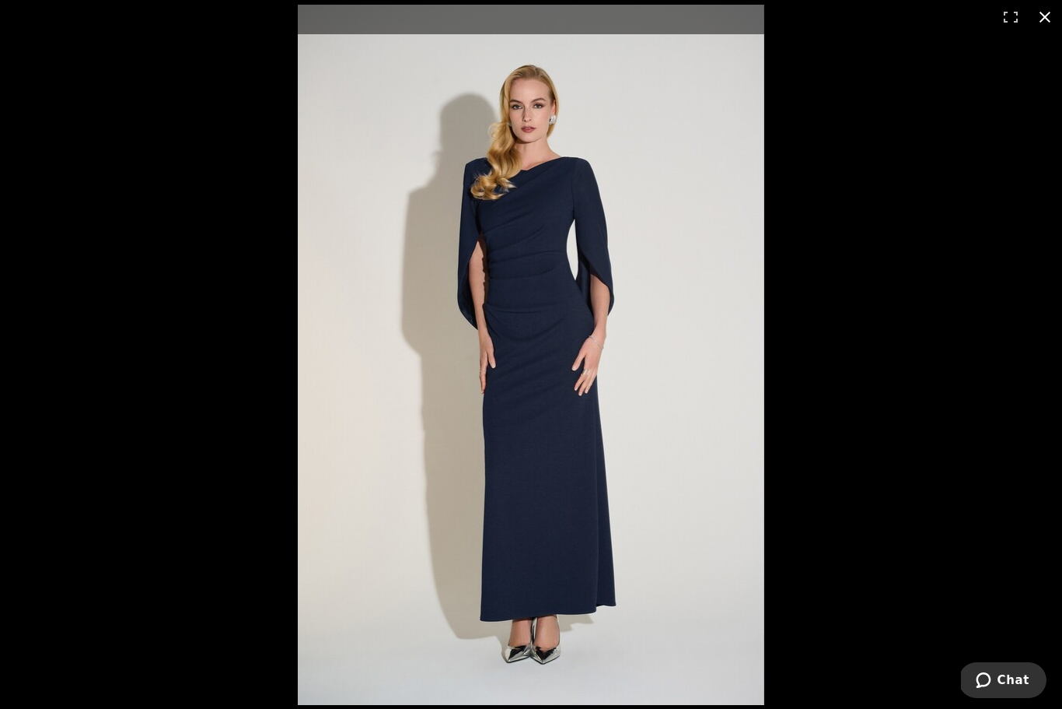
click at [1049, 21] on button at bounding box center [1045, 17] width 34 height 34
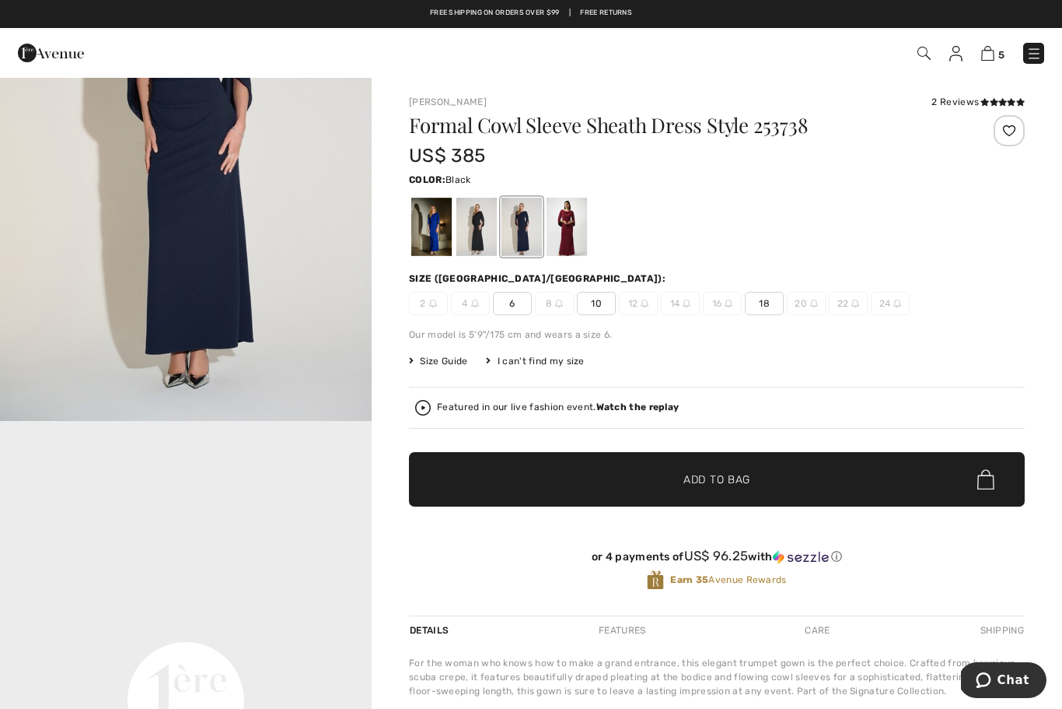
click at [487, 218] on div at bounding box center [477, 227] width 40 height 58
